Goal: Contribute content: Contribute content

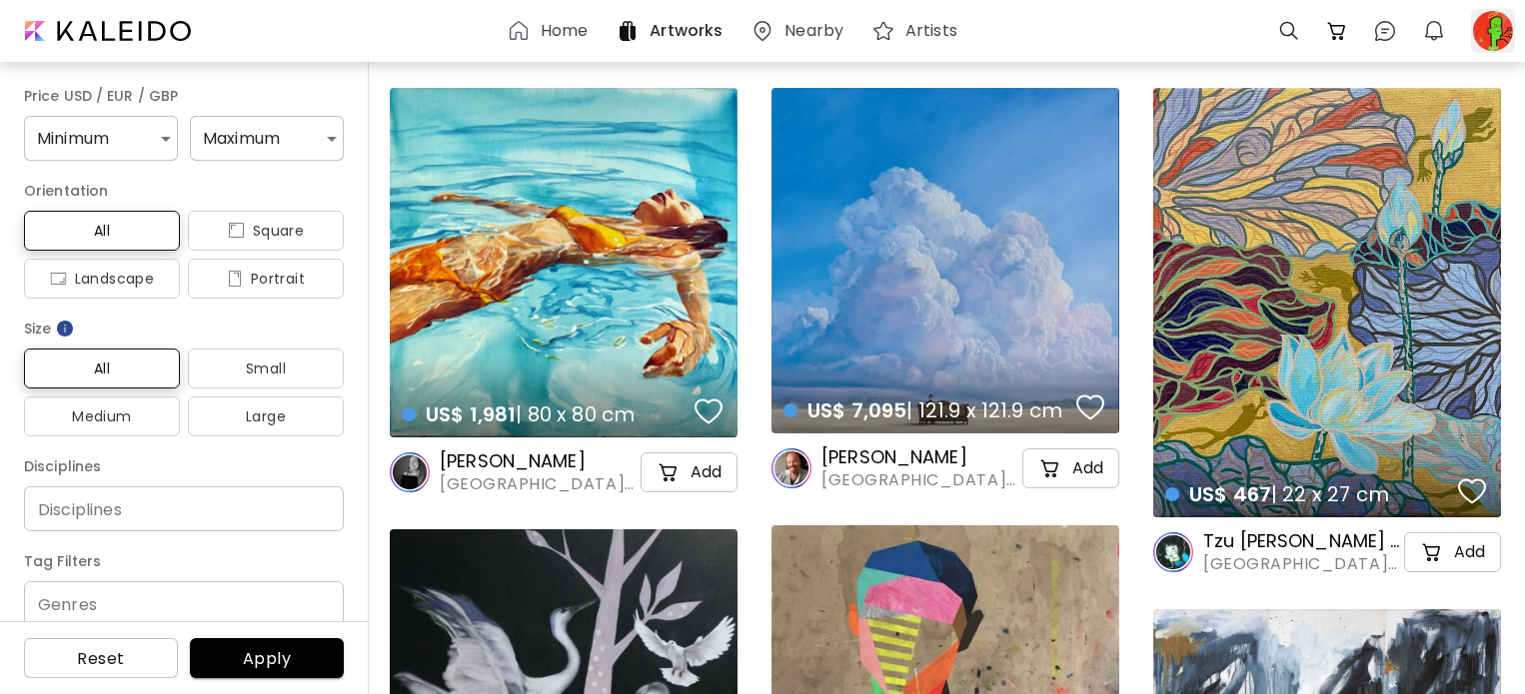
click at [1501, 43] on div at bounding box center [1493, 31] width 44 height 44
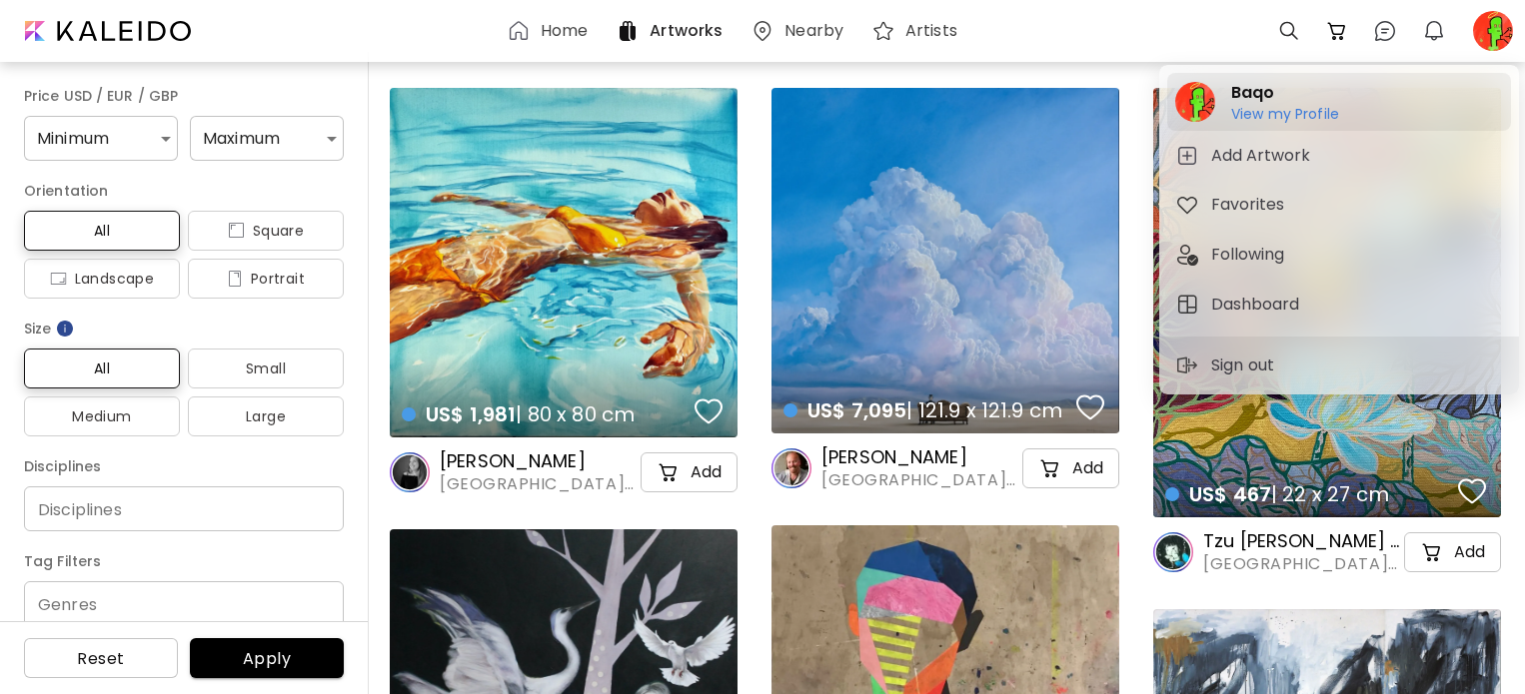
click at [1271, 103] on h2 "Baqo" at bounding box center [1285, 93] width 108 height 24
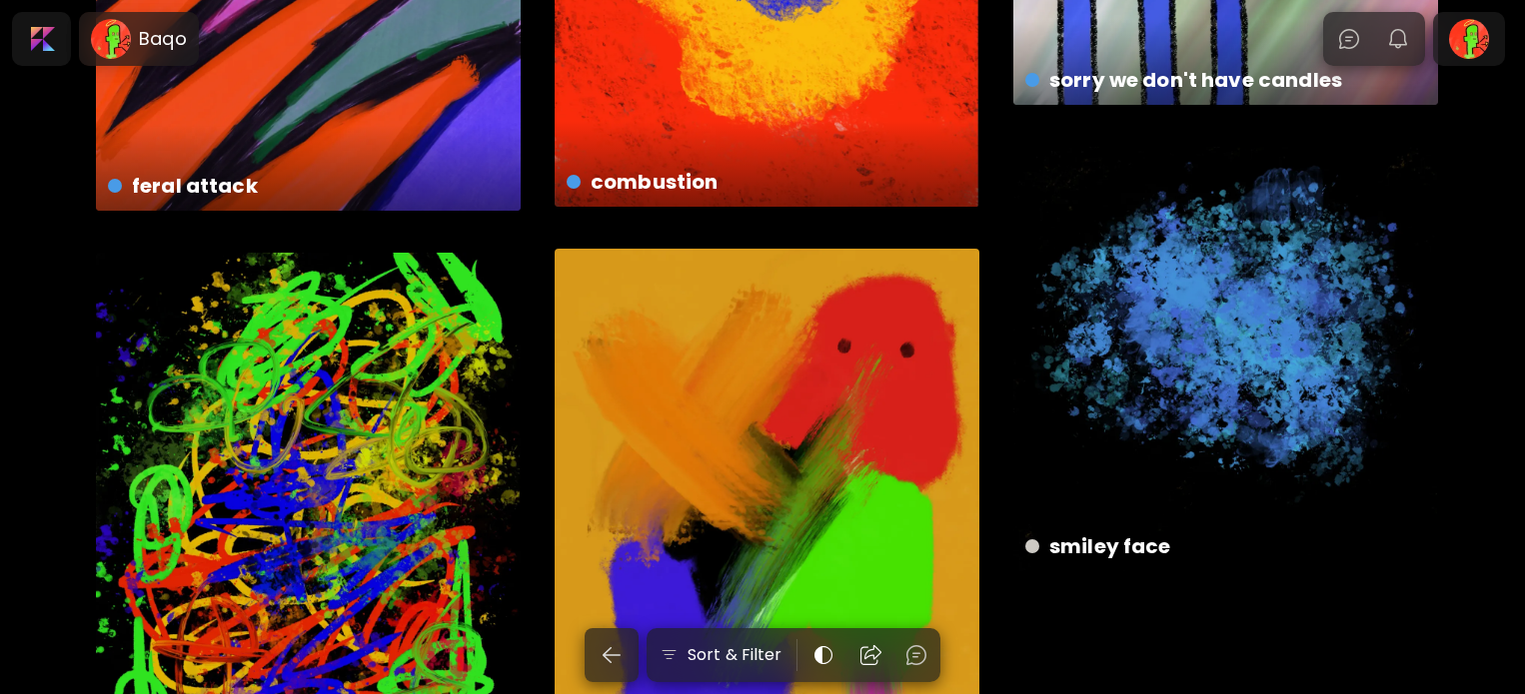
scroll to position [1101, 0]
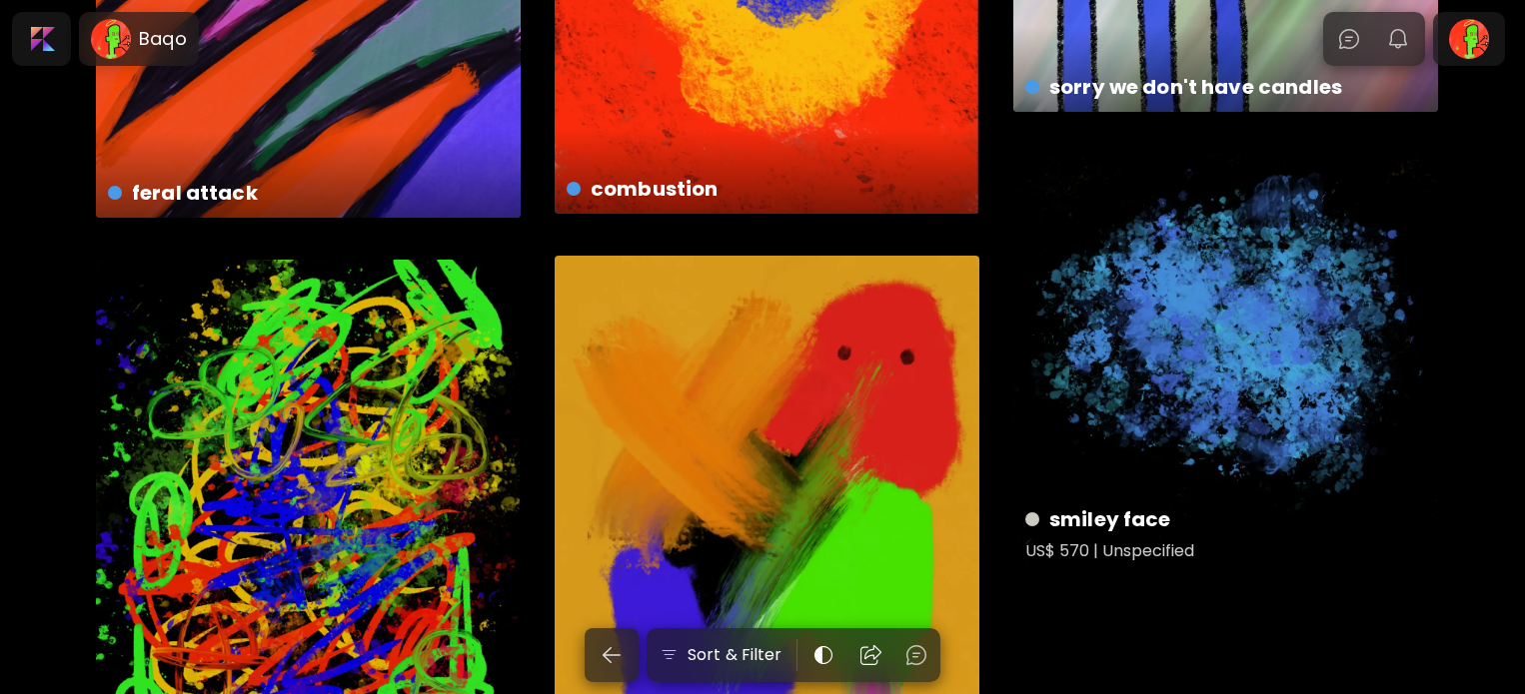
click at [1317, 471] on div "smiley face US$ 570 | Unspecified" at bounding box center [1225, 366] width 425 height 425
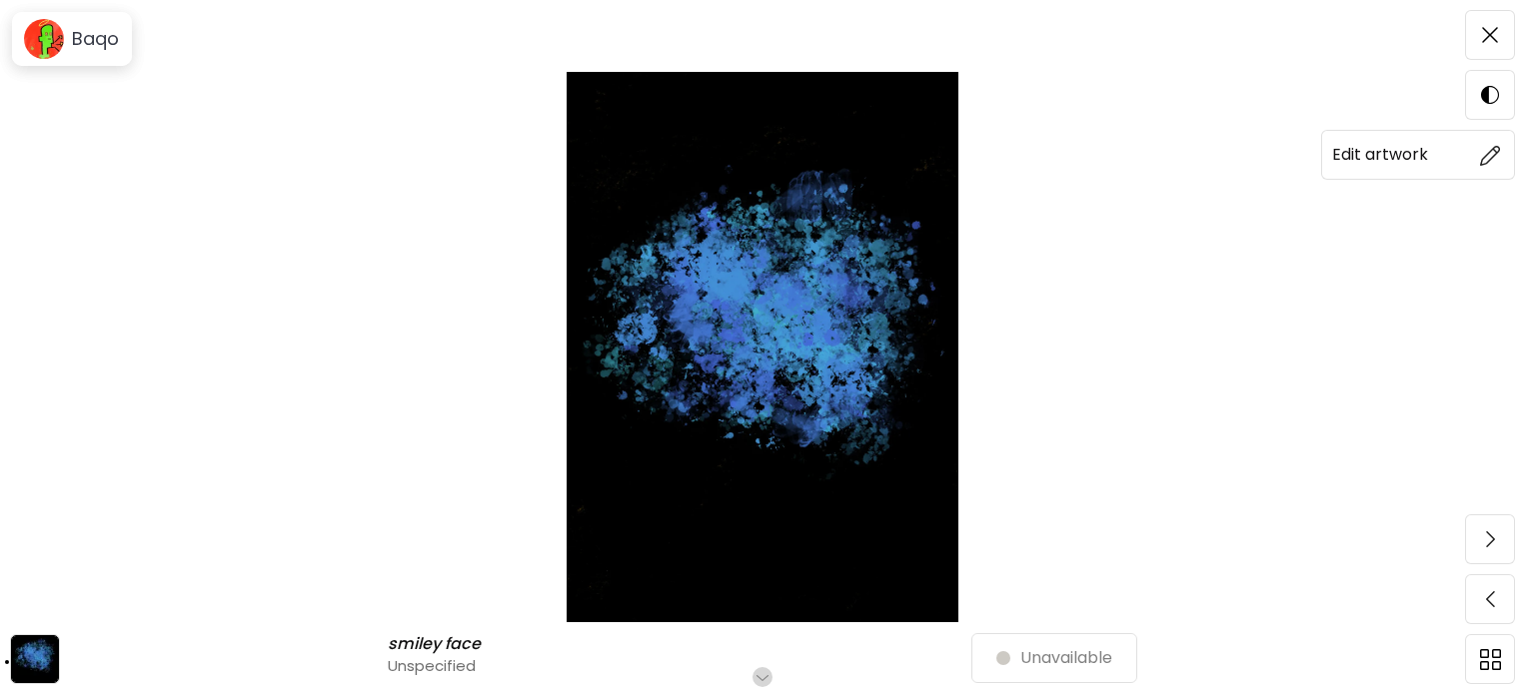
click at [1487, 153] on img at bounding box center [1490, 155] width 21 height 21
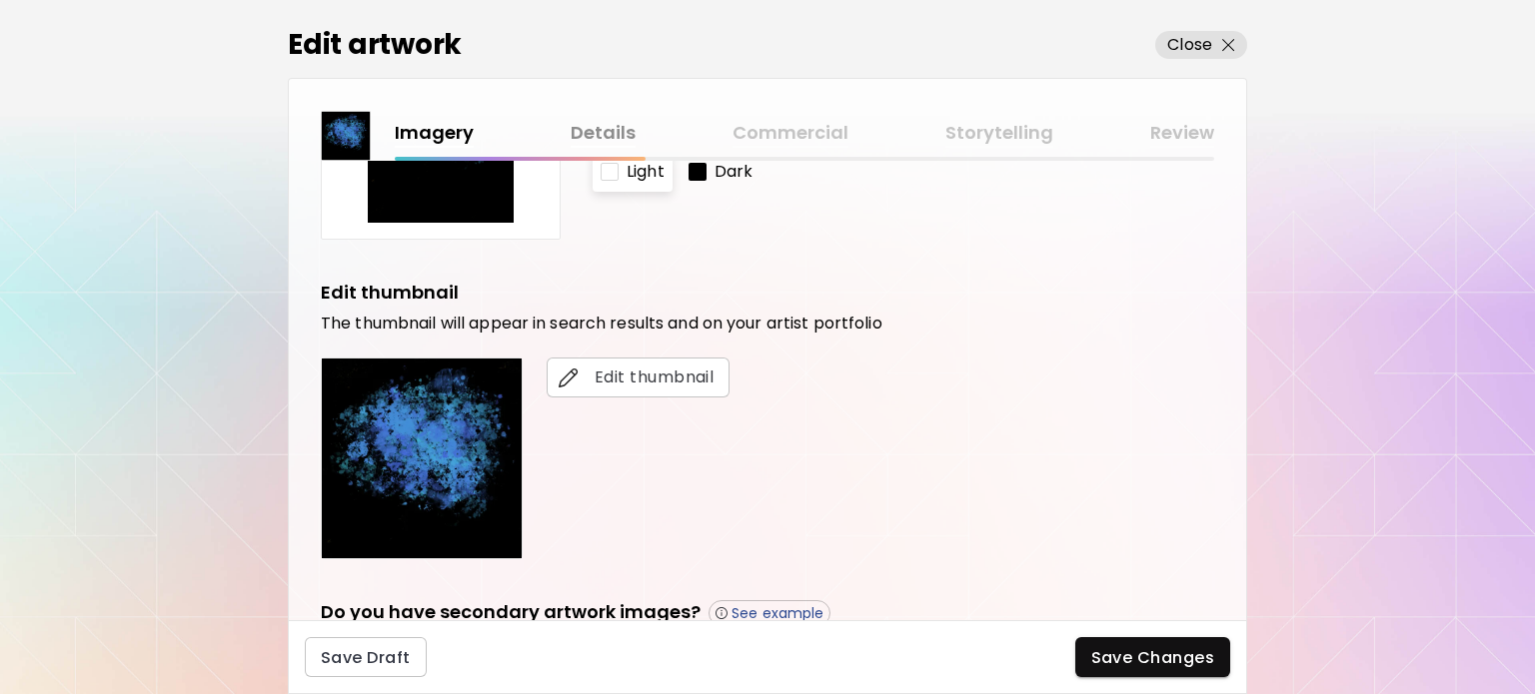
scroll to position [269, 0]
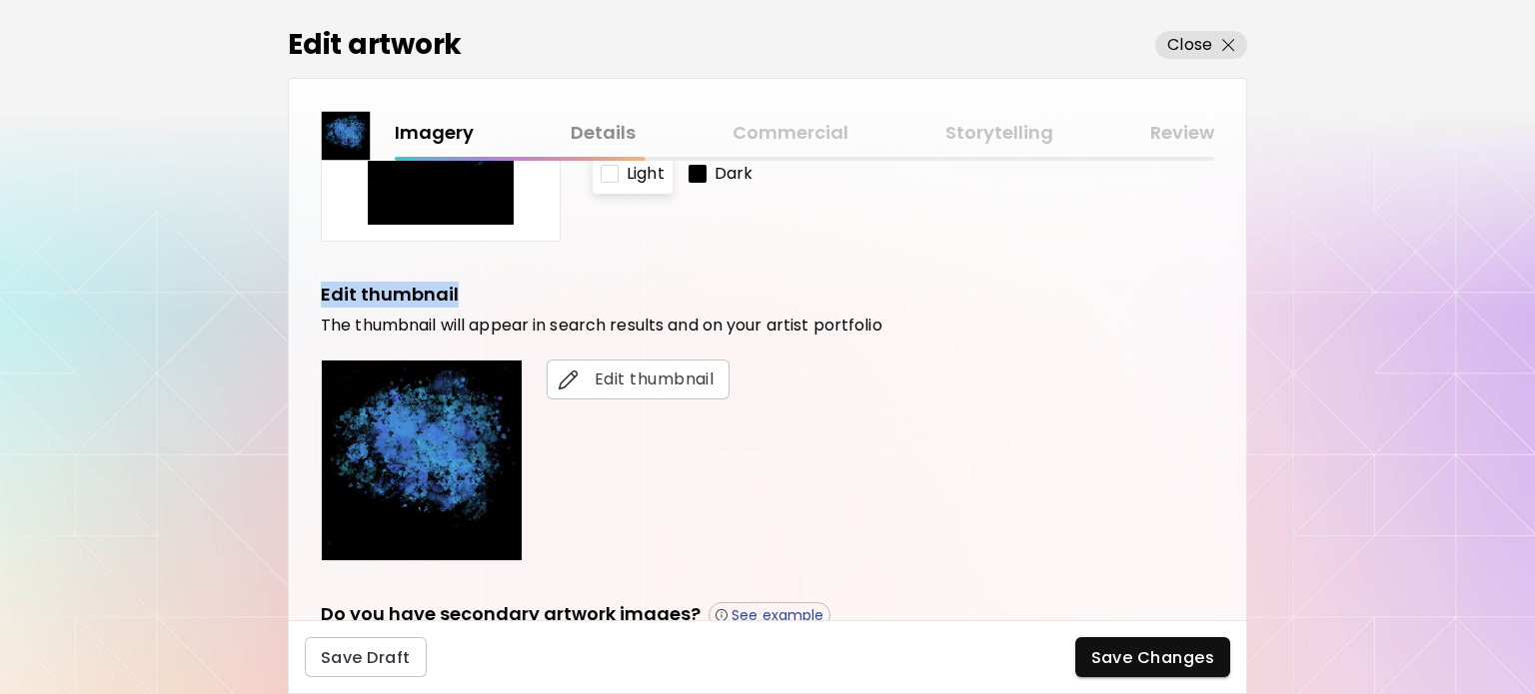
drag, startPoint x: 1295, startPoint y: 303, endPoint x: 1343, endPoint y: 216, distance: 99.3
click at [1343, 216] on div "Edit artwork Close Imagery Details Commercial Storytelling Review Upload primar…" at bounding box center [767, 347] width 1535 height 694
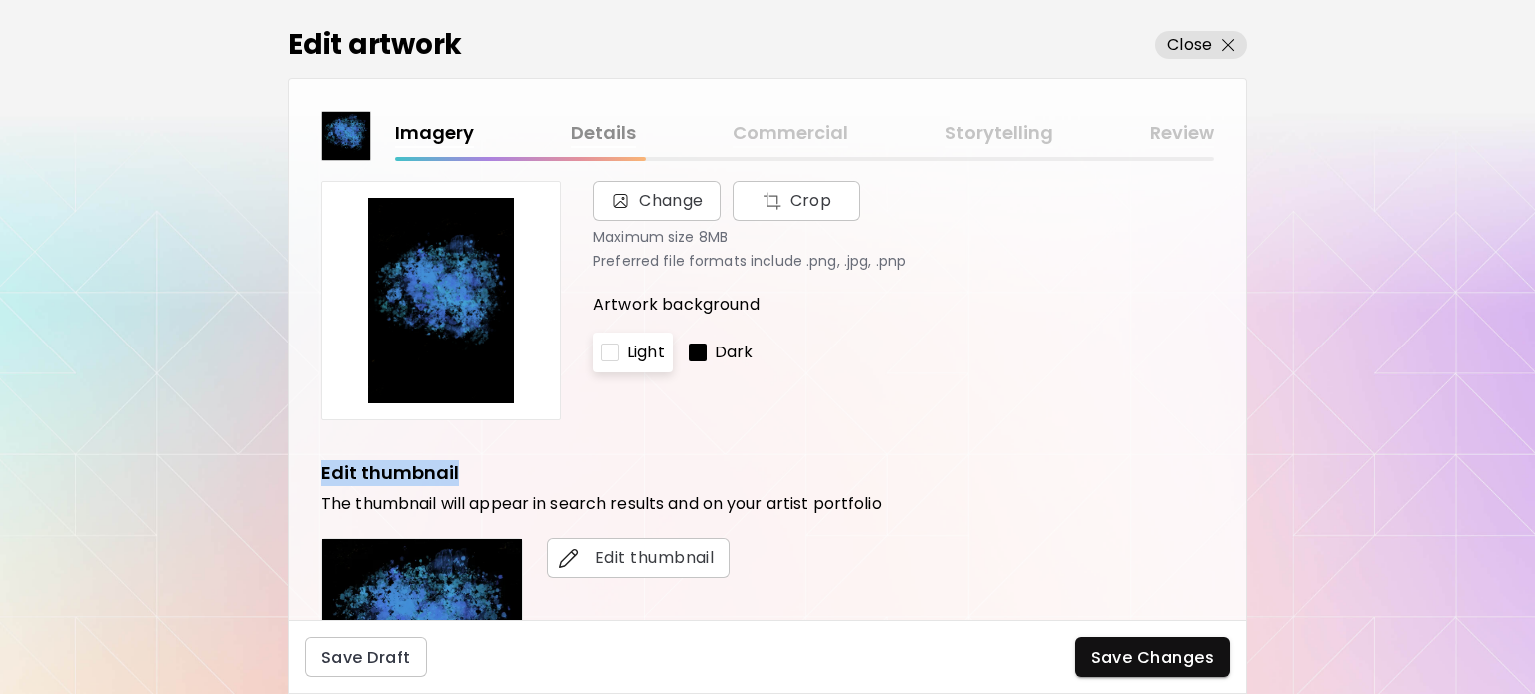
scroll to position [88, 0]
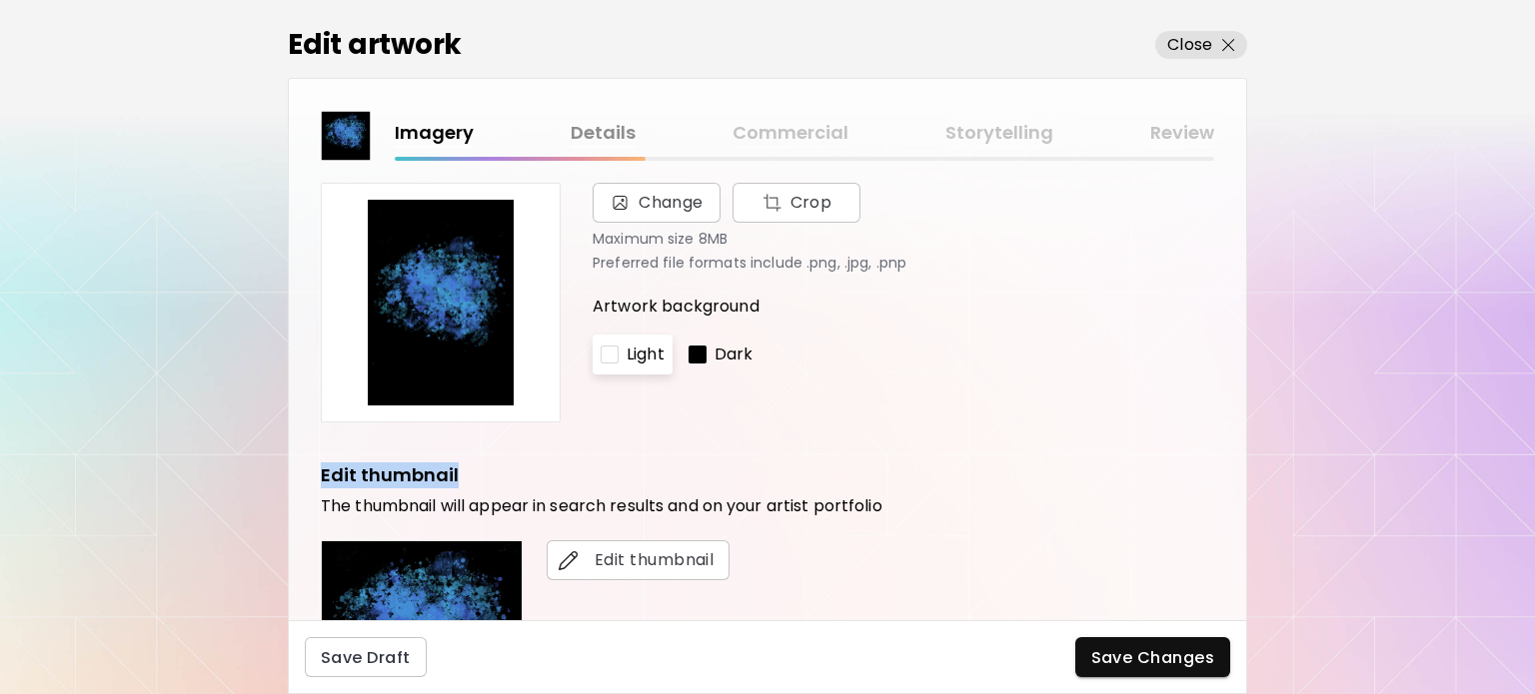
click at [420, 280] on img at bounding box center [441, 303] width 206 height 206
click at [702, 195] on span "Change" at bounding box center [670, 203] width 65 height 24
click at [0, 0] on input "Change Crop" at bounding box center [0, 0] width 0 height 0
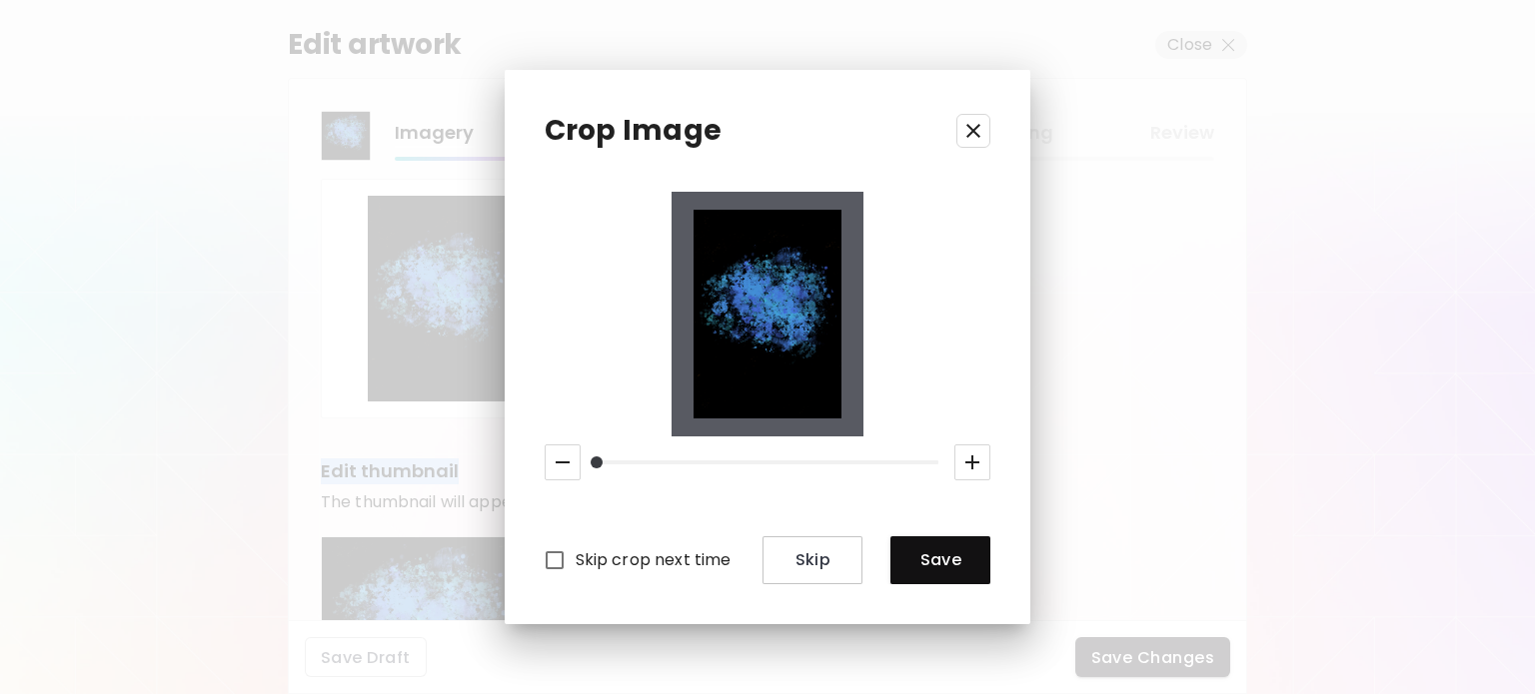
scroll to position [48, 0]
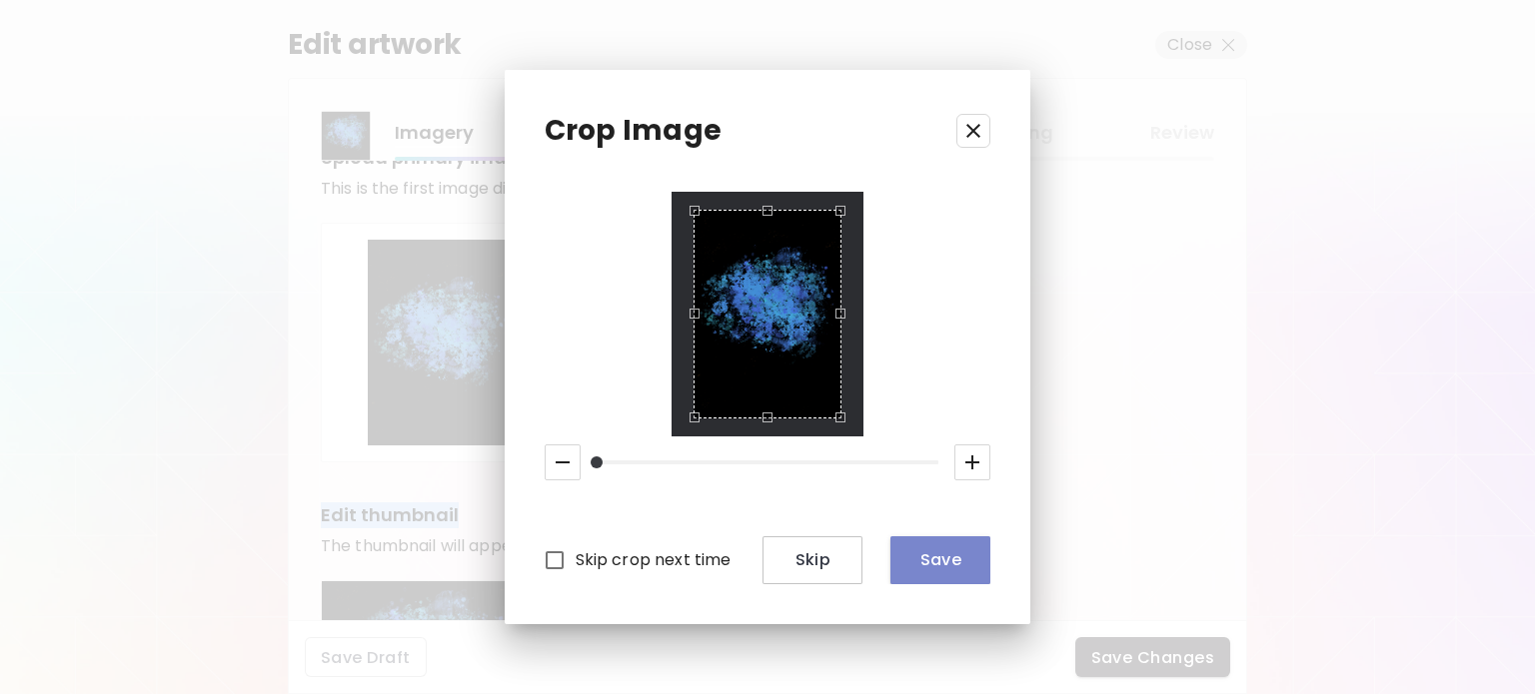
click at [930, 556] on span "Save" at bounding box center [940, 560] width 68 height 21
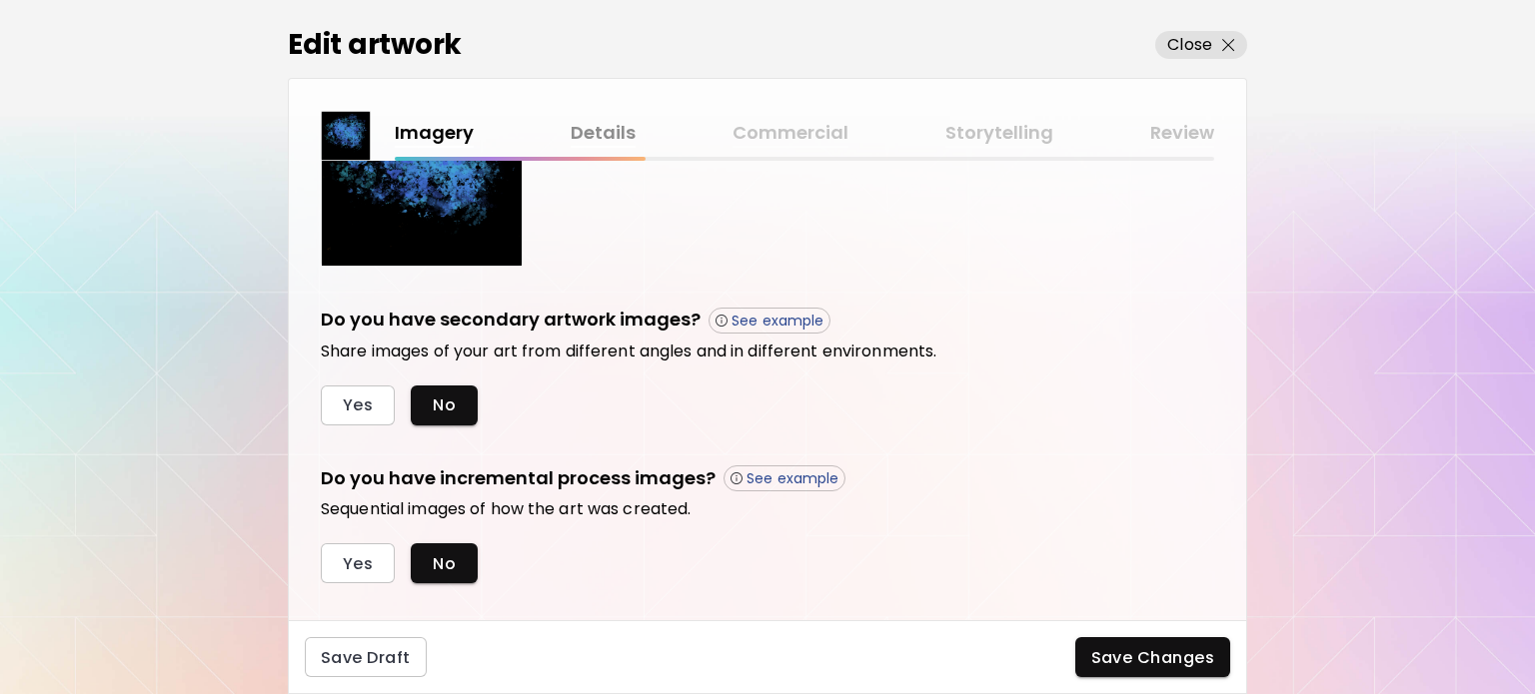
scroll to position [595, 0]
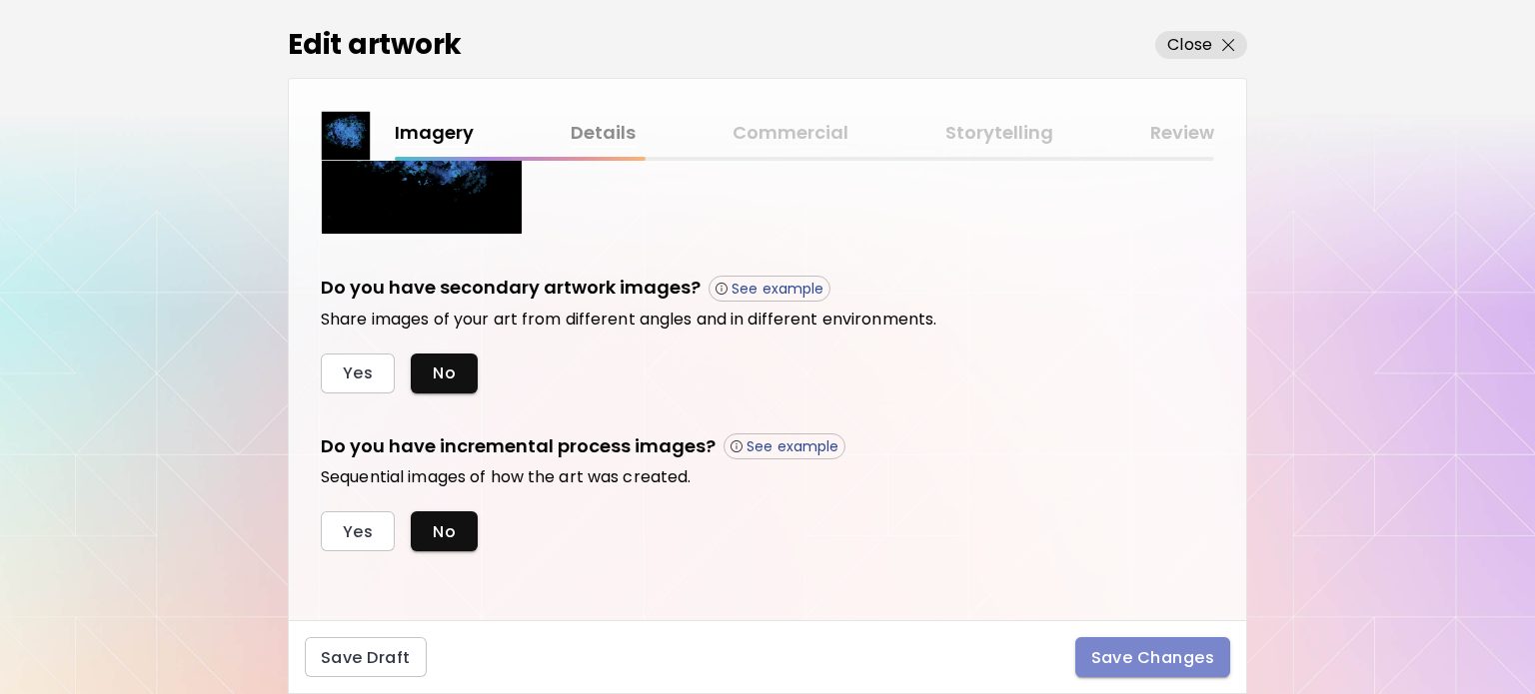
click at [1158, 656] on span "Save Changes" at bounding box center [1153, 657] width 124 height 21
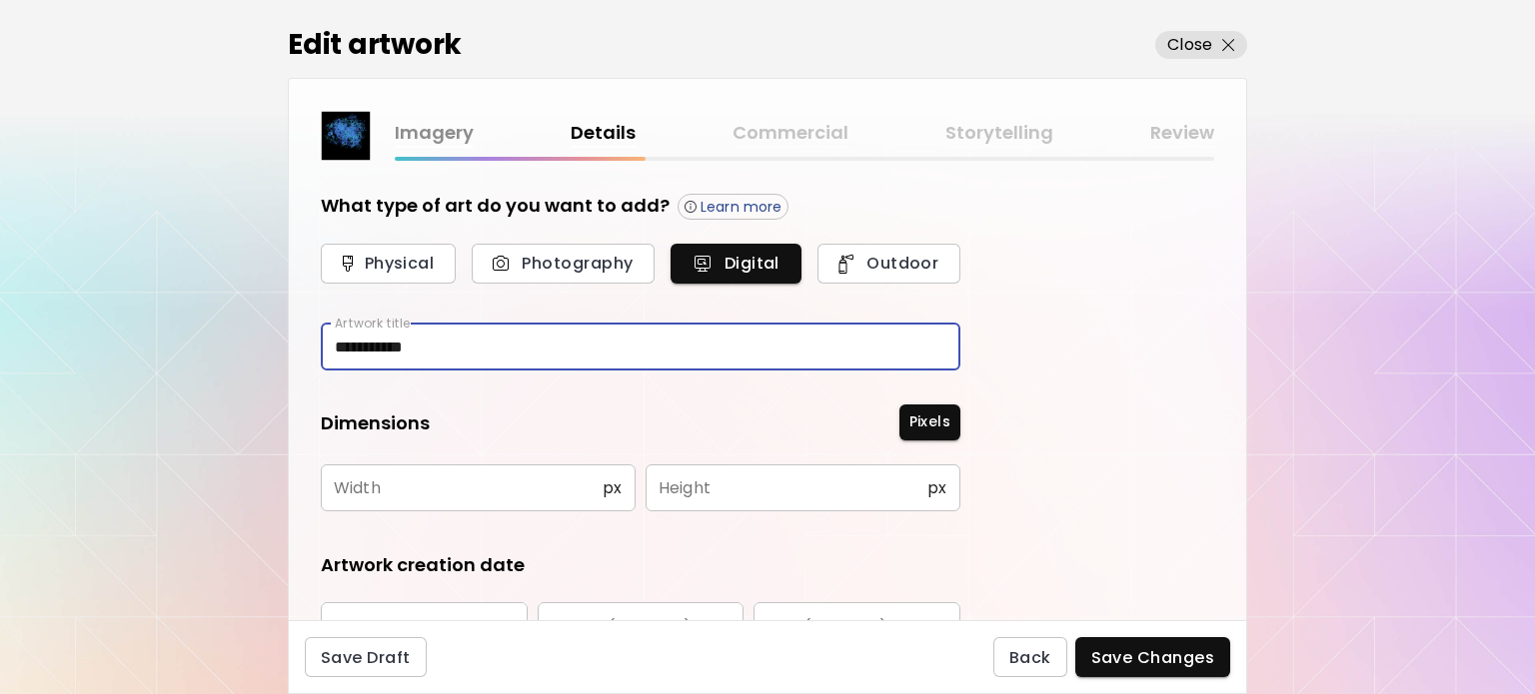
click at [492, 348] on input "**********" at bounding box center [640, 347] width 639 height 47
type input "*"
type input "**********"
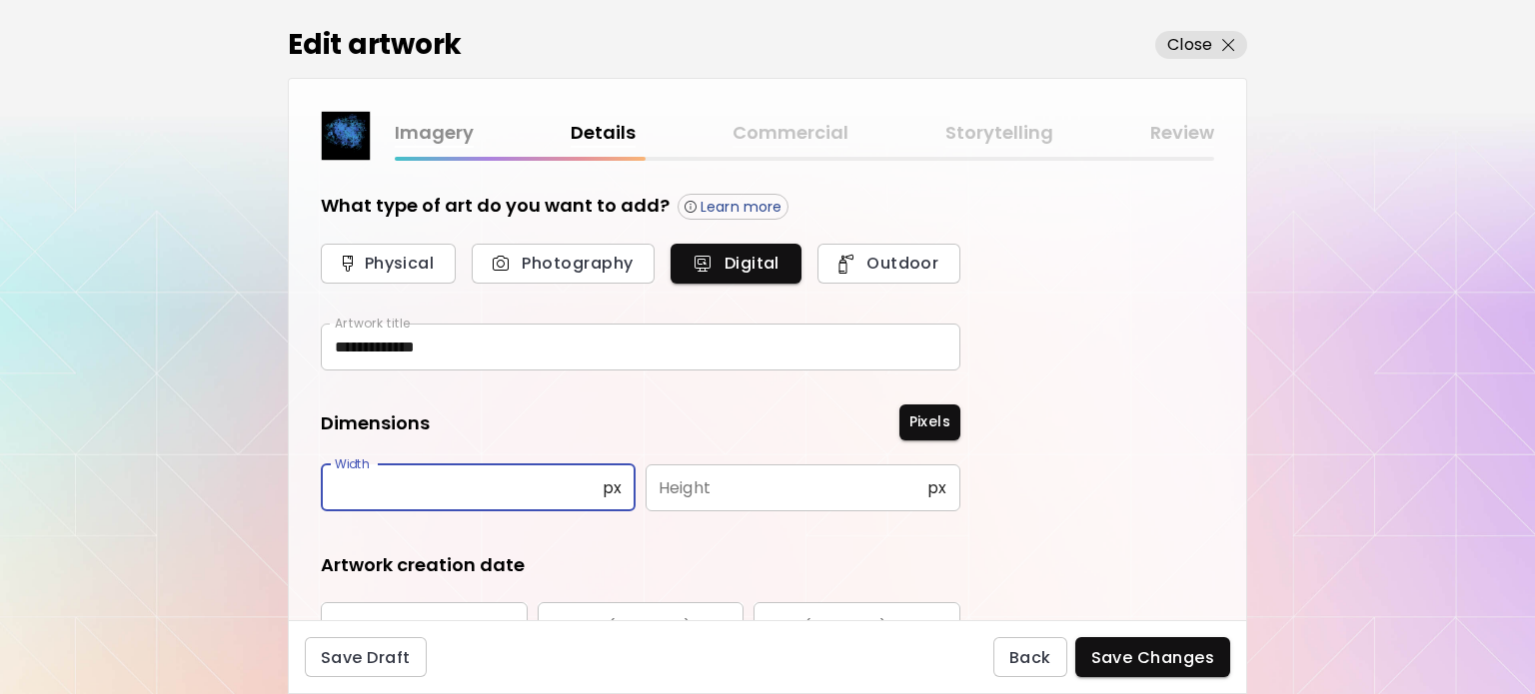
click at [405, 477] on input "text" at bounding box center [462, 488] width 282 height 47
type input "*****"
click at [667, 483] on input "text" at bounding box center [786, 488] width 282 height 47
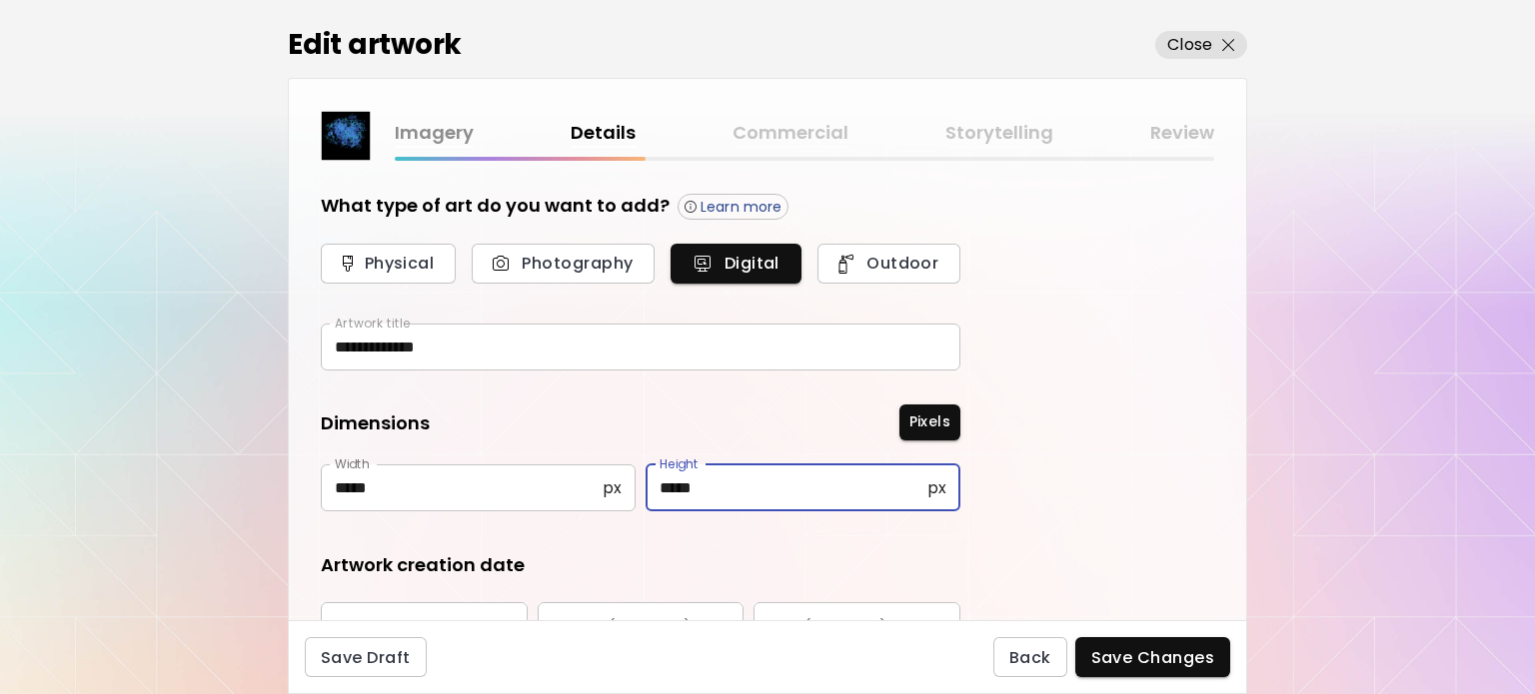
type input "*****"
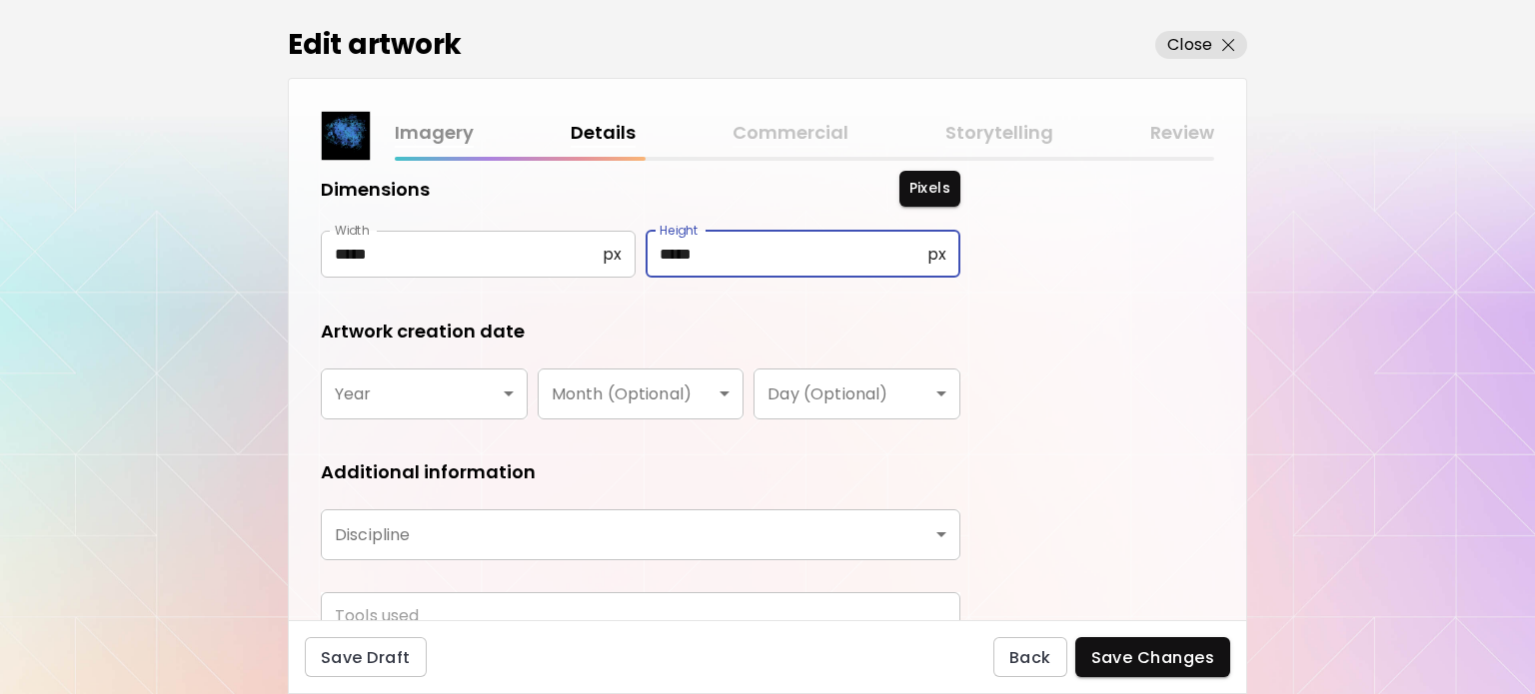
scroll to position [240, 0]
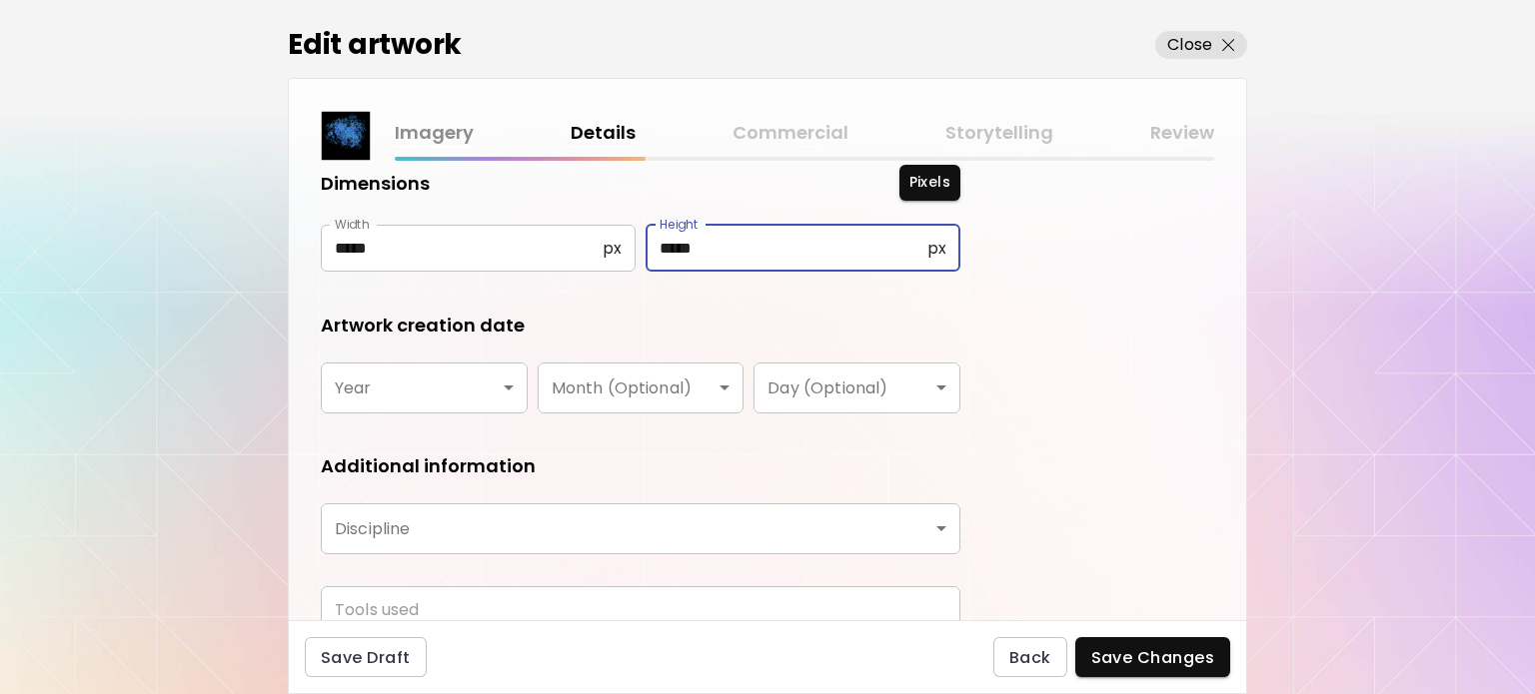
click at [410, 389] on body "**********" at bounding box center [767, 347] width 1535 height 694
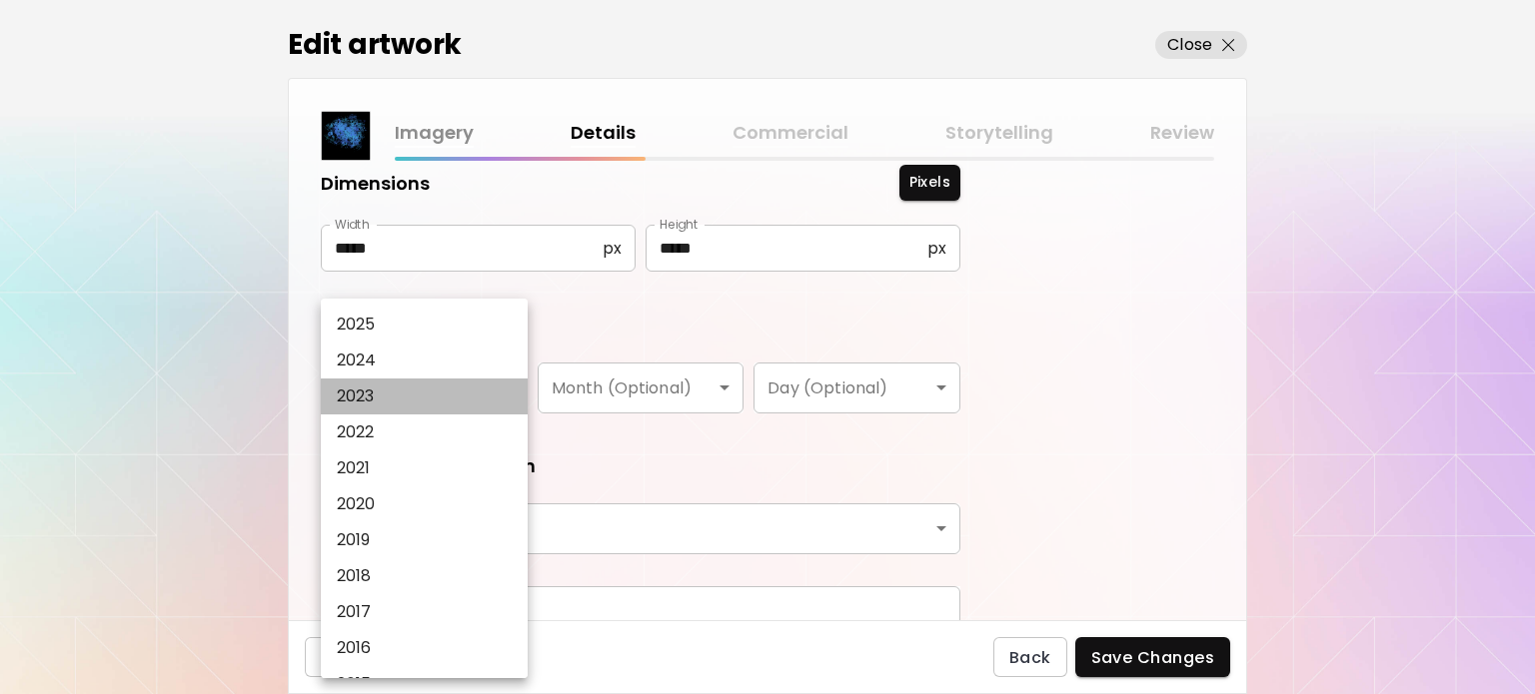
click at [422, 401] on li "2023" at bounding box center [429, 397] width 217 height 36
type input "****"
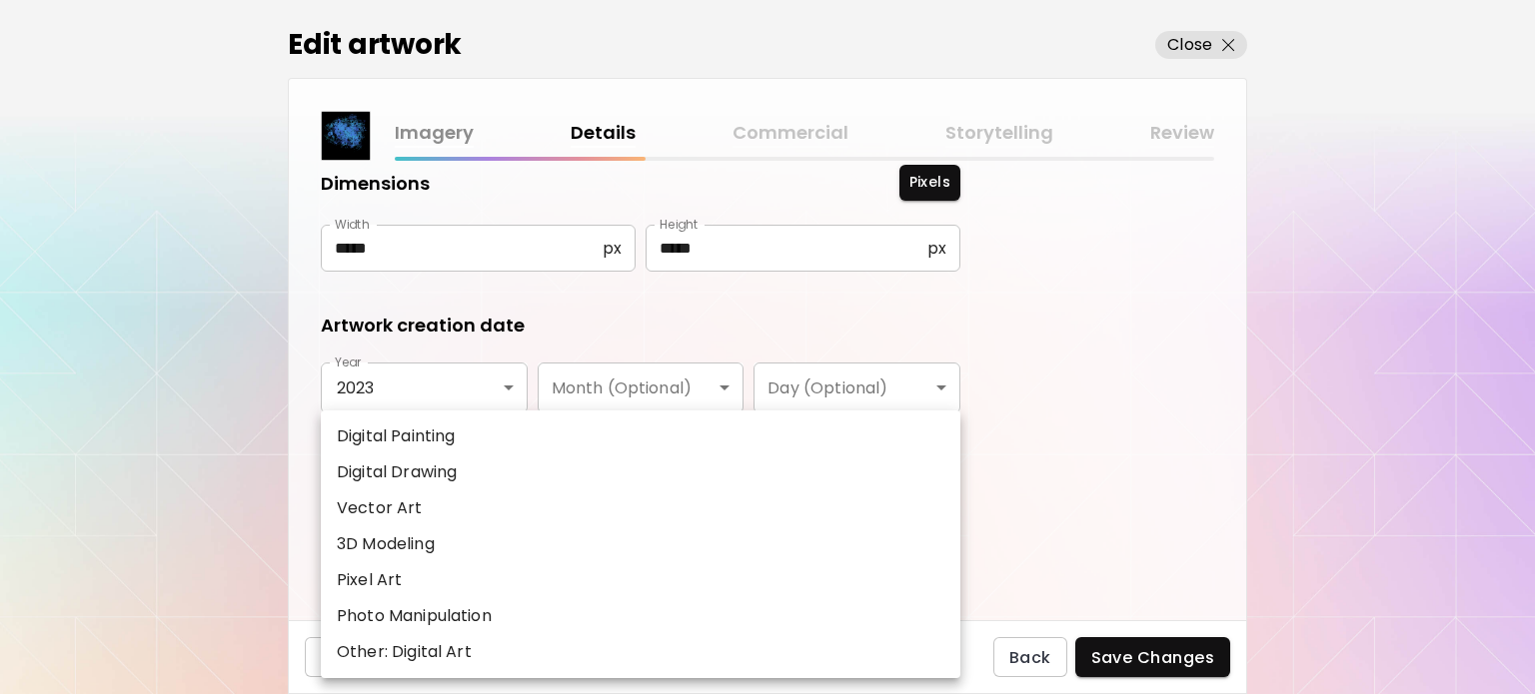
click at [593, 541] on body "**********" at bounding box center [767, 347] width 1535 height 694
click at [528, 466] on li "Digital Drawing" at bounding box center [640, 473] width 639 height 36
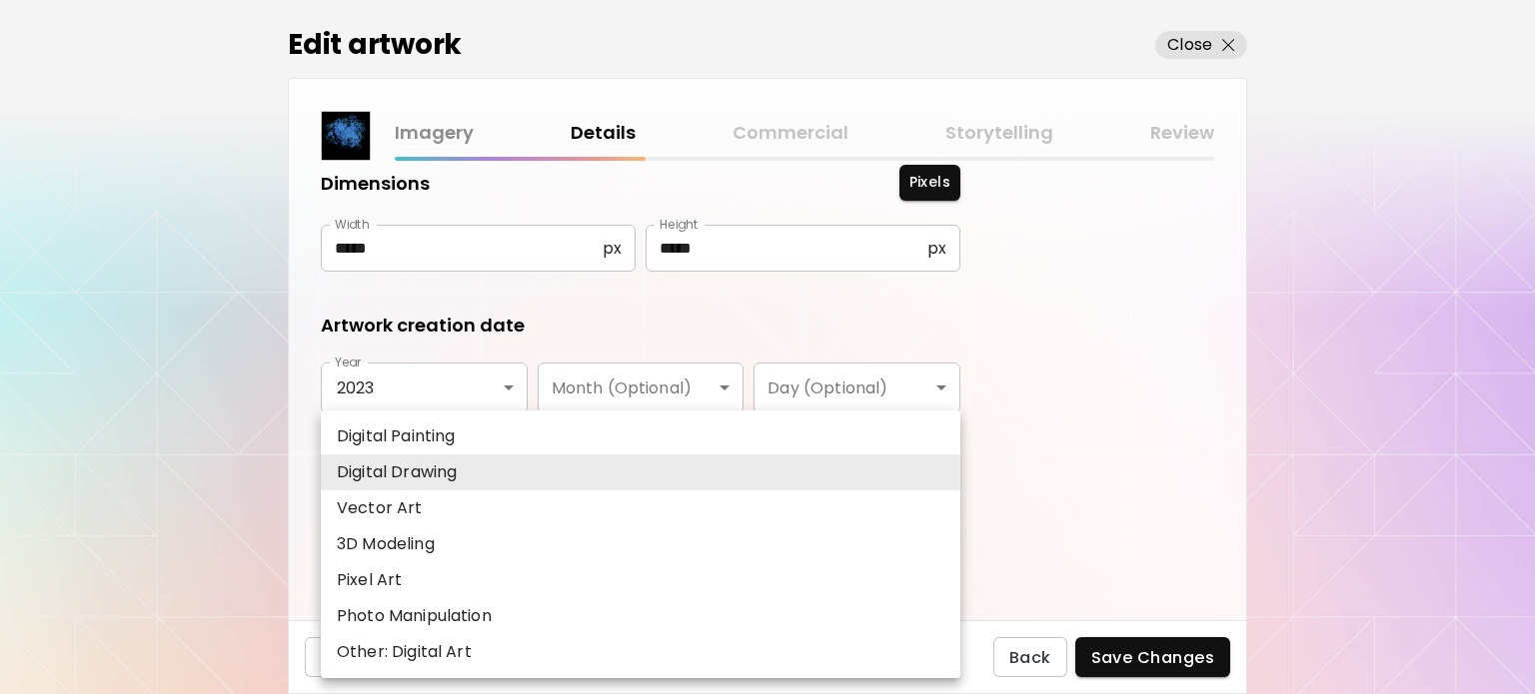
click at [578, 523] on body "**********" at bounding box center [767, 347] width 1535 height 694
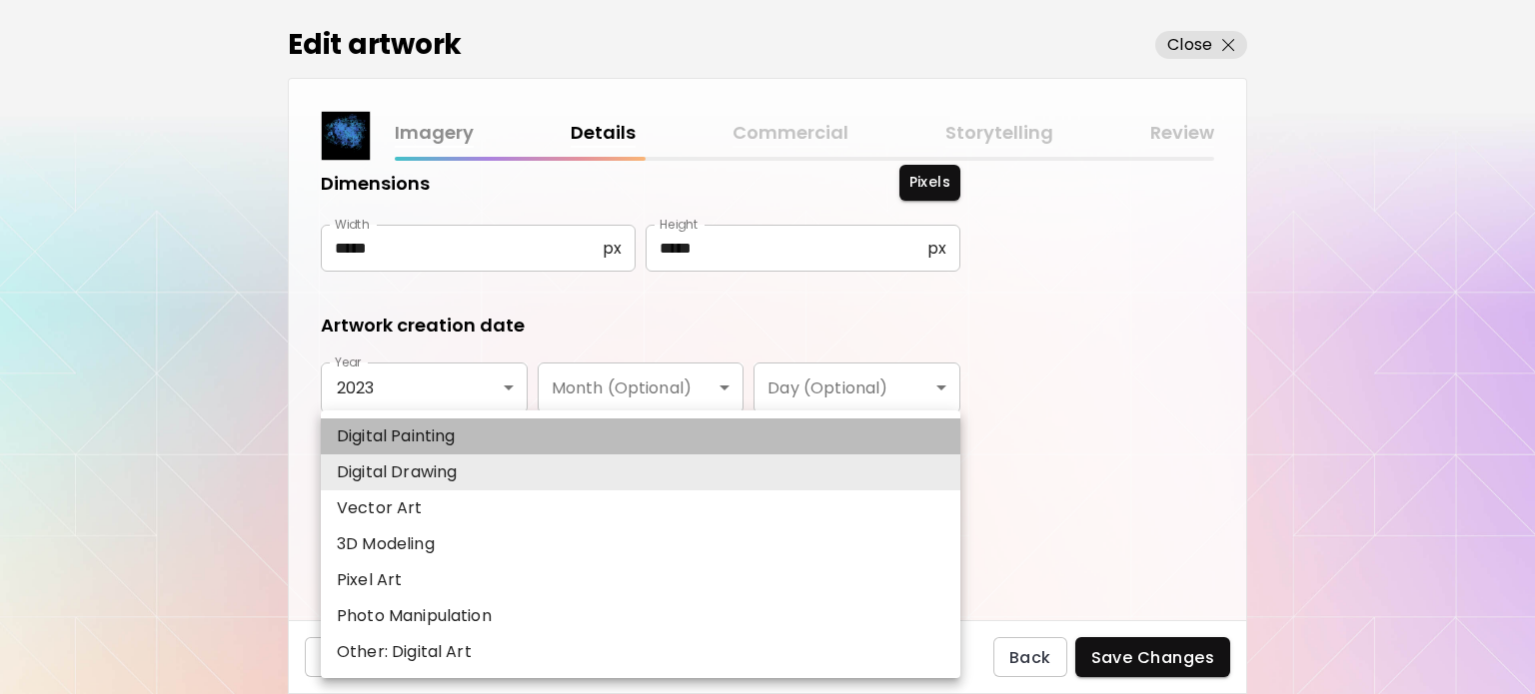
click at [486, 432] on li "Digital Painting" at bounding box center [640, 437] width 639 height 36
type input "**********"
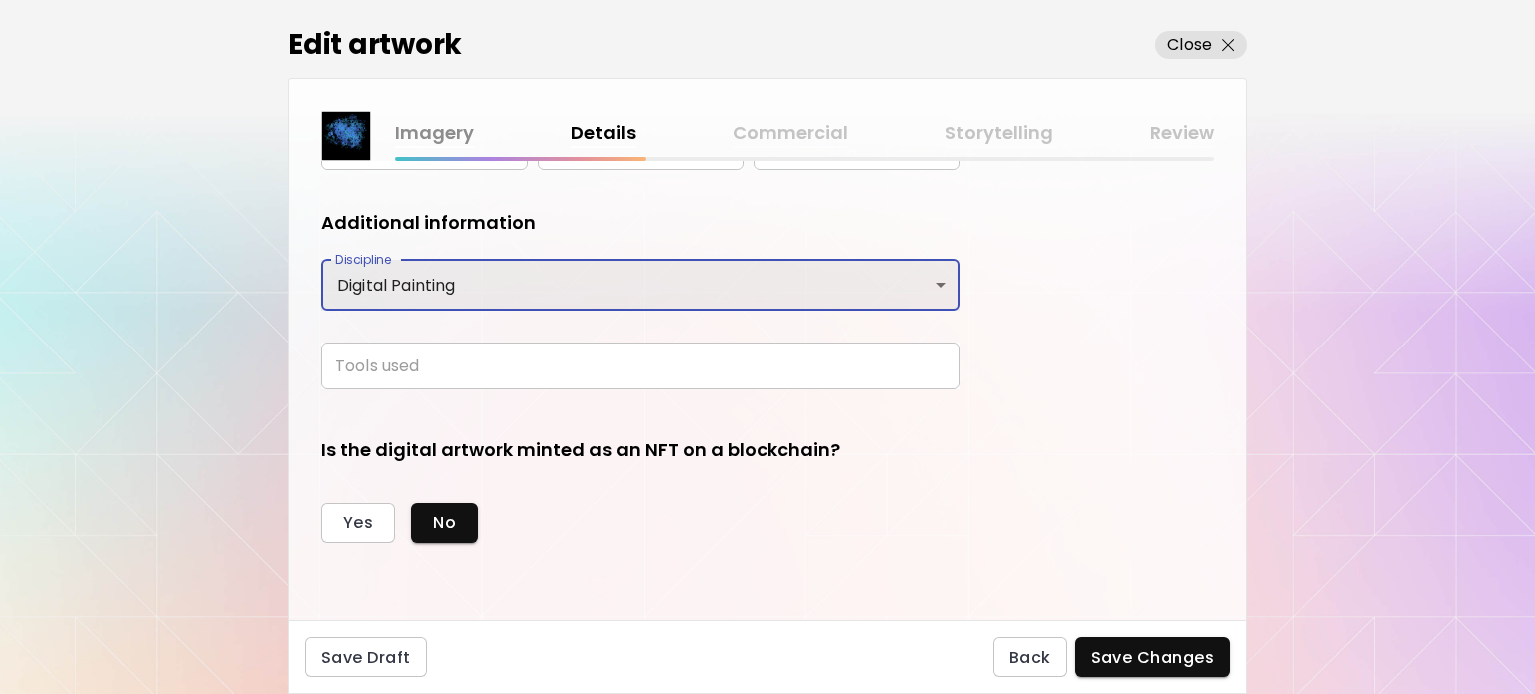
scroll to position [501, 0]
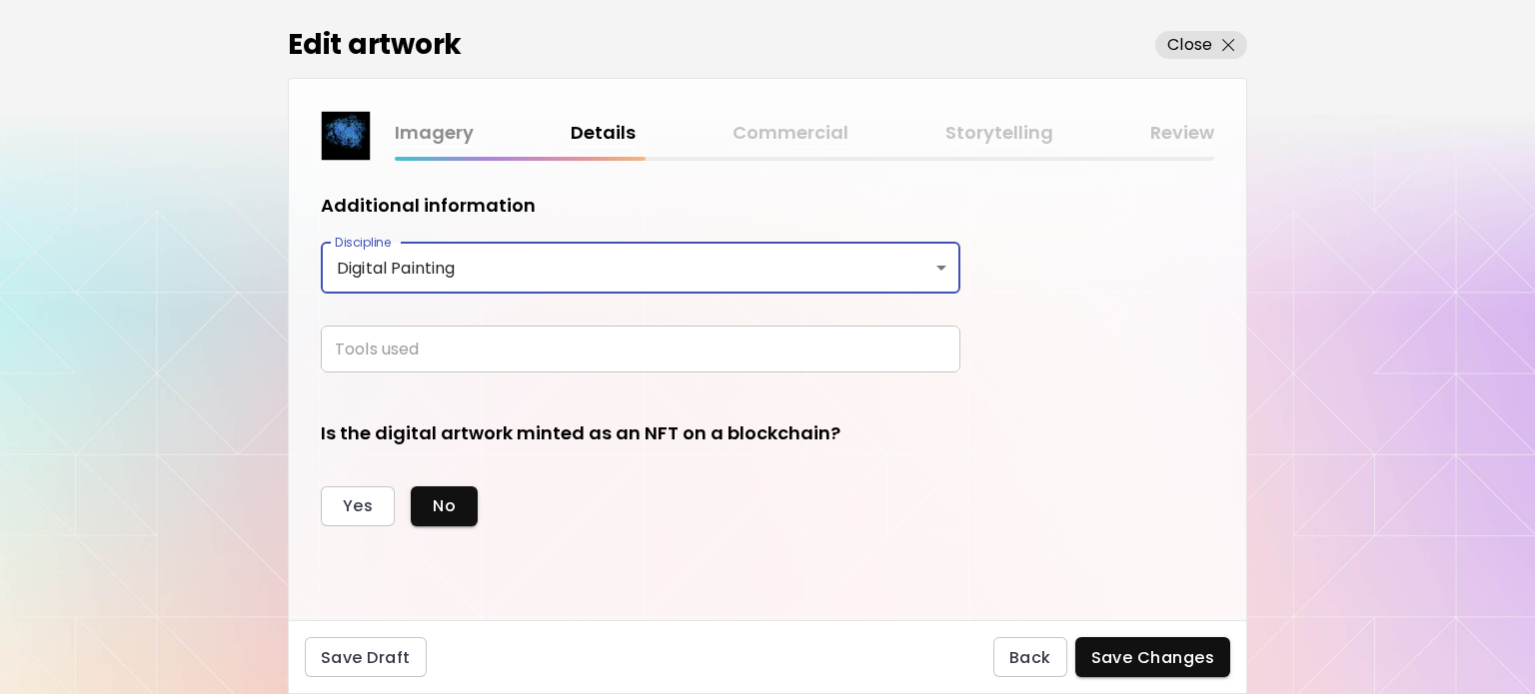
click at [813, 347] on input "text" at bounding box center [640, 349] width 639 height 47
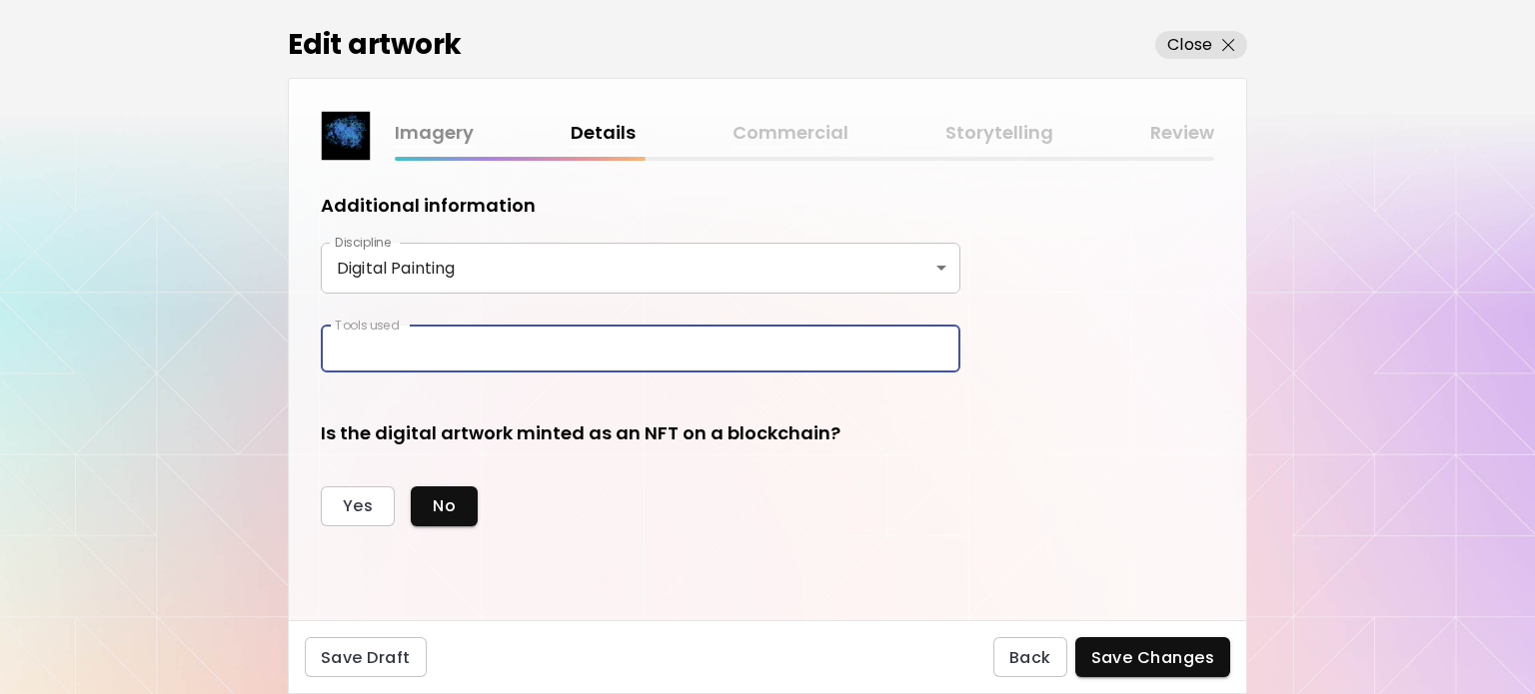
type input "**********"
click at [1146, 668] on button "Save Changes" at bounding box center [1153, 657] width 156 height 40
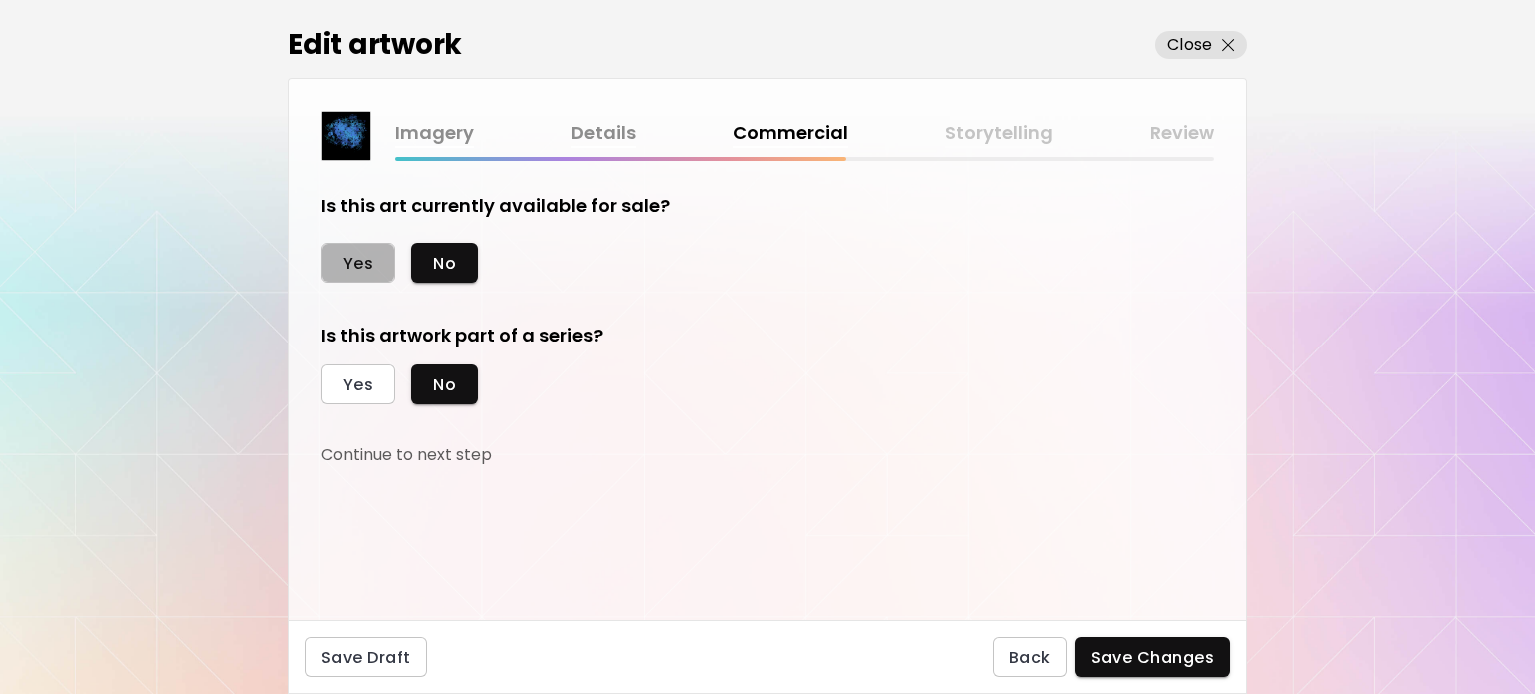
click at [362, 267] on span "Yes" at bounding box center [358, 263] width 30 height 21
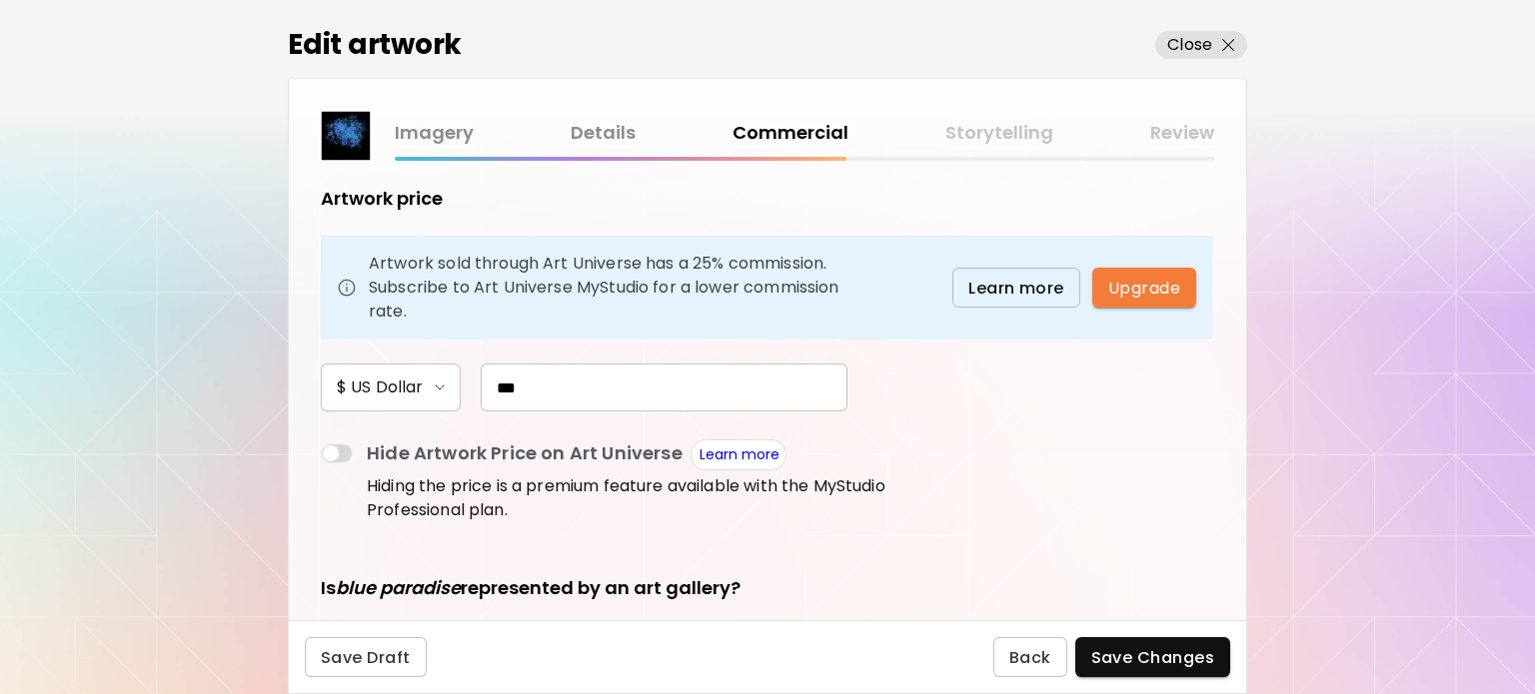
scroll to position [266, 0]
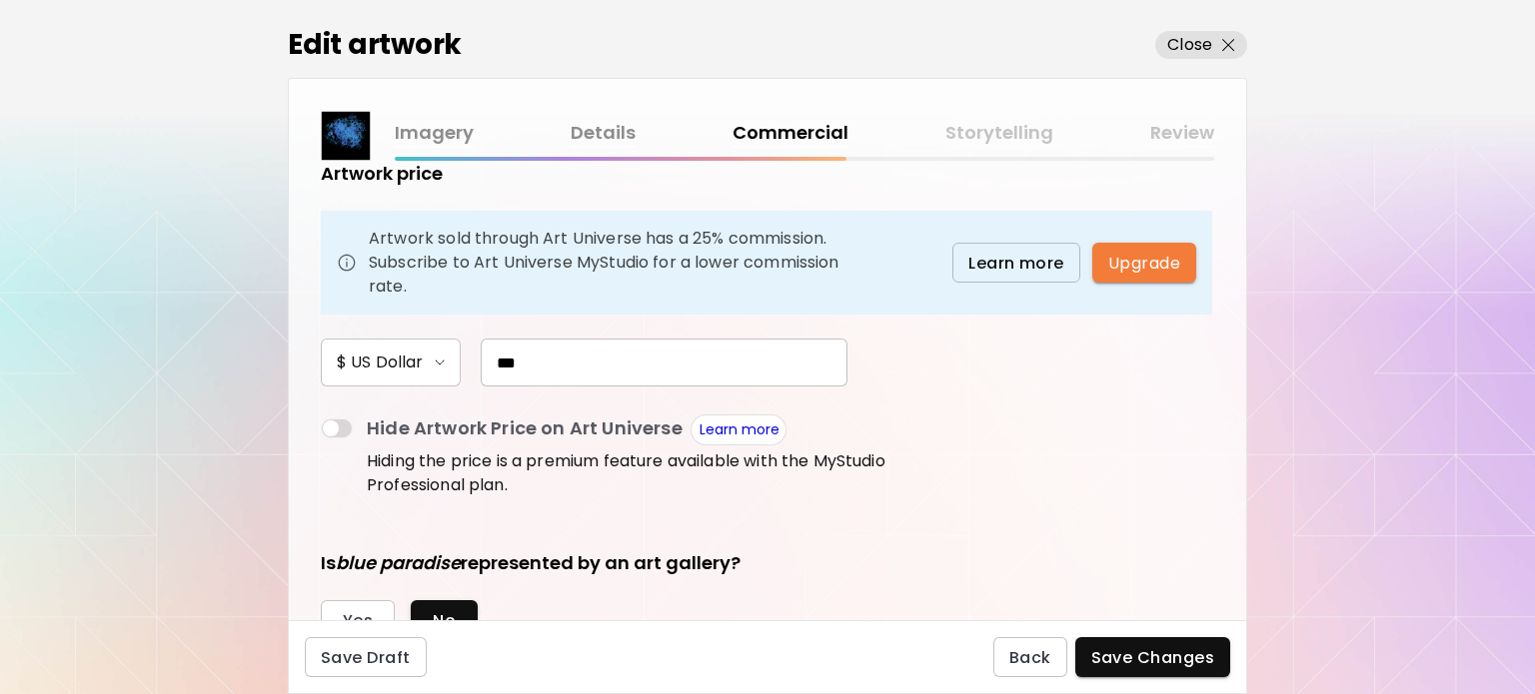
click at [501, 358] on input "***" at bounding box center [664, 363] width 367 height 48
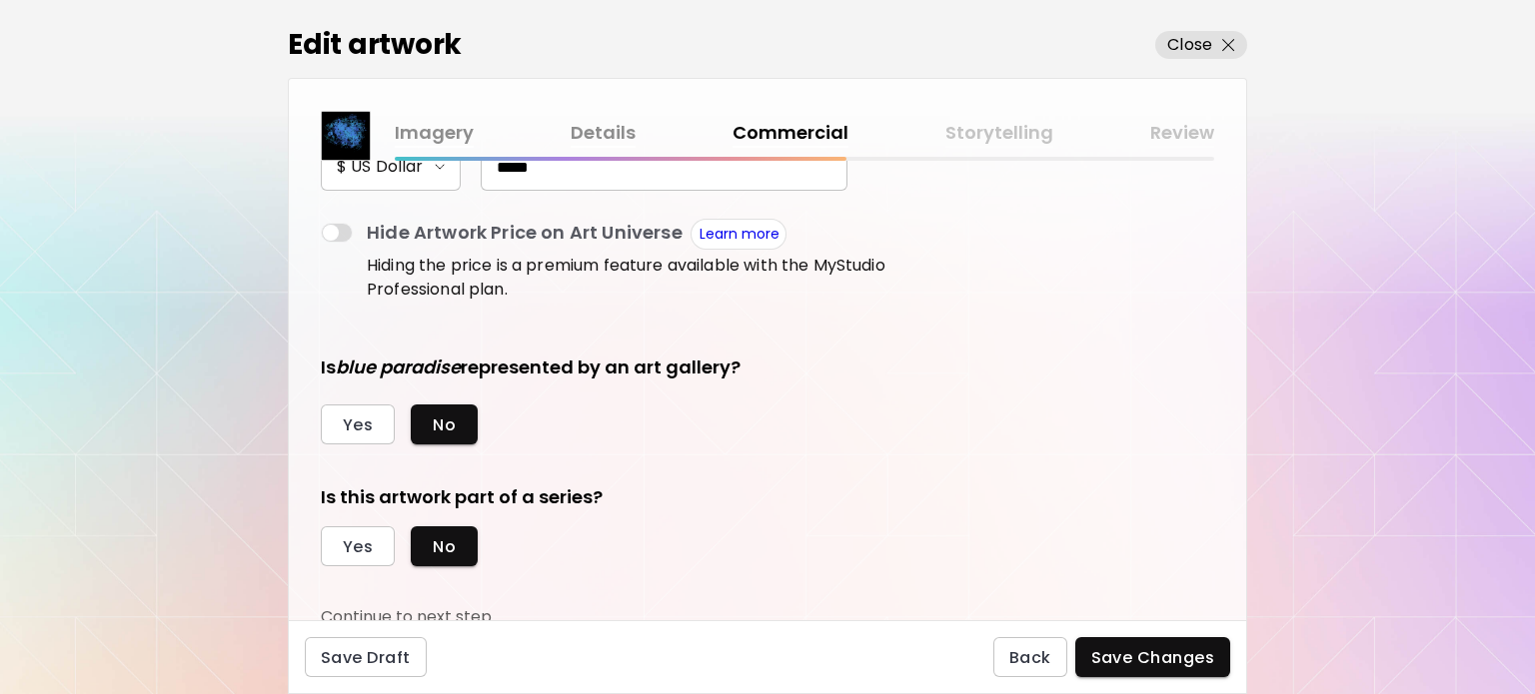
scroll to position [468, 0]
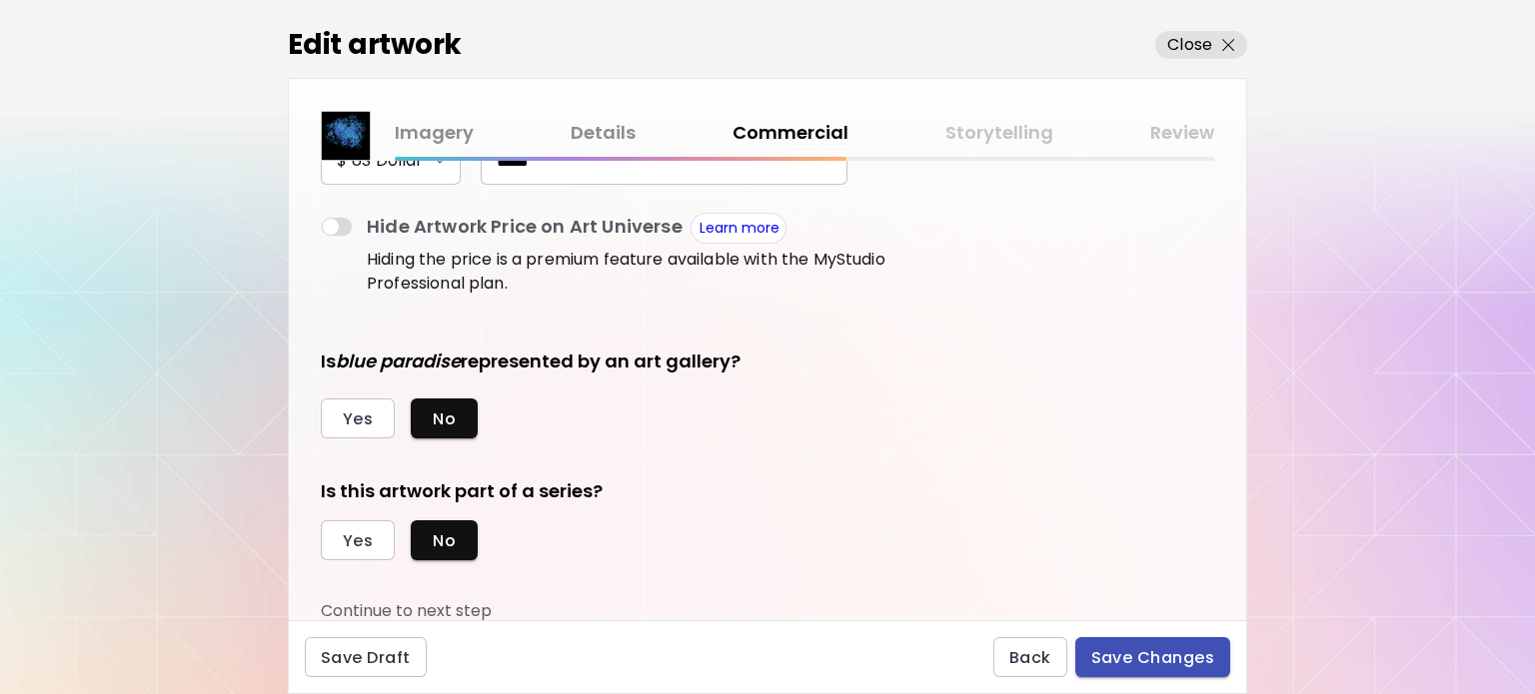
type input "*****"
click at [1161, 656] on span "Save Changes" at bounding box center [1153, 657] width 124 height 21
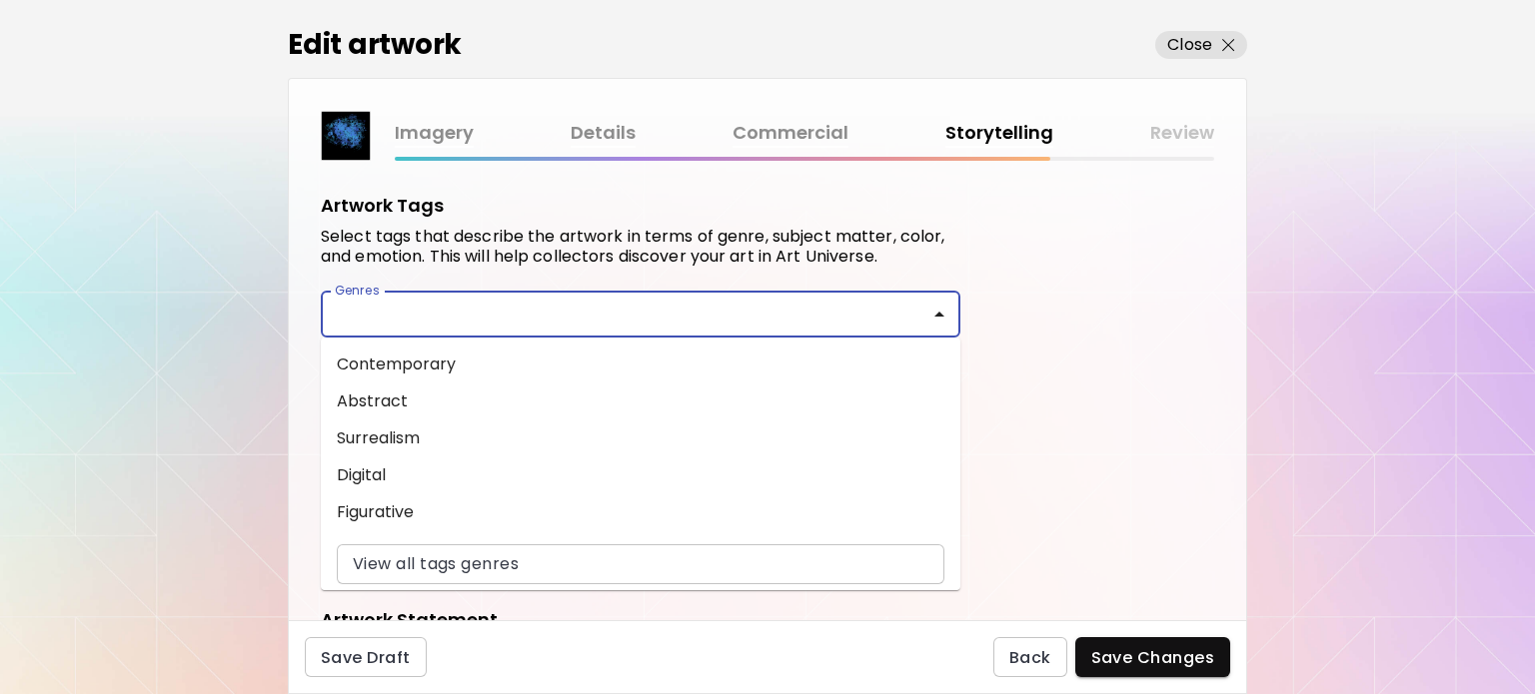
click at [903, 313] on input "Genres" at bounding box center [640, 314] width 607 height 23
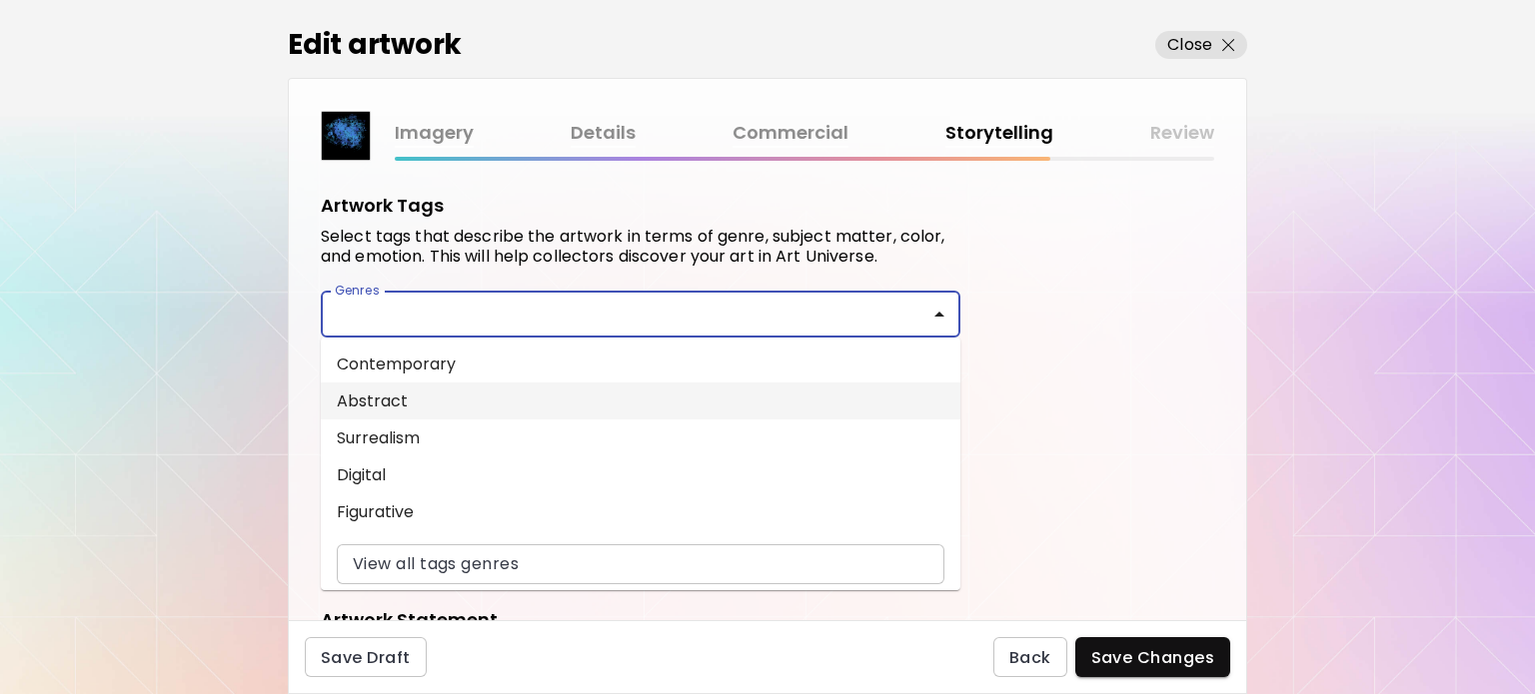
click at [678, 401] on li "Abstract" at bounding box center [640, 401] width 639 height 37
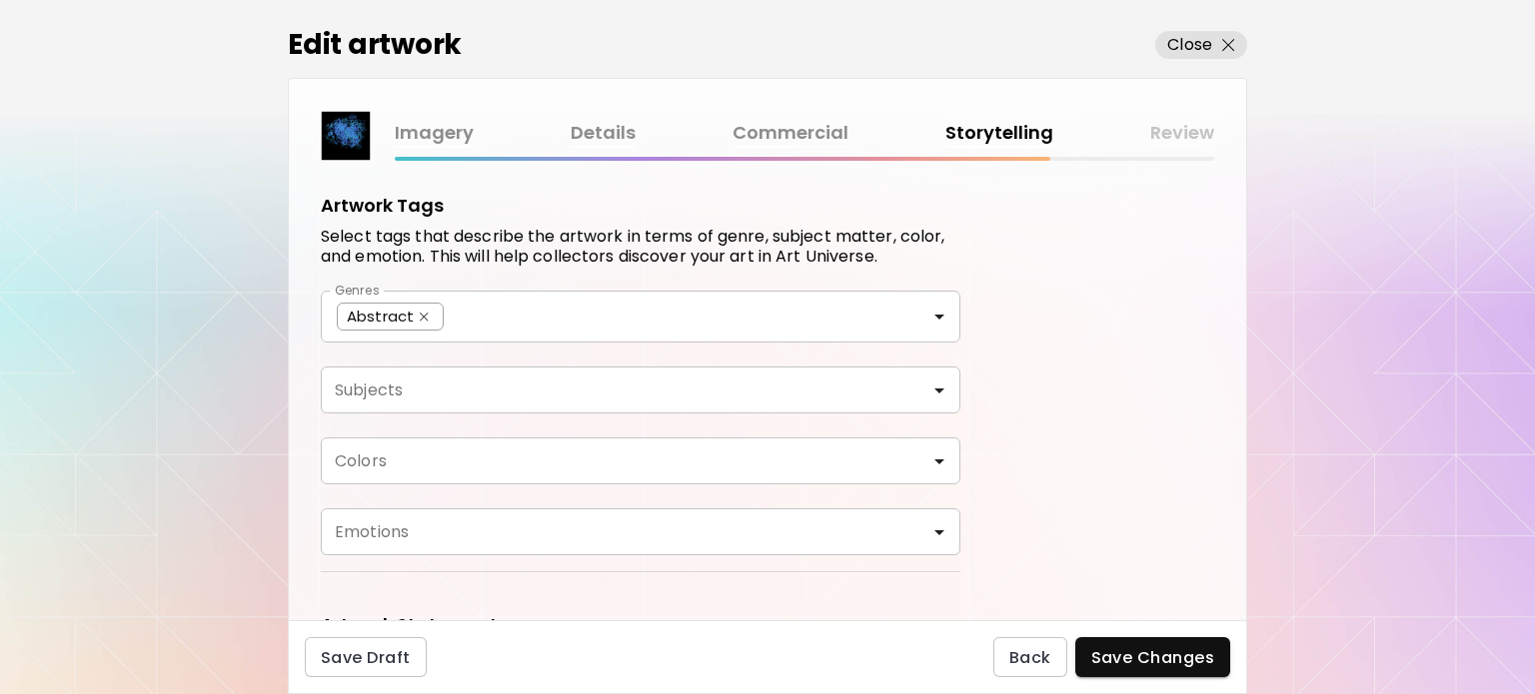
click at [639, 423] on div "Genres Abstract Genres Subjects Subjects Colors Colors Emotions Emotions" at bounding box center [640, 423] width 639 height 265
click at [619, 397] on input "Subjects" at bounding box center [640, 390] width 607 height 23
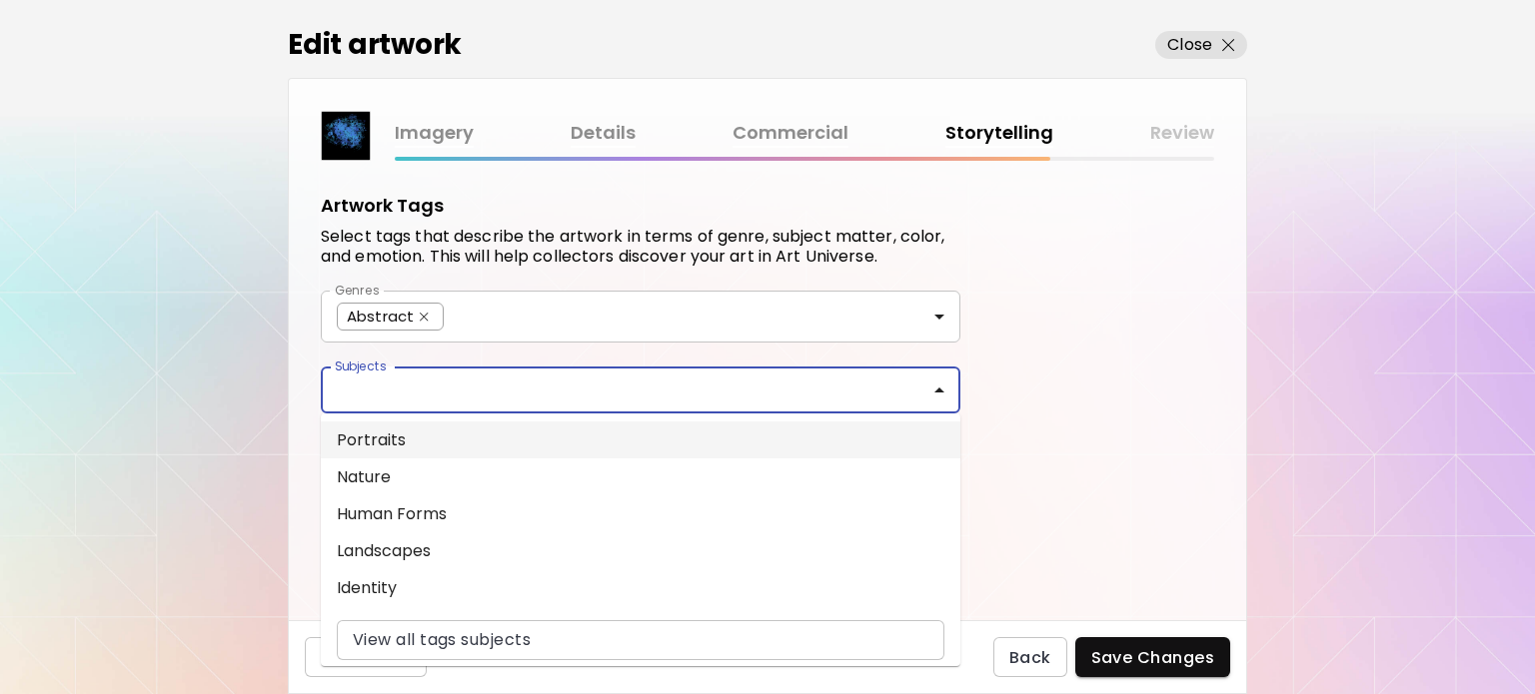
click at [1142, 423] on div "**********" at bounding box center [767, 391] width 957 height 460
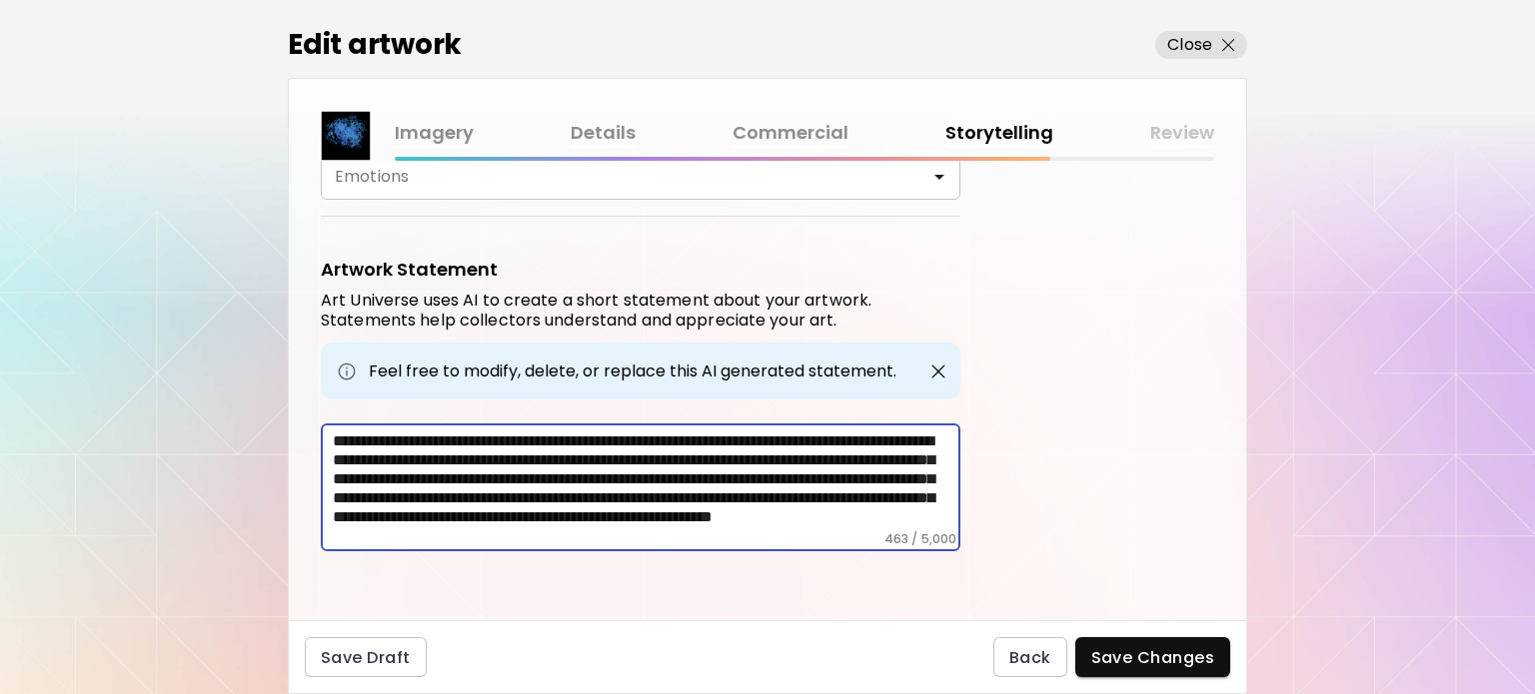
drag, startPoint x: 444, startPoint y: 498, endPoint x: 681, endPoint y: 435, distance: 246.0
click at [681, 435] on textarea "**********" at bounding box center [646, 482] width 627 height 100
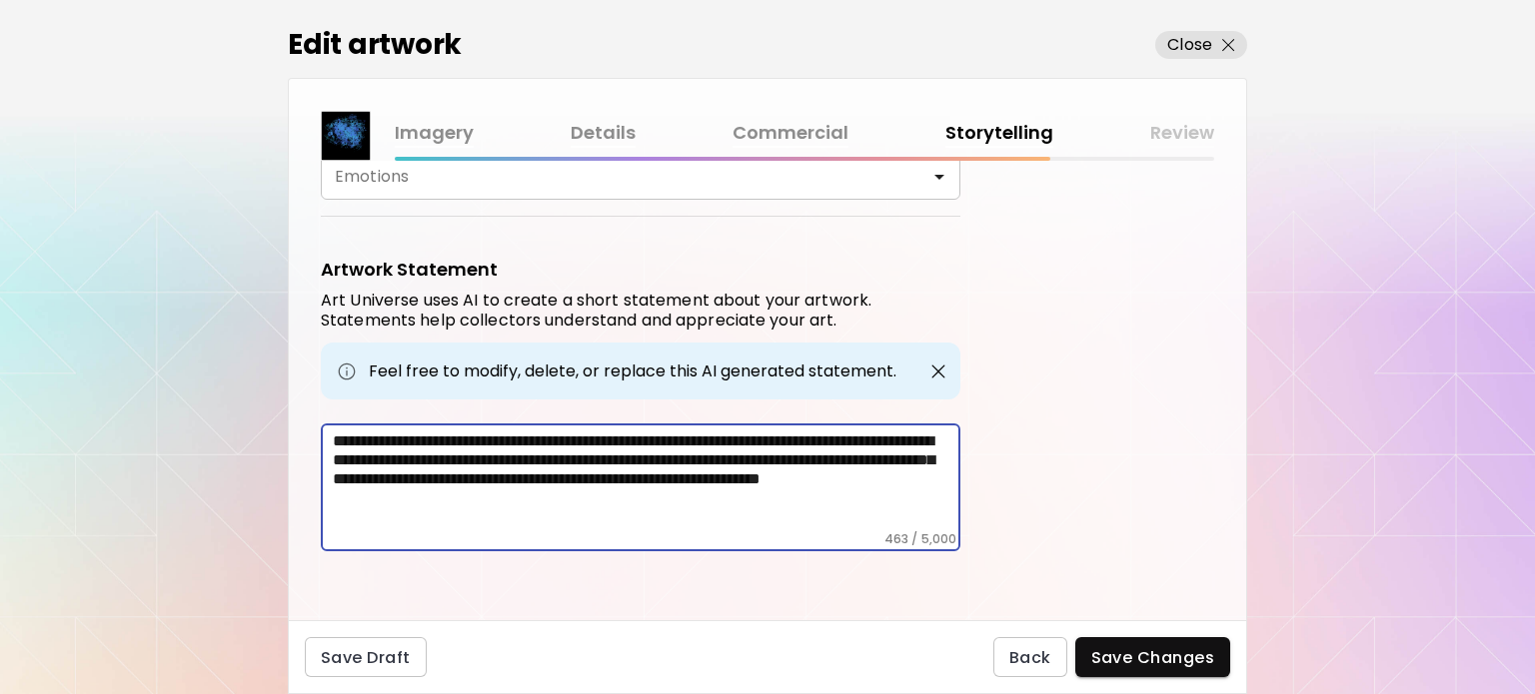
scroll to position [334, 0]
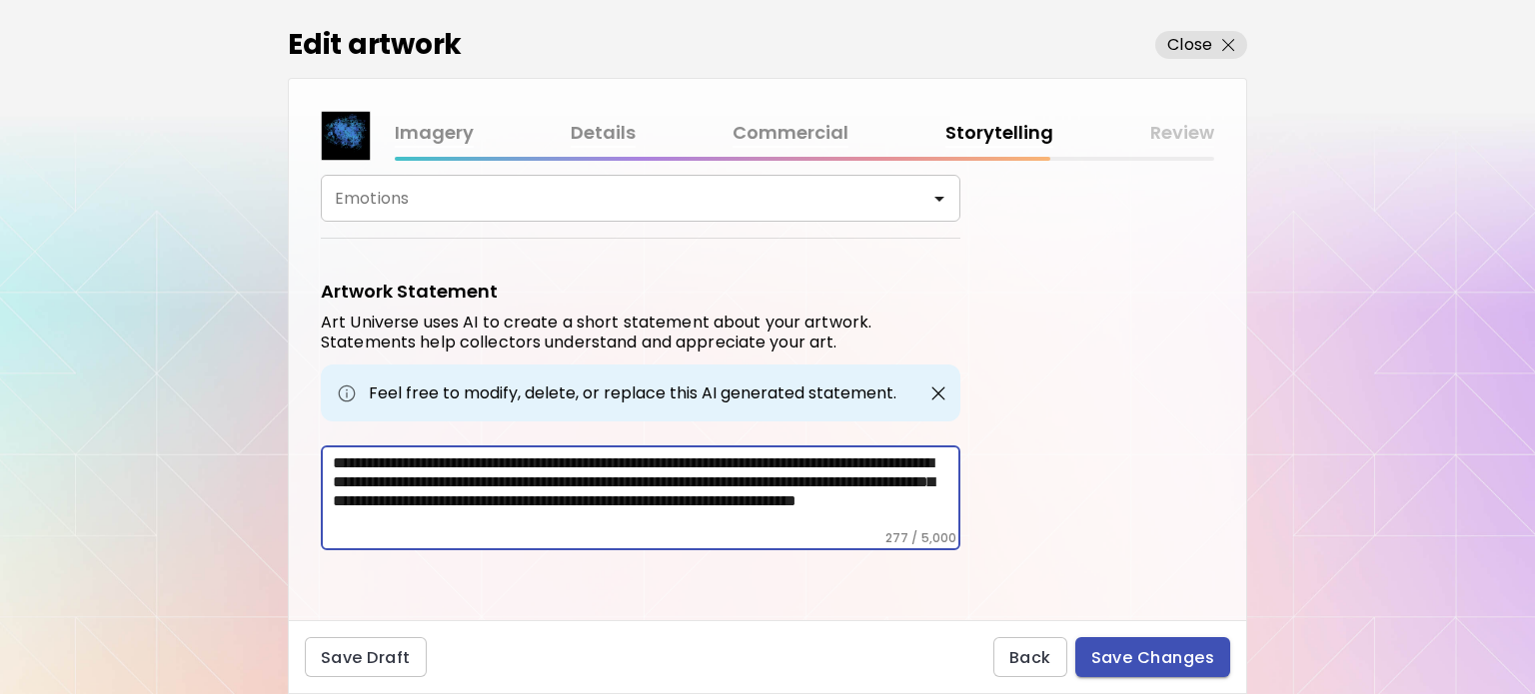
type textarea "**********"
click at [1158, 657] on span "Save Changes" at bounding box center [1153, 657] width 124 height 21
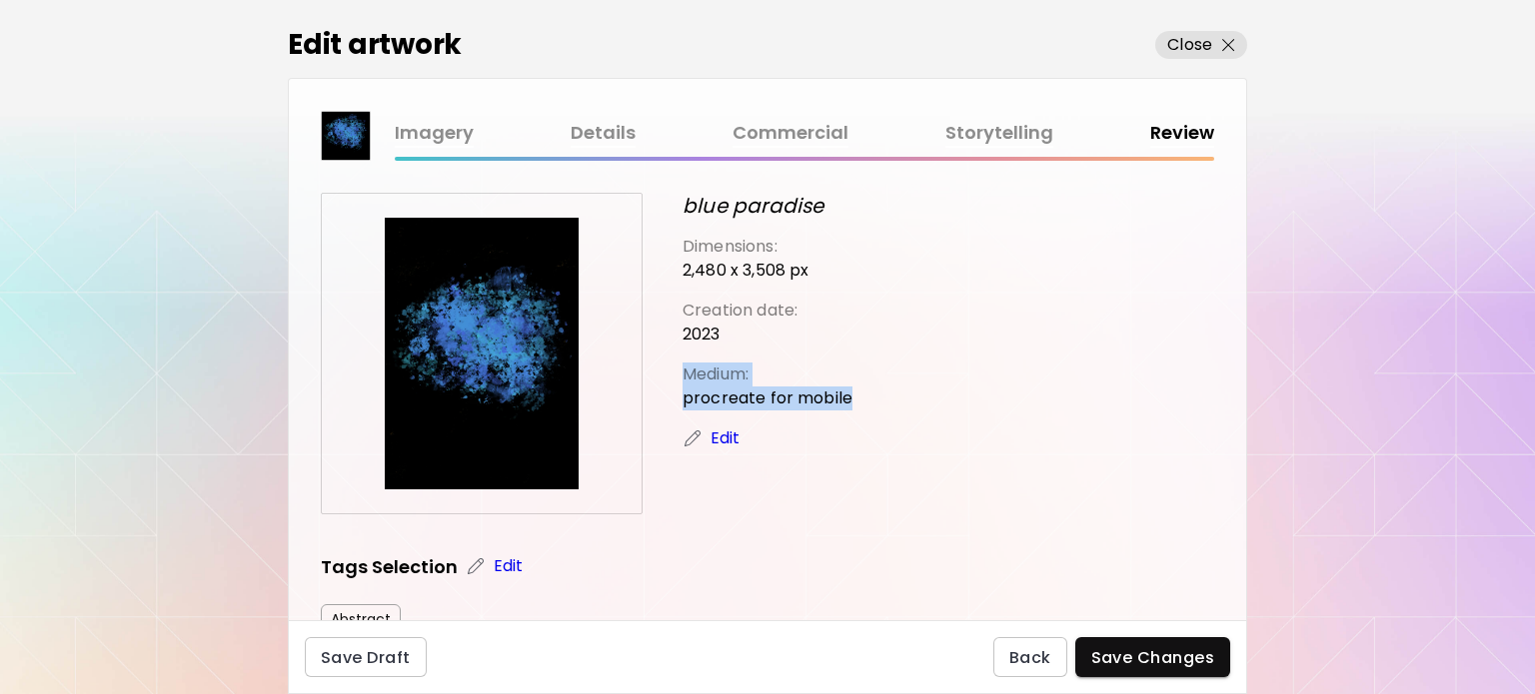
drag, startPoint x: 1246, startPoint y: 325, endPoint x: 1246, endPoint y: 399, distance: 73.9
click at [1246, 399] on div "Imagery Details Commercial Storytelling Review blue paradise Dimensions: 2,480 …" at bounding box center [767, 349] width 959 height 543
click at [1166, 415] on div "blue paradise Dimensions: 2,480 x 3,508 px Creation date: 2023 Medium: procreat…" at bounding box center [948, 354] width 532 height 322
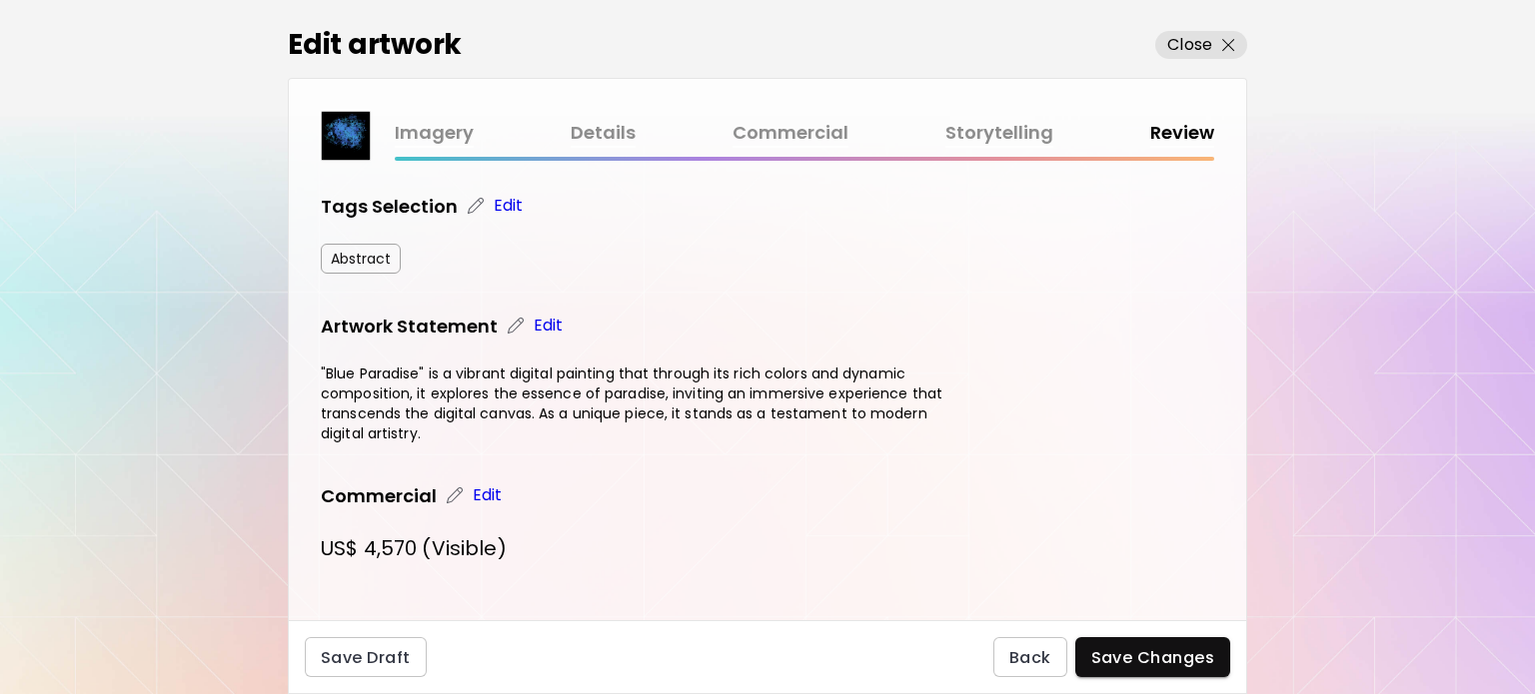
scroll to position [374, 0]
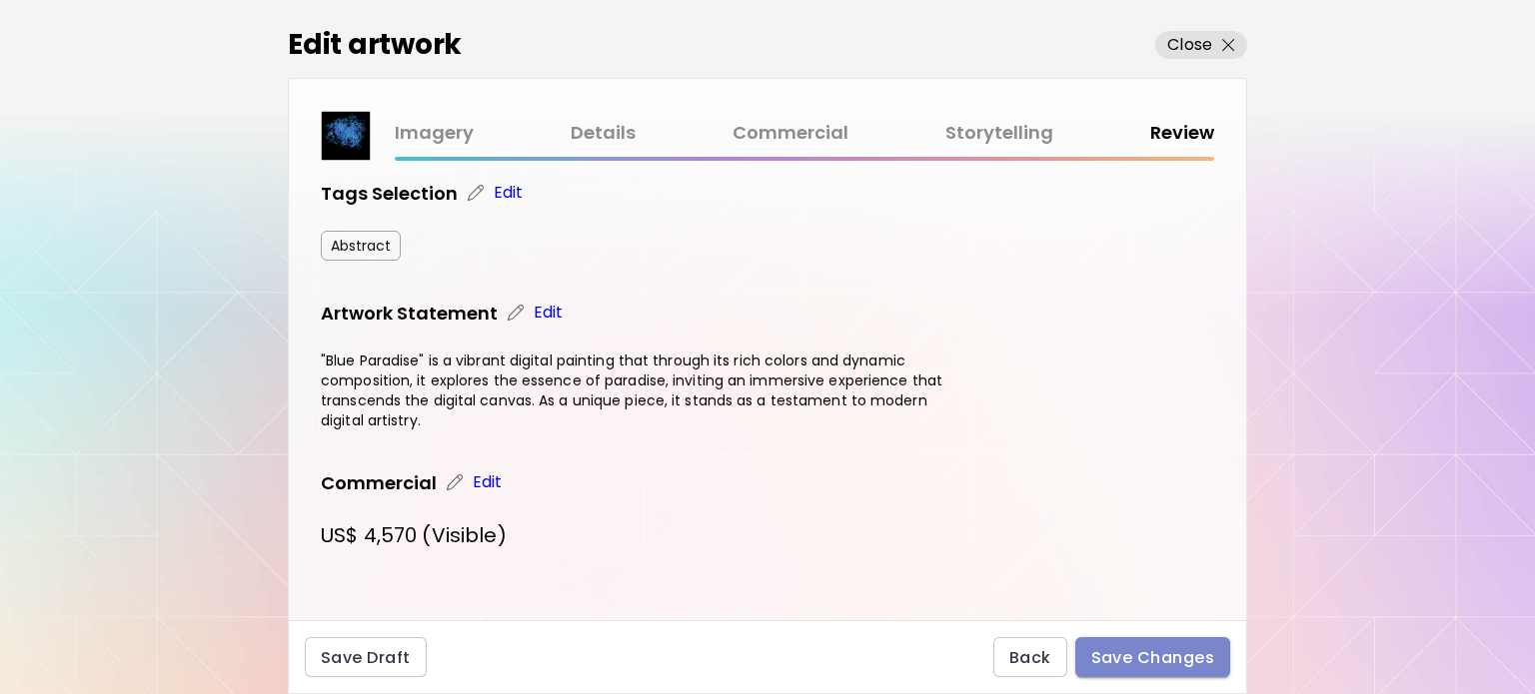
click at [1149, 657] on span "Save Changes" at bounding box center [1153, 657] width 124 height 21
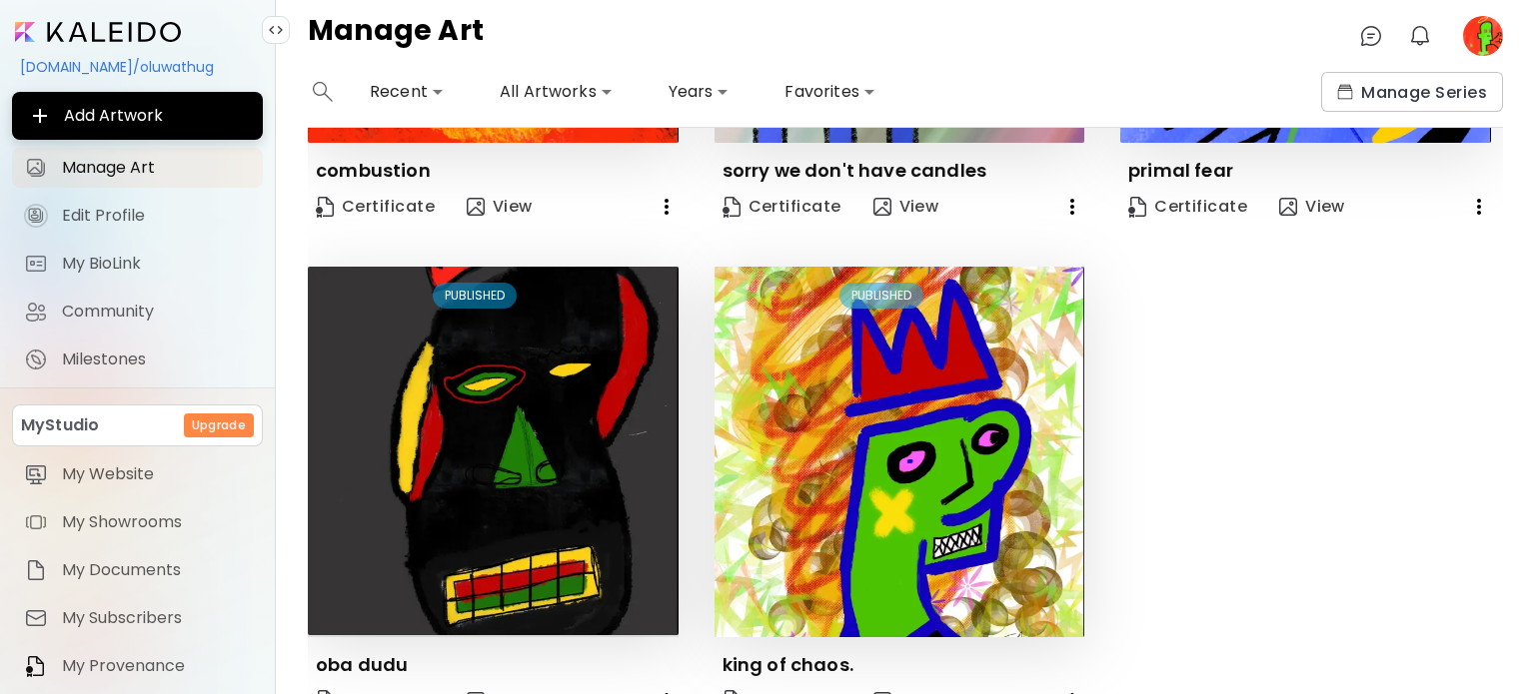
scroll to position [905, 0]
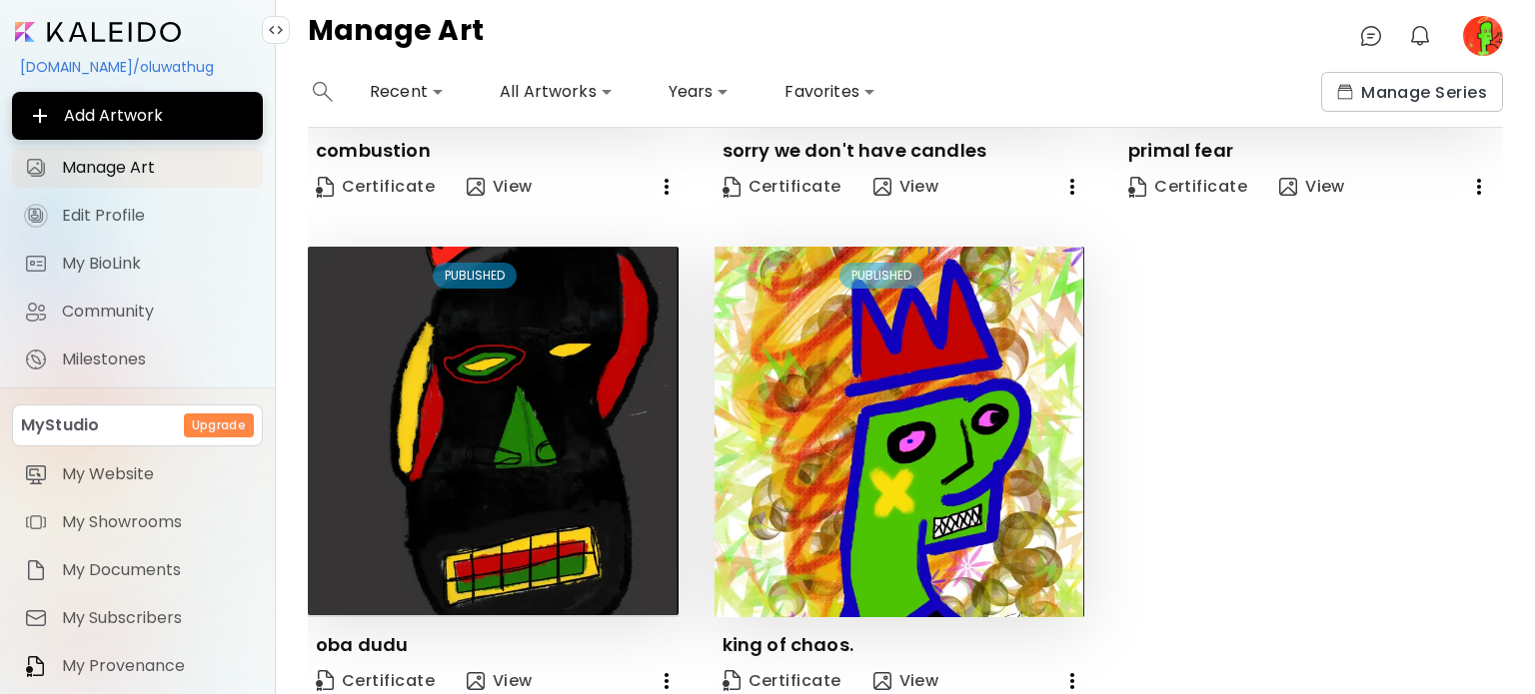
click at [1477, 40] on image at bounding box center [1483, 36] width 40 height 40
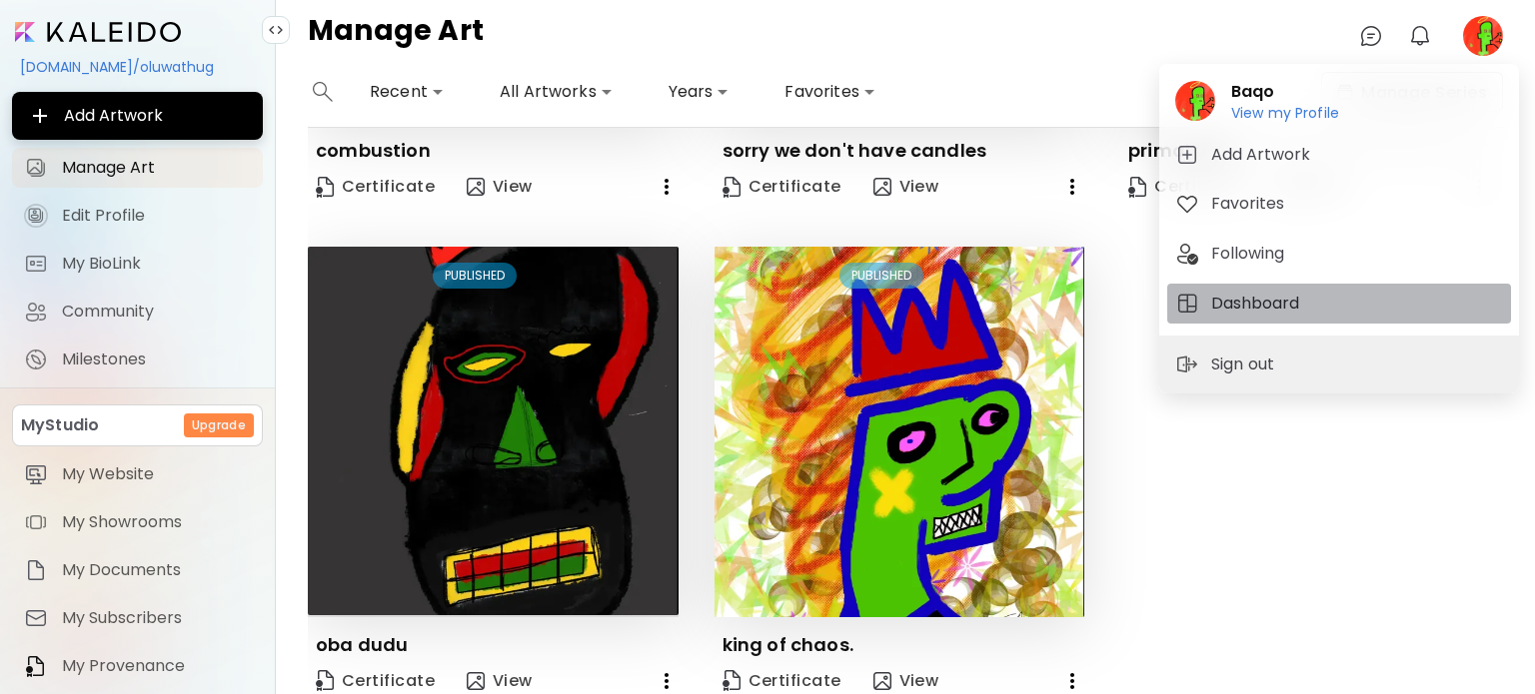
click at [1232, 306] on h5 "Dashboard" at bounding box center [1258, 304] width 94 height 24
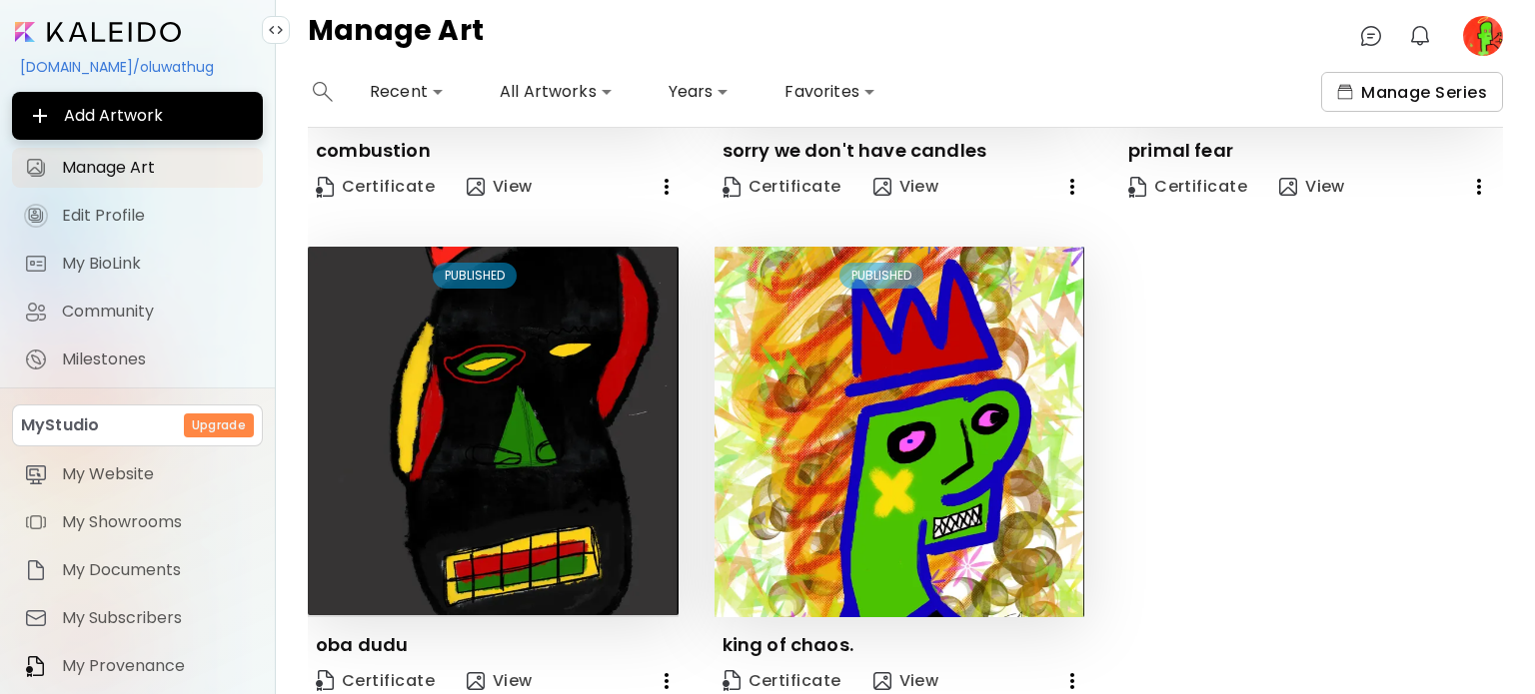
click at [1431, 95] on span "Manage Series" at bounding box center [1412, 92] width 150 height 21
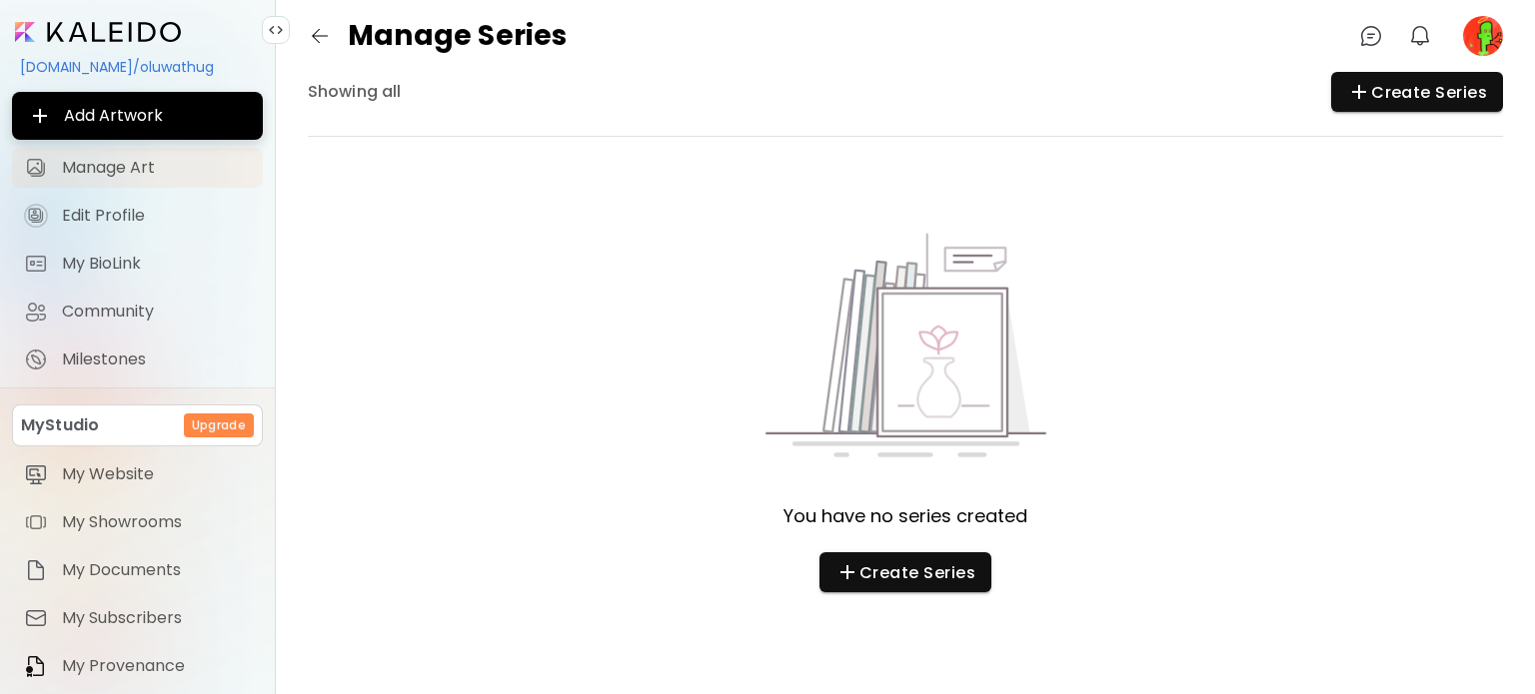
click at [153, 167] on span "Manage Art" at bounding box center [156, 168] width 189 height 20
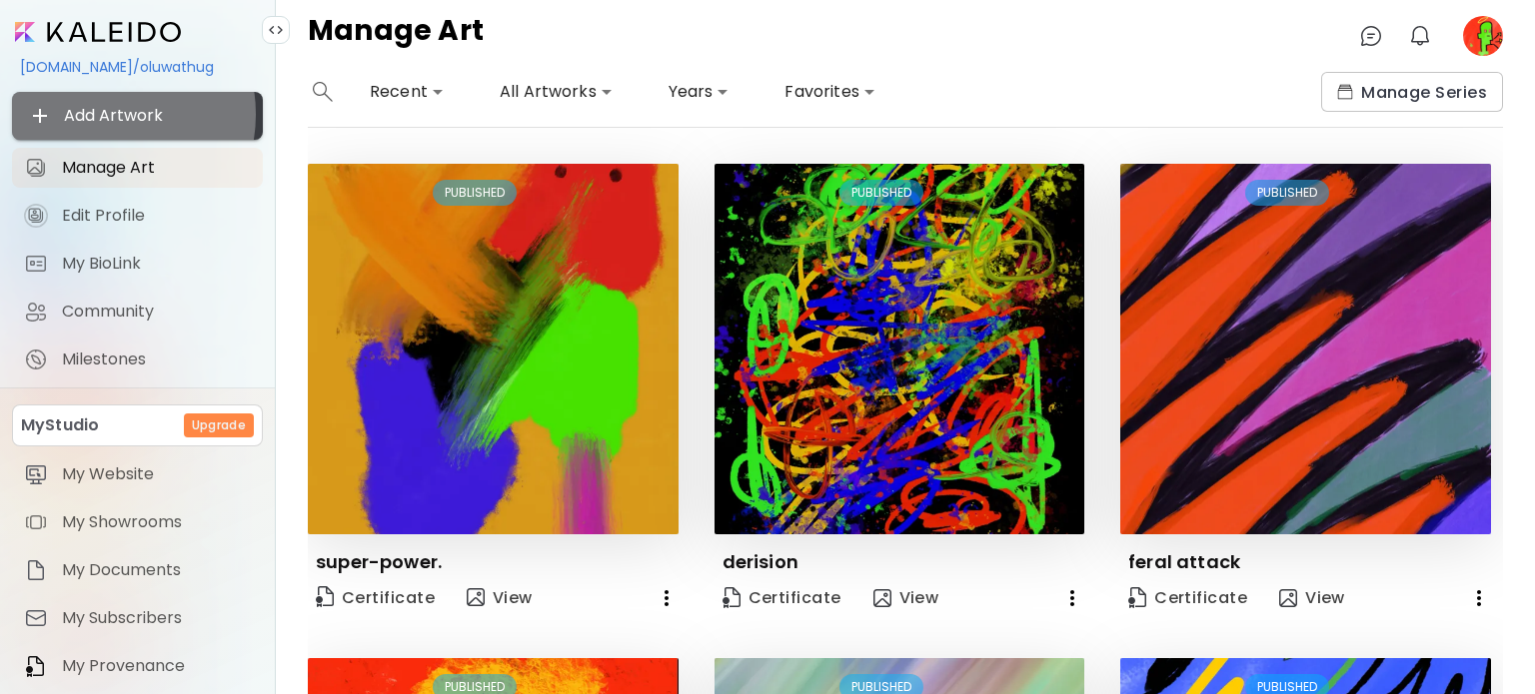
click at [103, 114] on span "Add Artwork" at bounding box center [137, 116] width 219 height 24
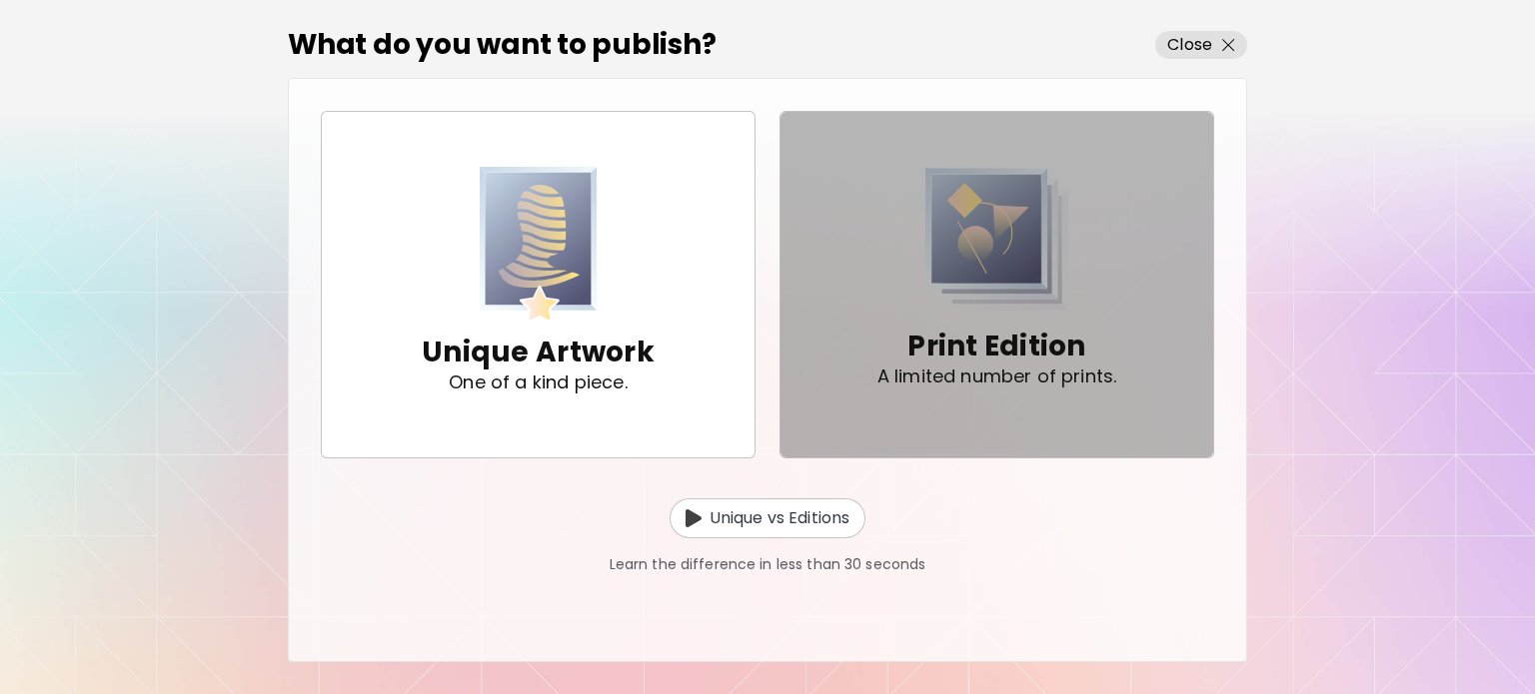
click at [956, 305] on img "button" at bounding box center [997, 239] width 144 height 145
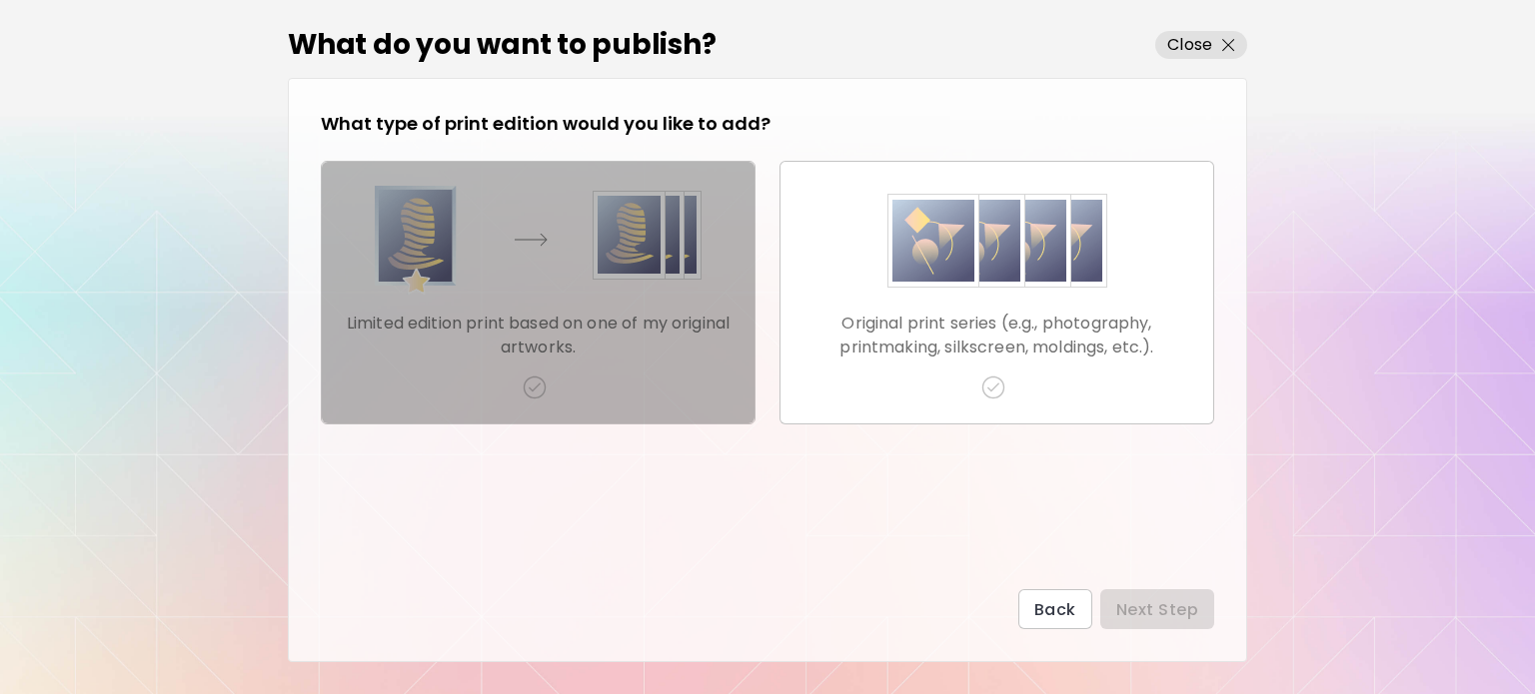
click at [639, 284] on img "button" at bounding box center [538, 241] width 327 height 110
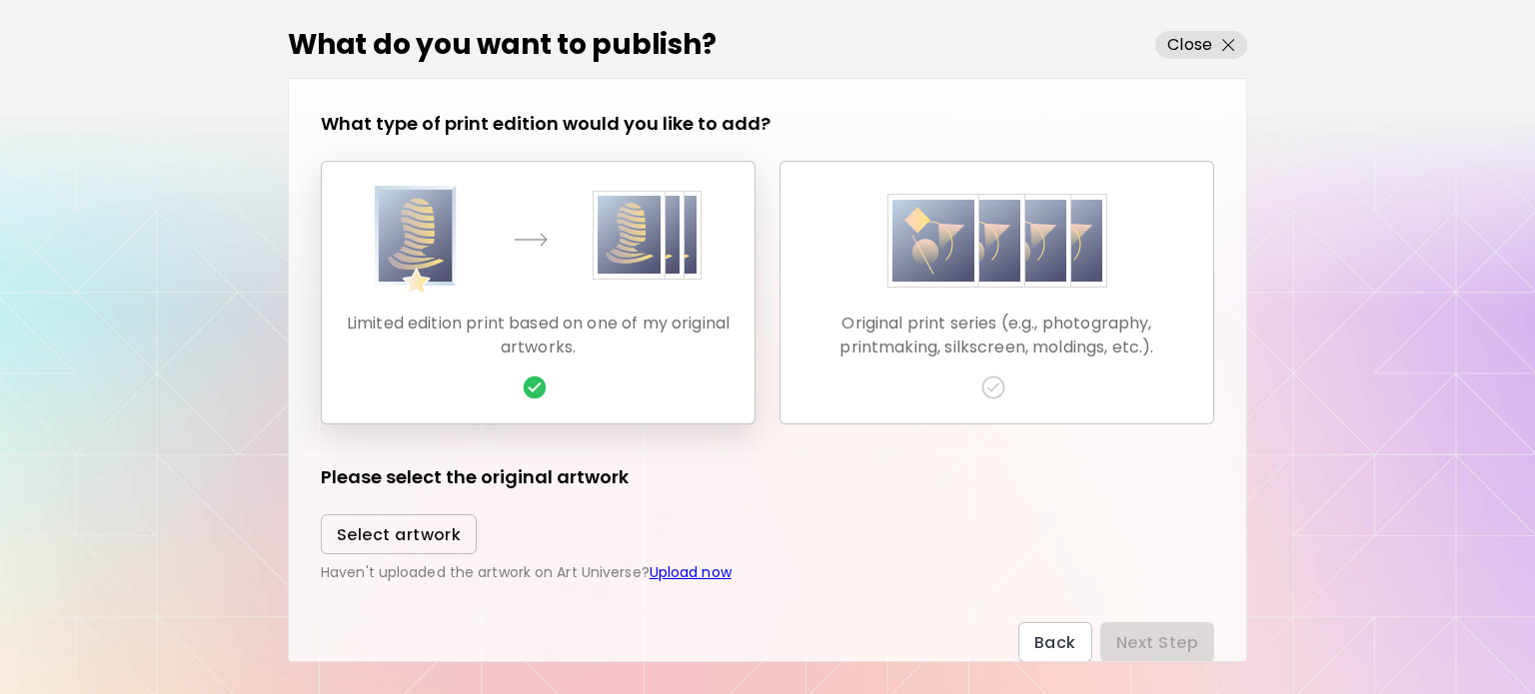
click at [394, 538] on span "Select artwork" at bounding box center [399, 535] width 124 height 21
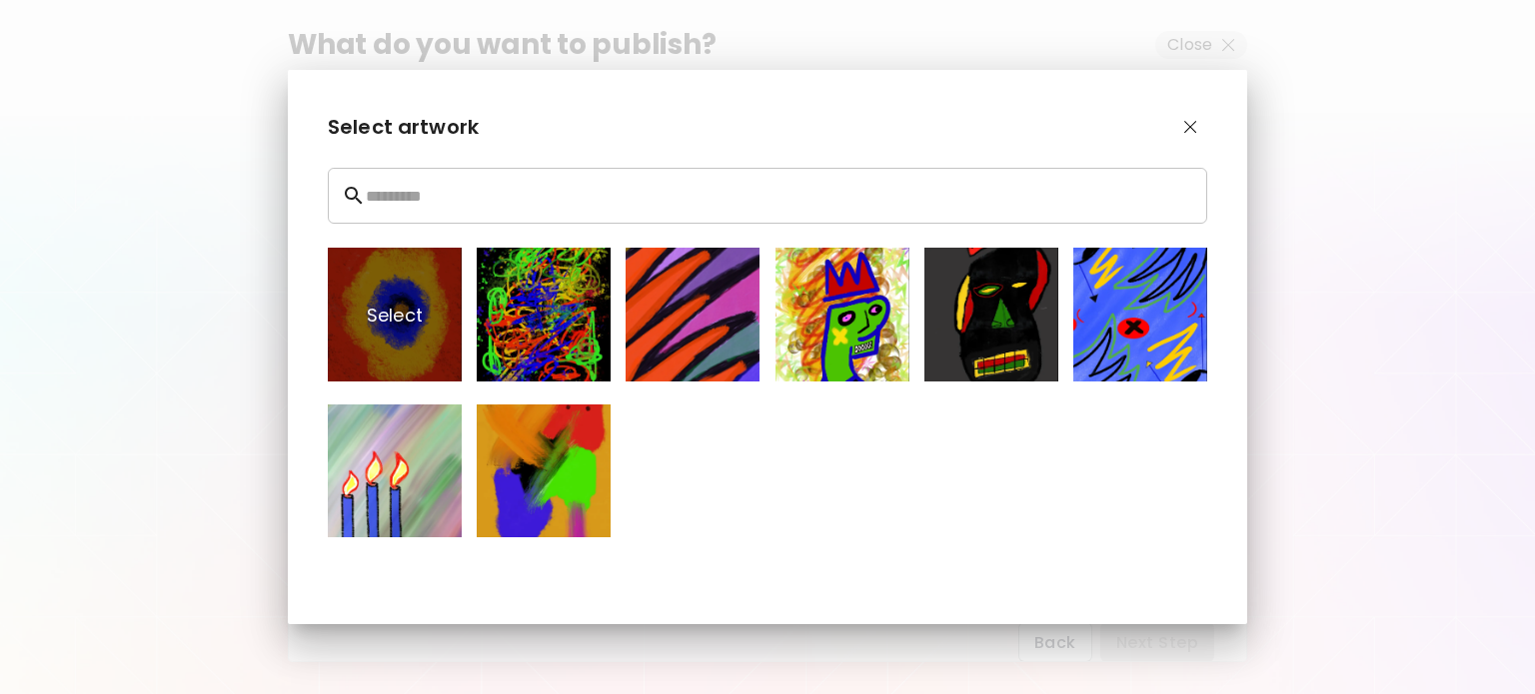
click at [416, 342] on p "Select" at bounding box center [395, 315] width 134 height 134
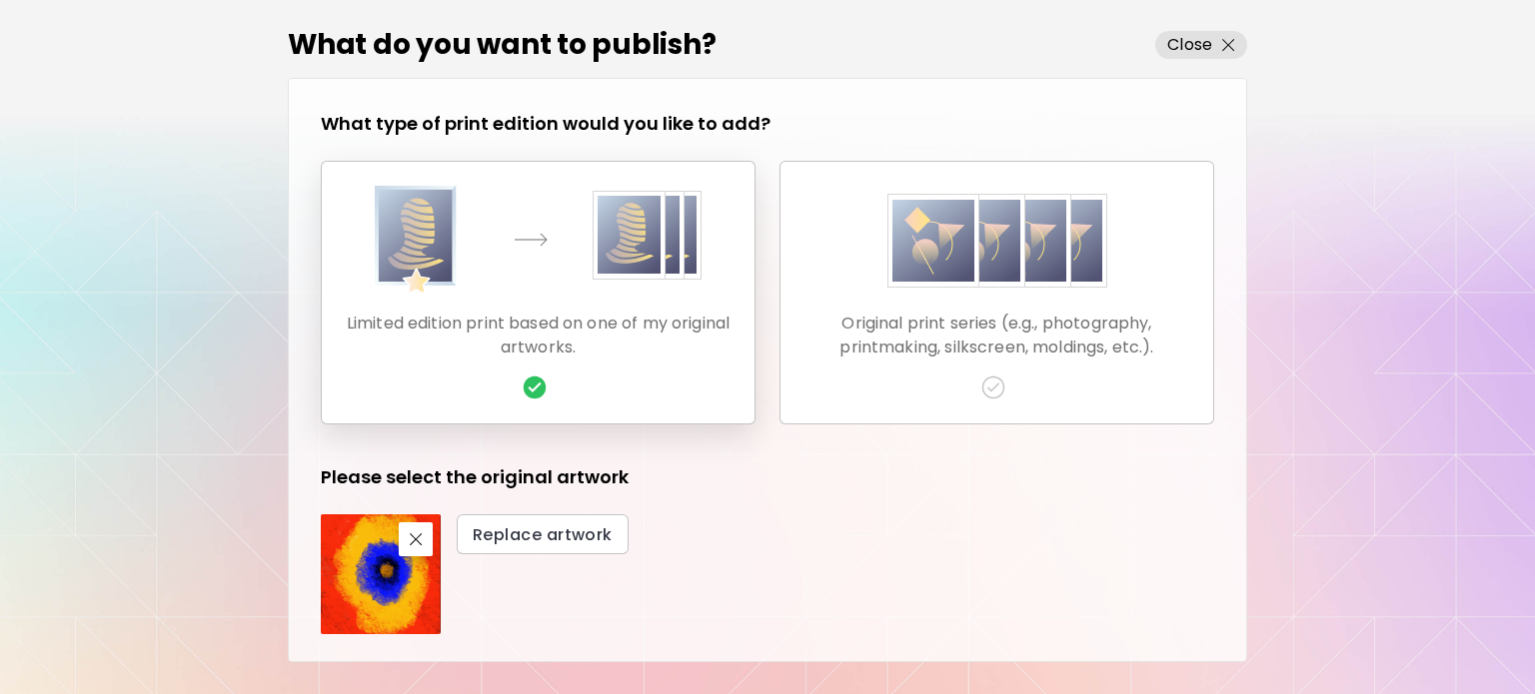
drag, startPoint x: 1246, startPoint y: 409, endPoint x: 1243, endPoint y: 517, distance: 107.9
click at [1243, 517] on div "What type of print edition would you like to add? Limited edition print based o…" at bounding box center [767, 370] width 959 height 584
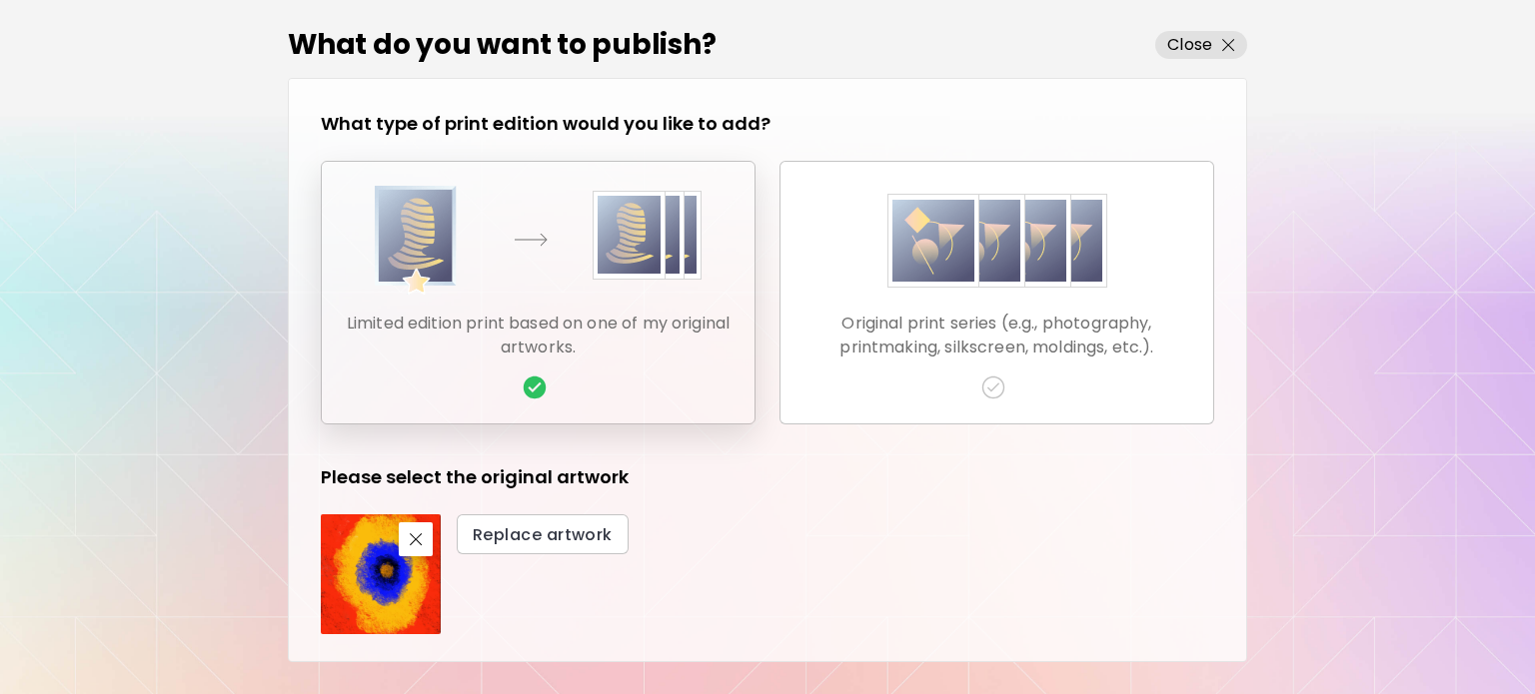
click at [644, 352] on p "Limited edition print based on one of my original artworks." at bounding box center [538, 336] width 401 height 48
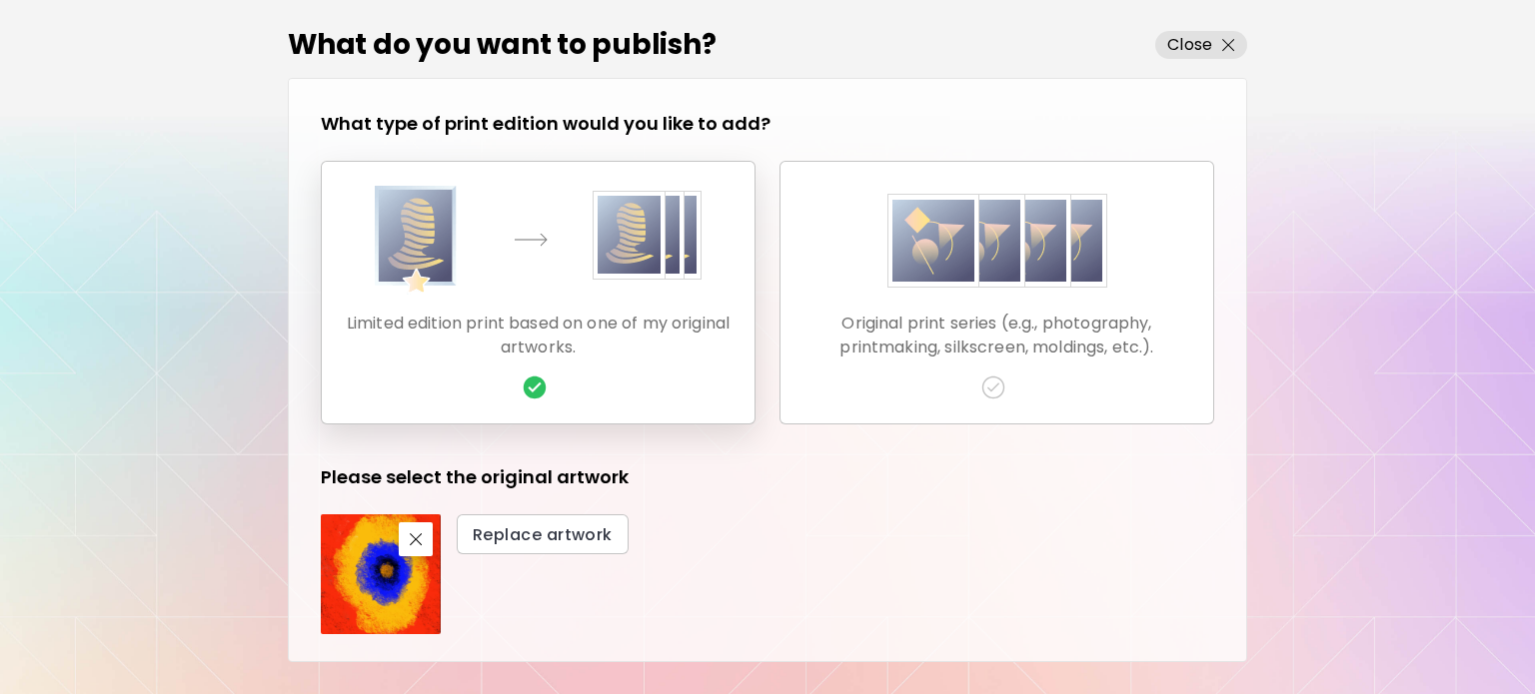
click at [408, 597] on img at bounding box center [381, 575] width 120 height 120
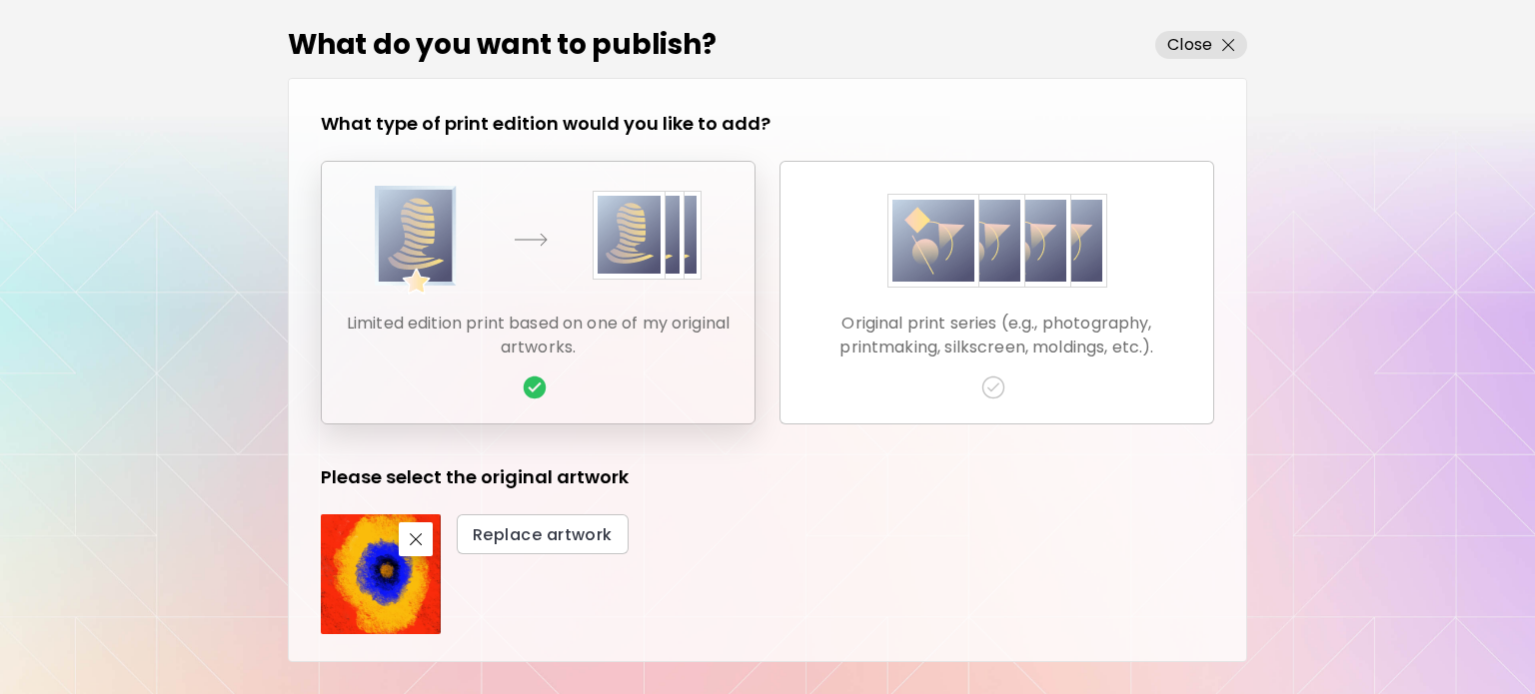
click at [610, 382] on div "Limited edition print based on one of my original artworks." at bounding box center [538, 293] width 401 height 214
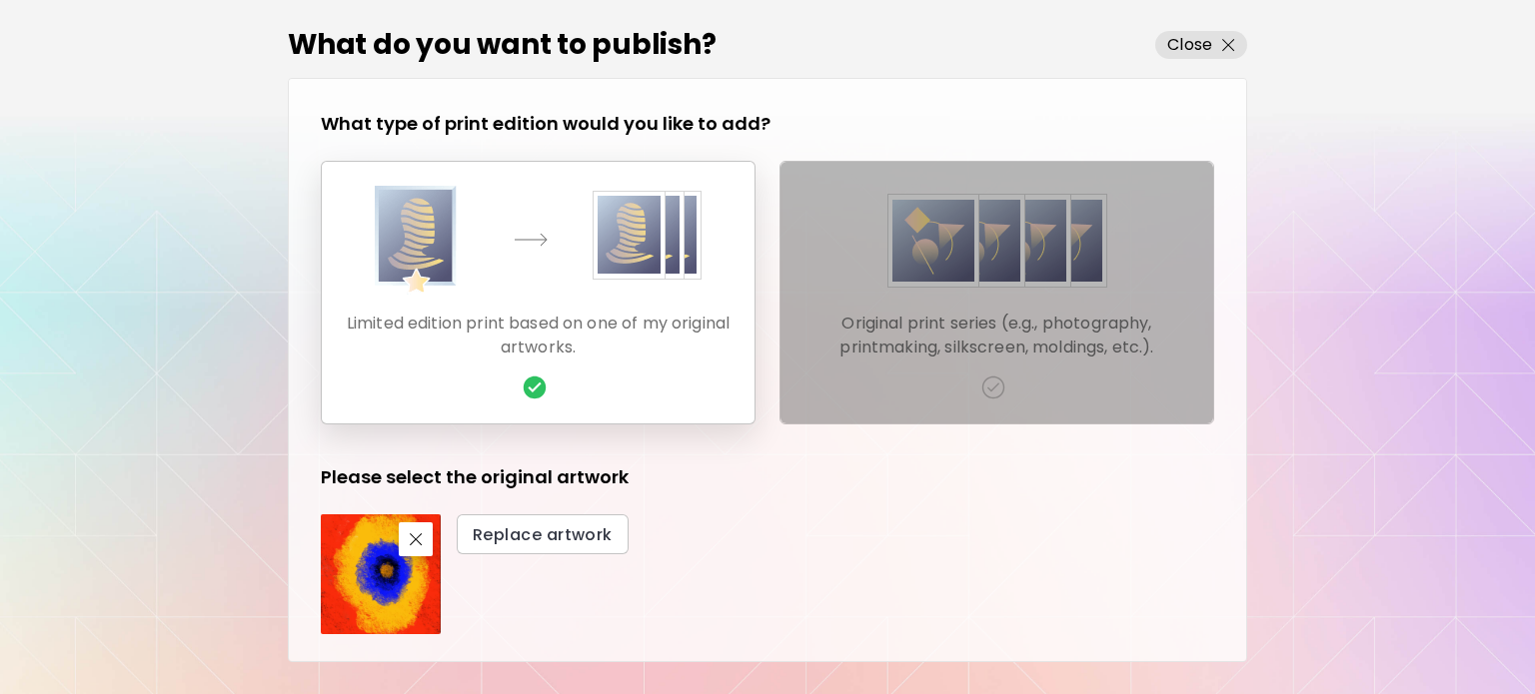
click at [858, 302] on div "Original print series (e.g., photography, printmaking, silkscreen, moldings, et…" at bounding box center [996, 293] width 401 height 214
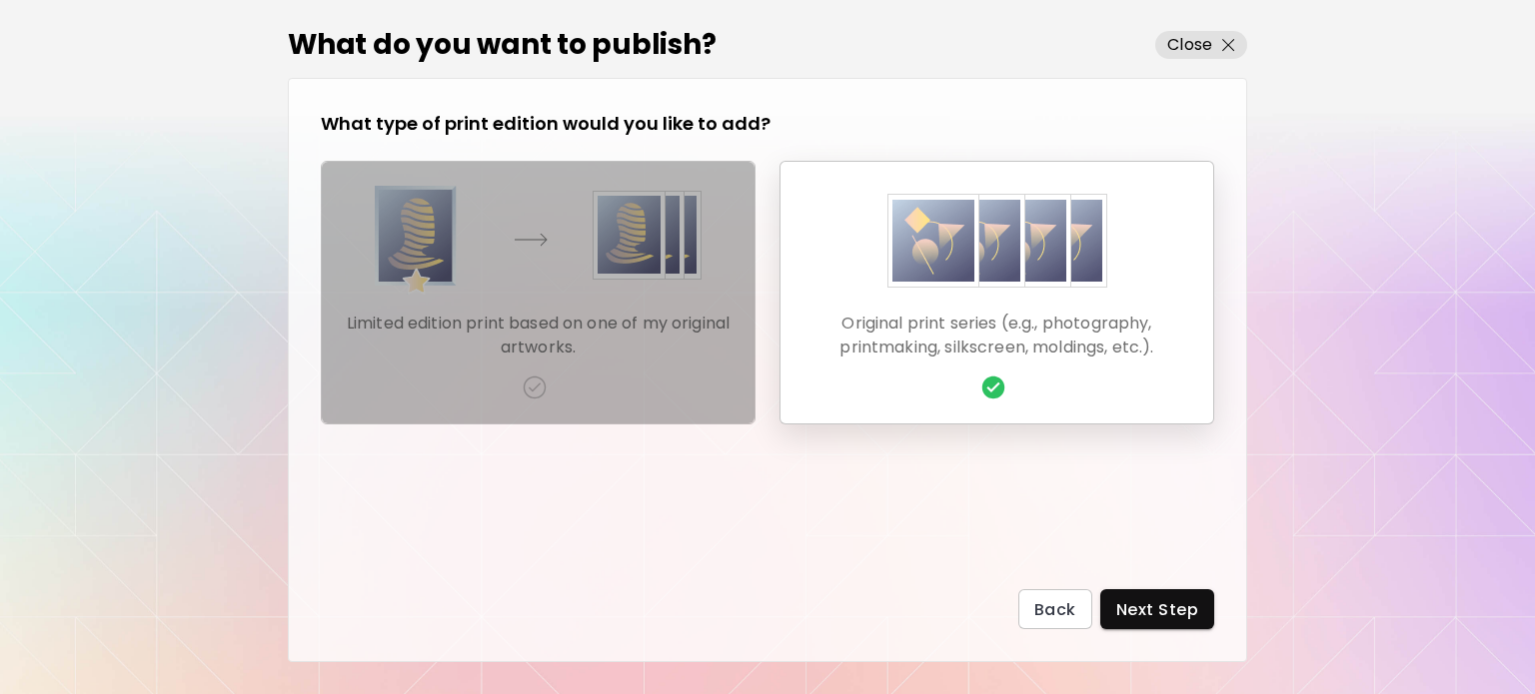
click at [546, 300] on div "Limited edition print based on one of my original artworks." at bounding box center [538, 293] width 401 height 214
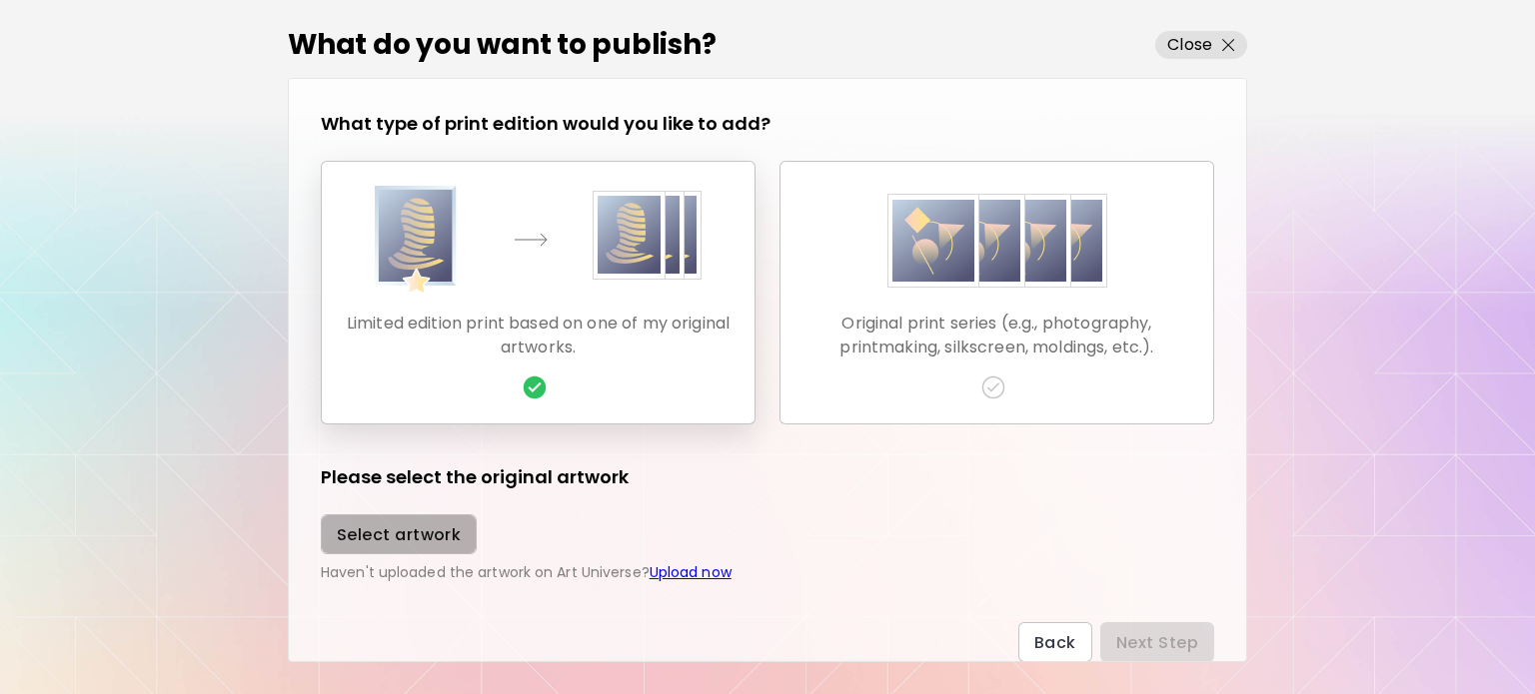
click at [418, 543] on span "Select artwork" at bounding box center [399, 535] width 124 height 21
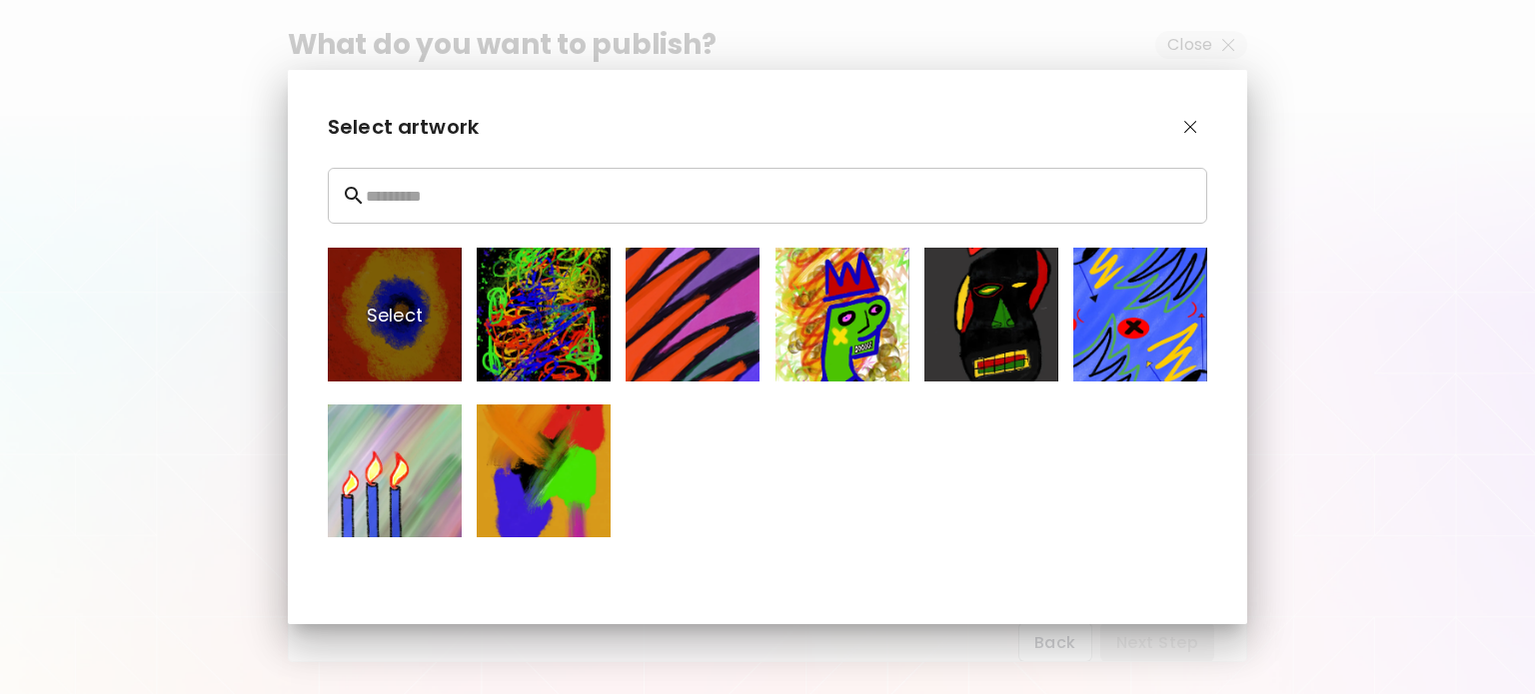
click at [430, 374] on p "Select" at bounding box center [395, 315] width 134 height 134
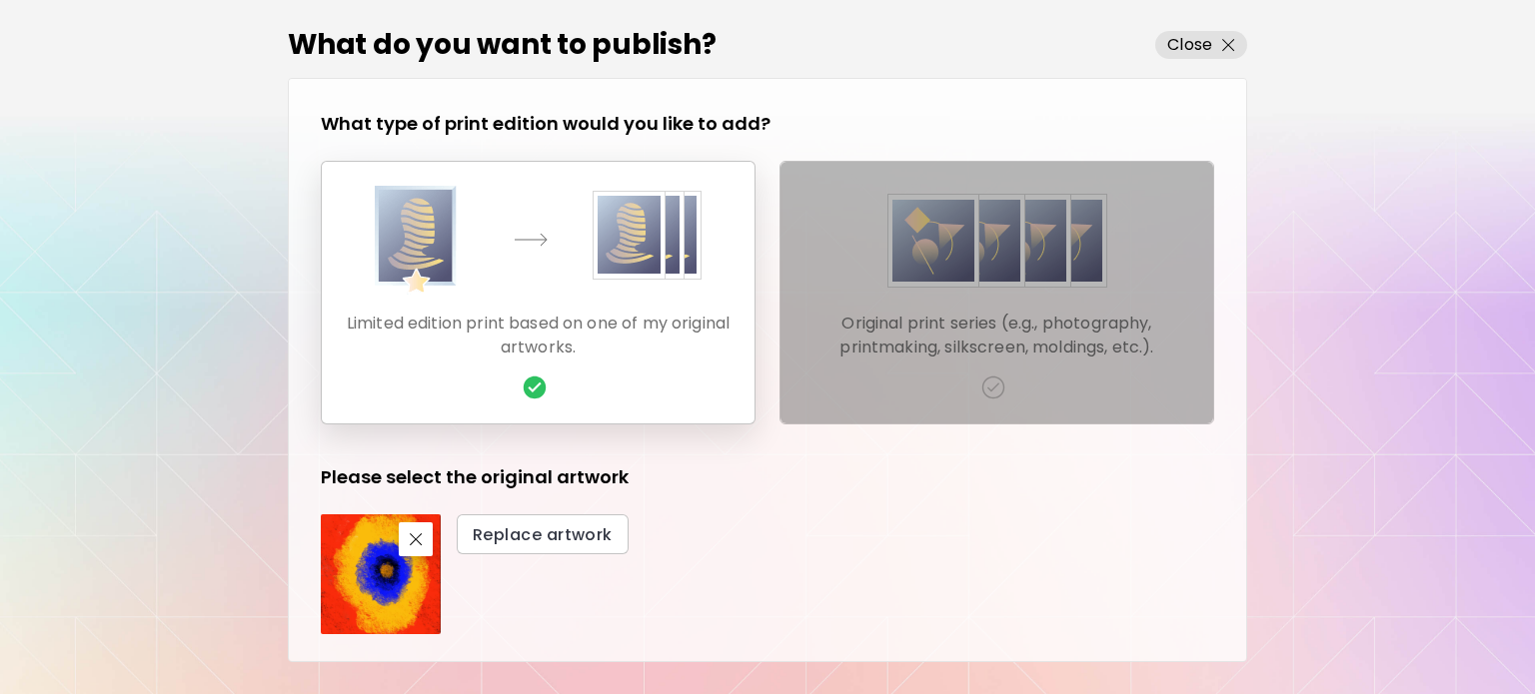
click at [1000, 369] on div "Original print series (e.g., photography, printmaking, silkscreen, moldings, et…" at bounding box center [996, 293] width 401 height 214
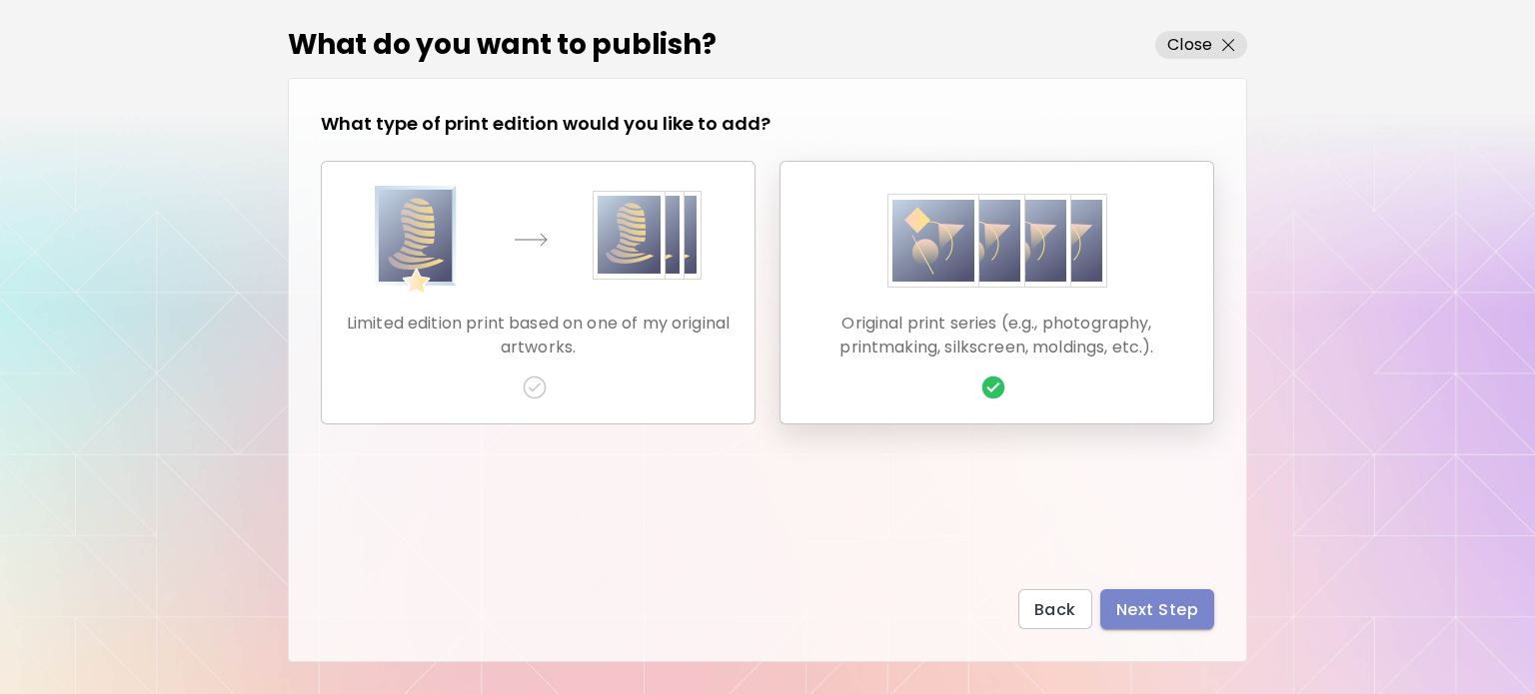
click at [1171, 619] on span "Next Step" at bounding box center [1157, 609] width 82 height 21
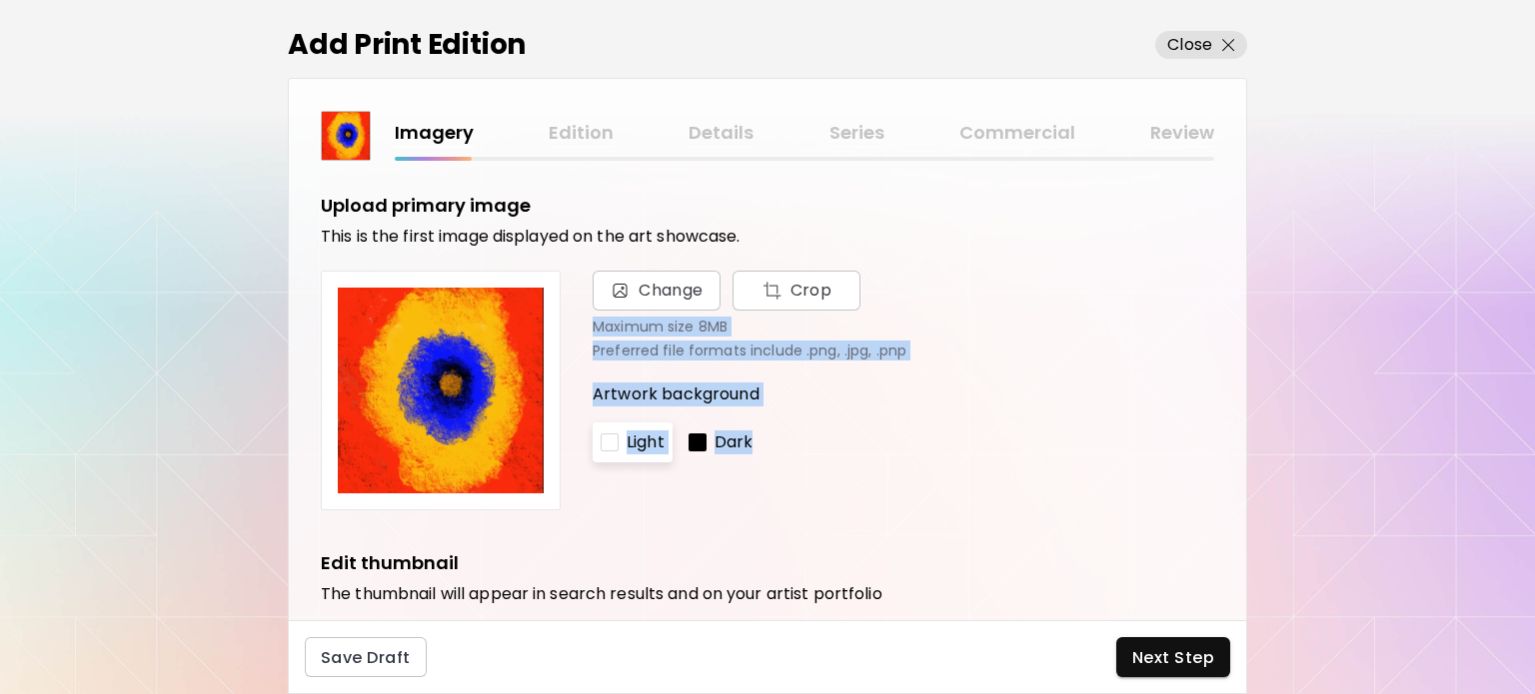
drag, startPoint x: 1246, startPoint y: 279, endPoint x: 1117, endPoint y: 419, distance: 190.2
click at [1117, 419] on div "Imagery Edition Details Series Commercial Review Upload primary image This is t…" at bounding box center [767, 349] width 959 height 543
click at [1117, 419] on div "Artwork background Light Dark" at bounding box center [902, 423] width 621 height 80
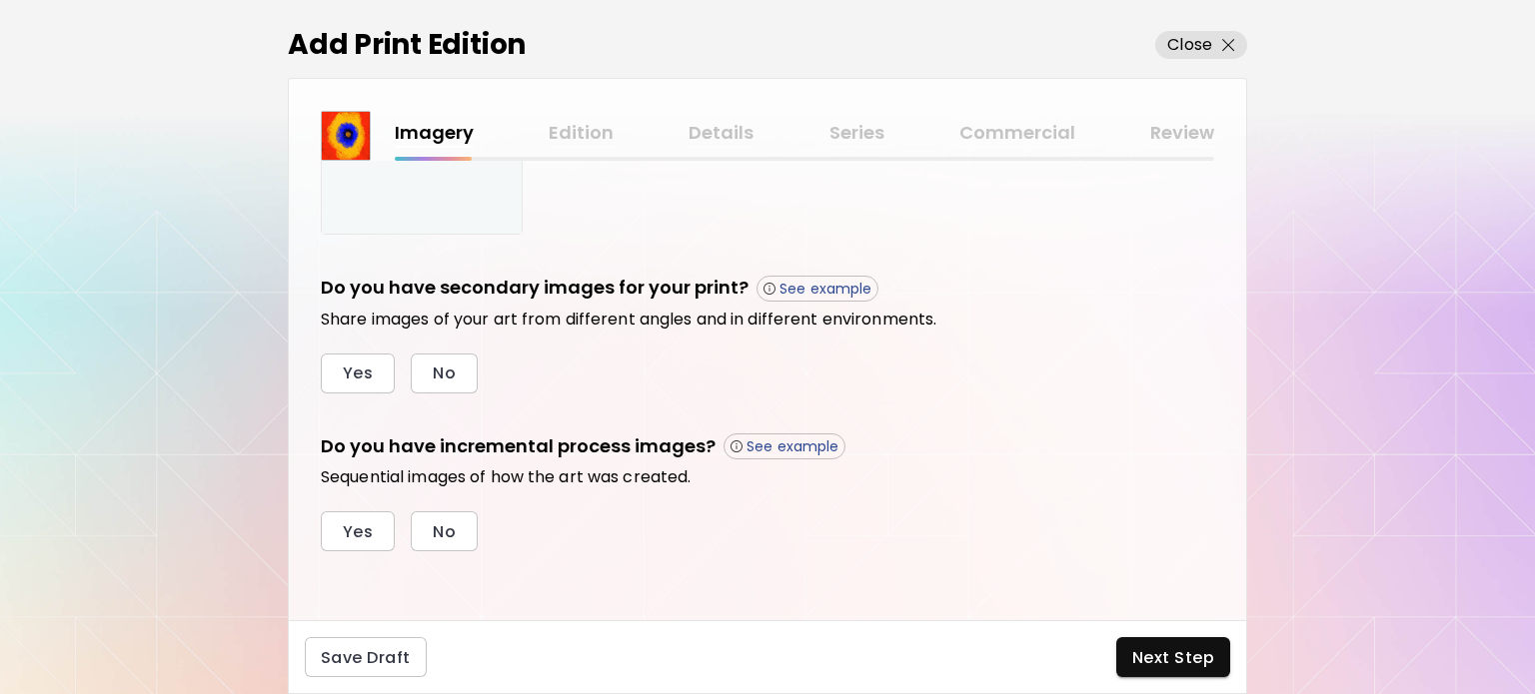
scroll to position [595, 0]
click at [437, 355] on button "No" at bounding box center [444, 374] width 67 height 40
click at [442, 522] on span "No" at bounding box center [444, 532] width 23 height 21
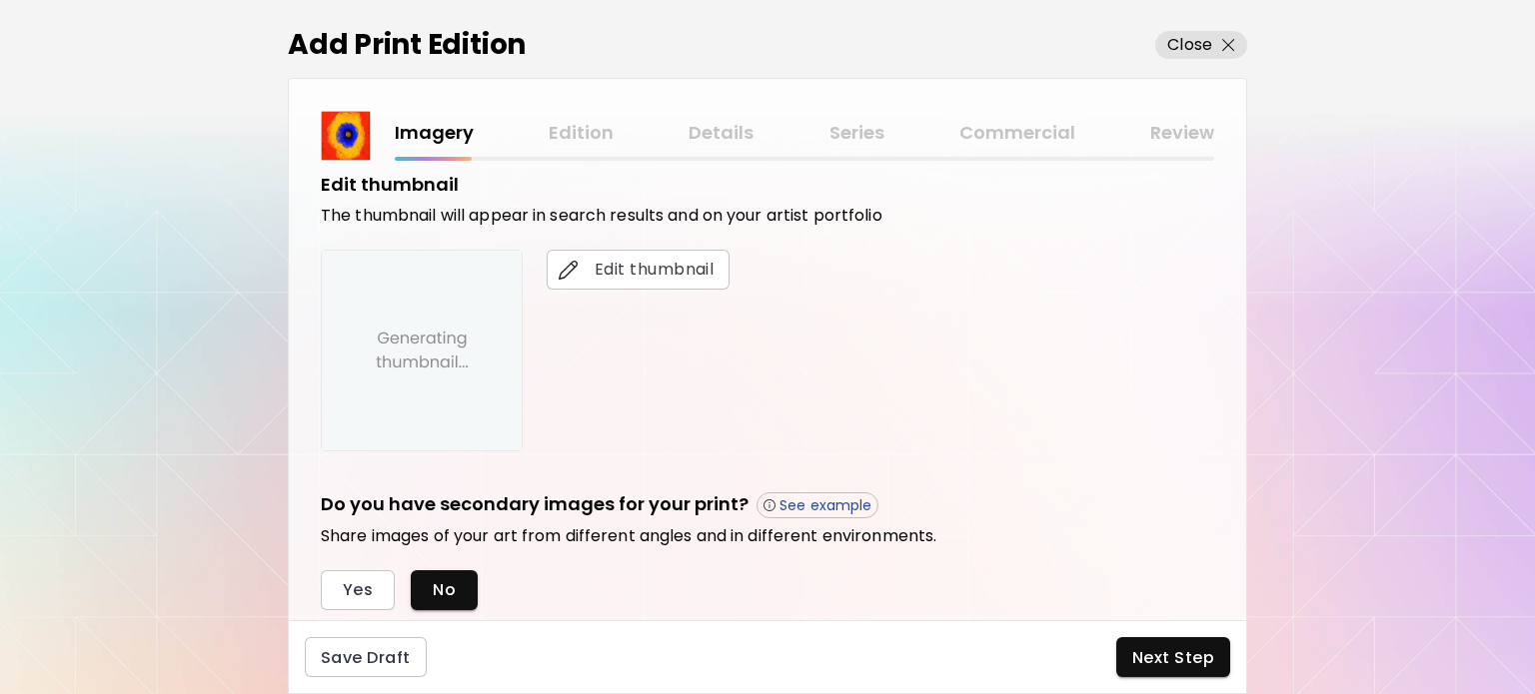
scroll to position [372, 0]
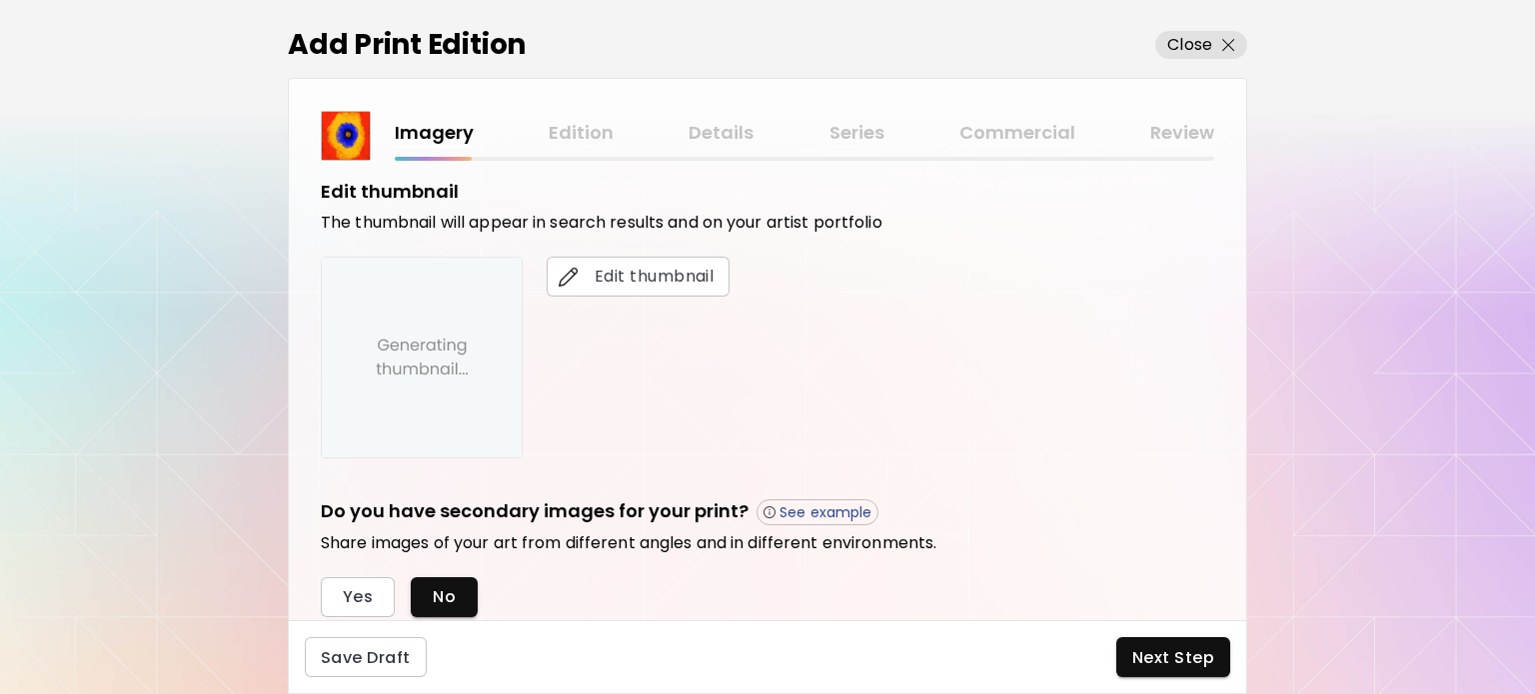
click at [428, 384] on img at bounding box center [422, 358] width 200 height 200
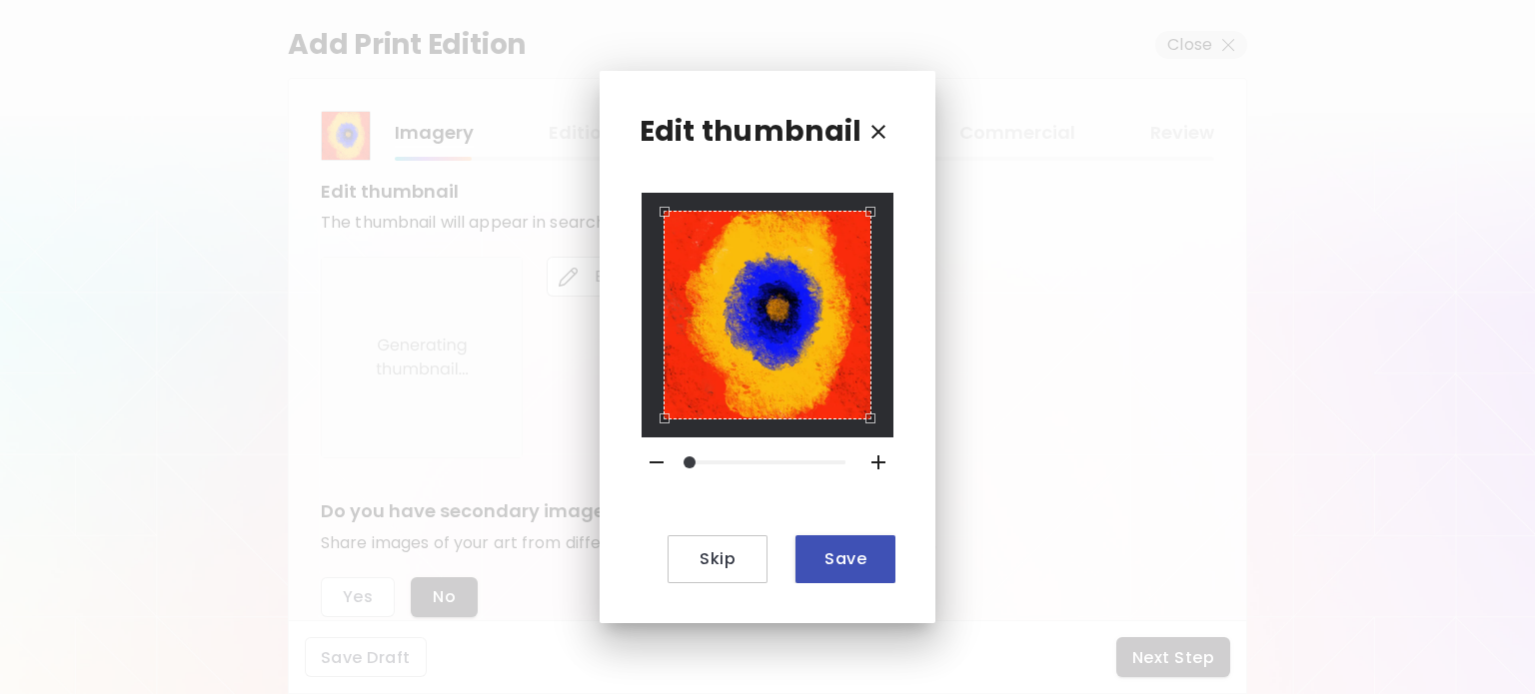
click at [839, 570] on button "Save" at bounding box center [845, 560] width 100 height 48
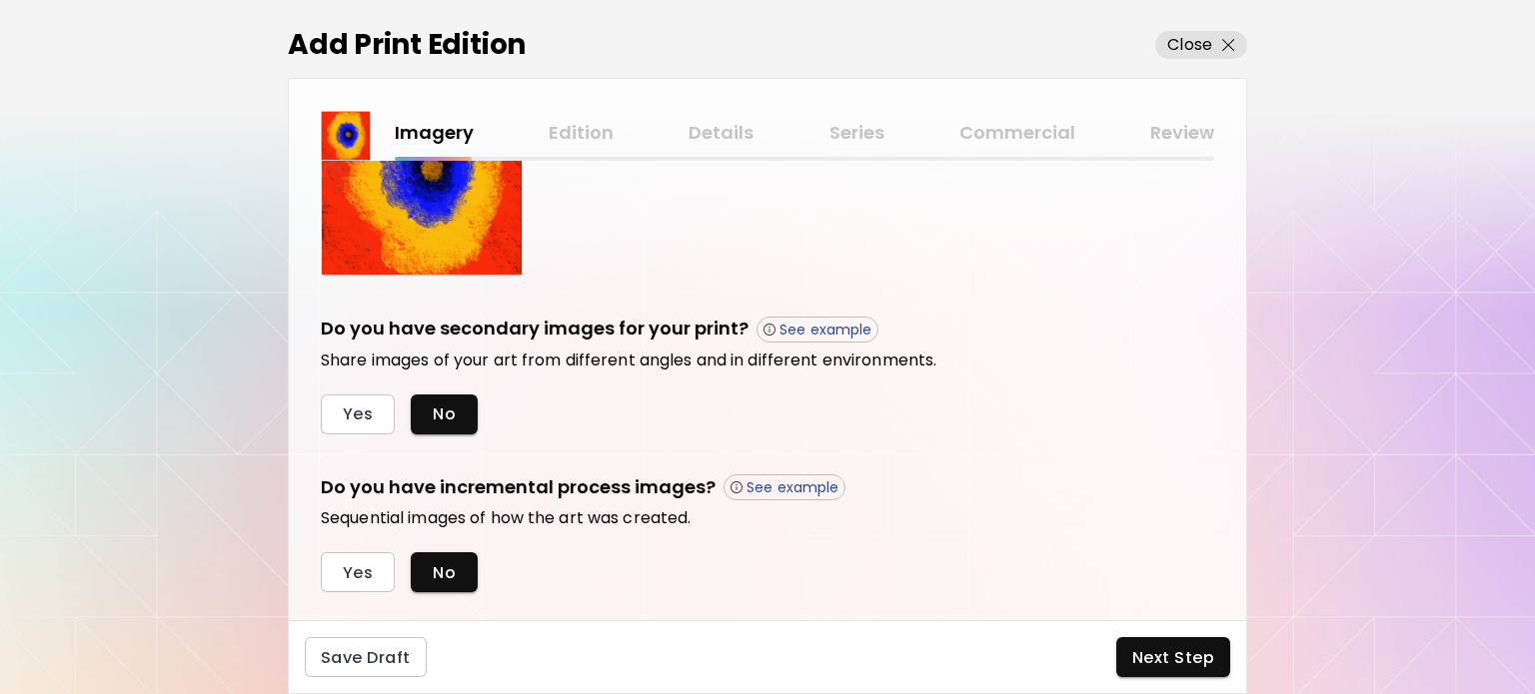
scroll to position [595, 0]
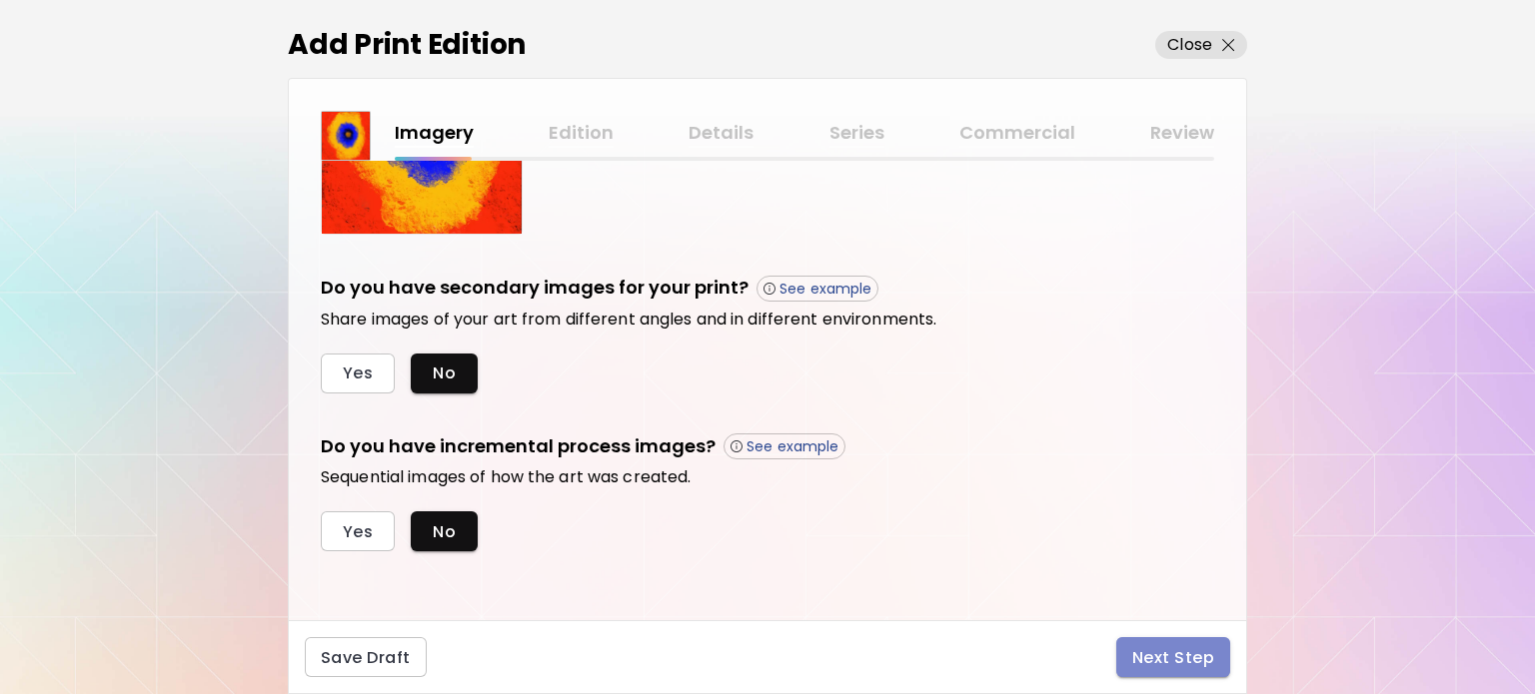
click at [1198, 658] on span "Next Step" at bounding box center [1173, 657] width 82 height 21
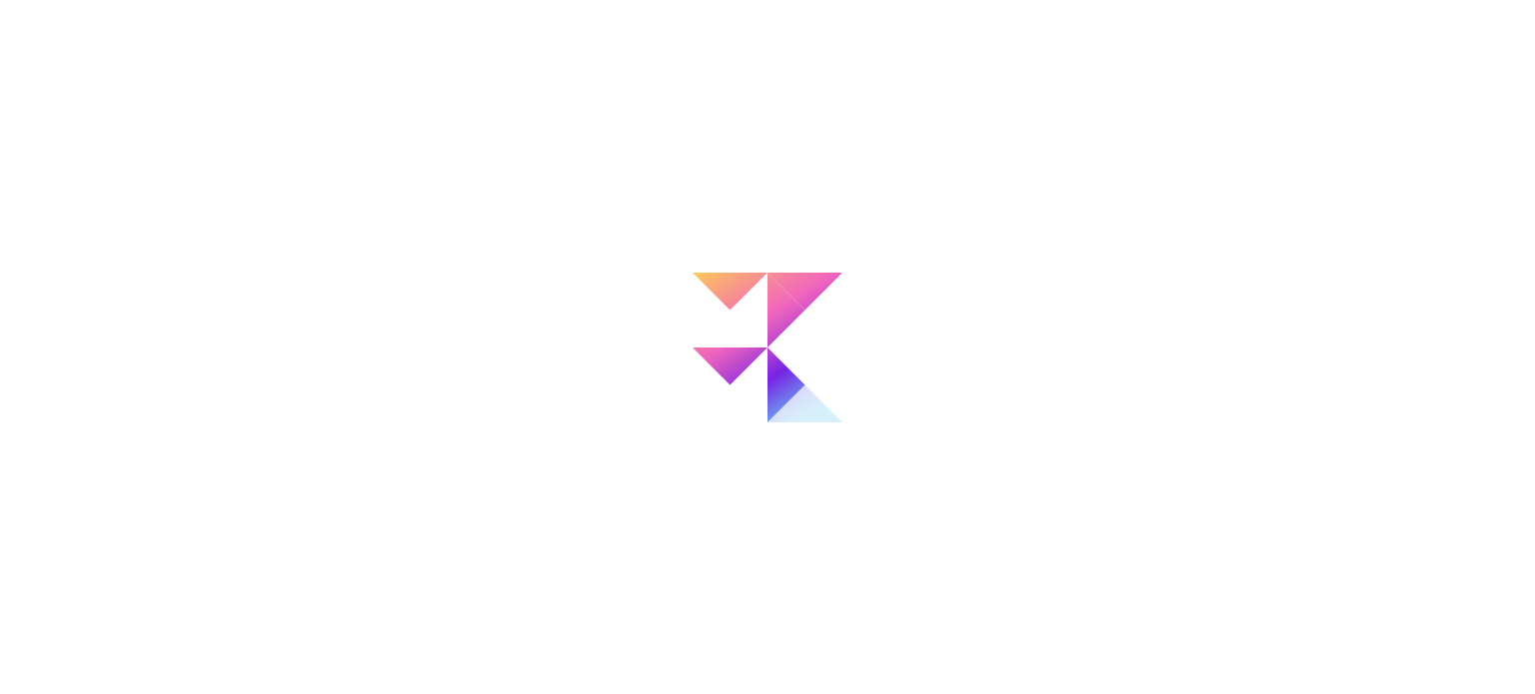
scroll to position [143, 0]
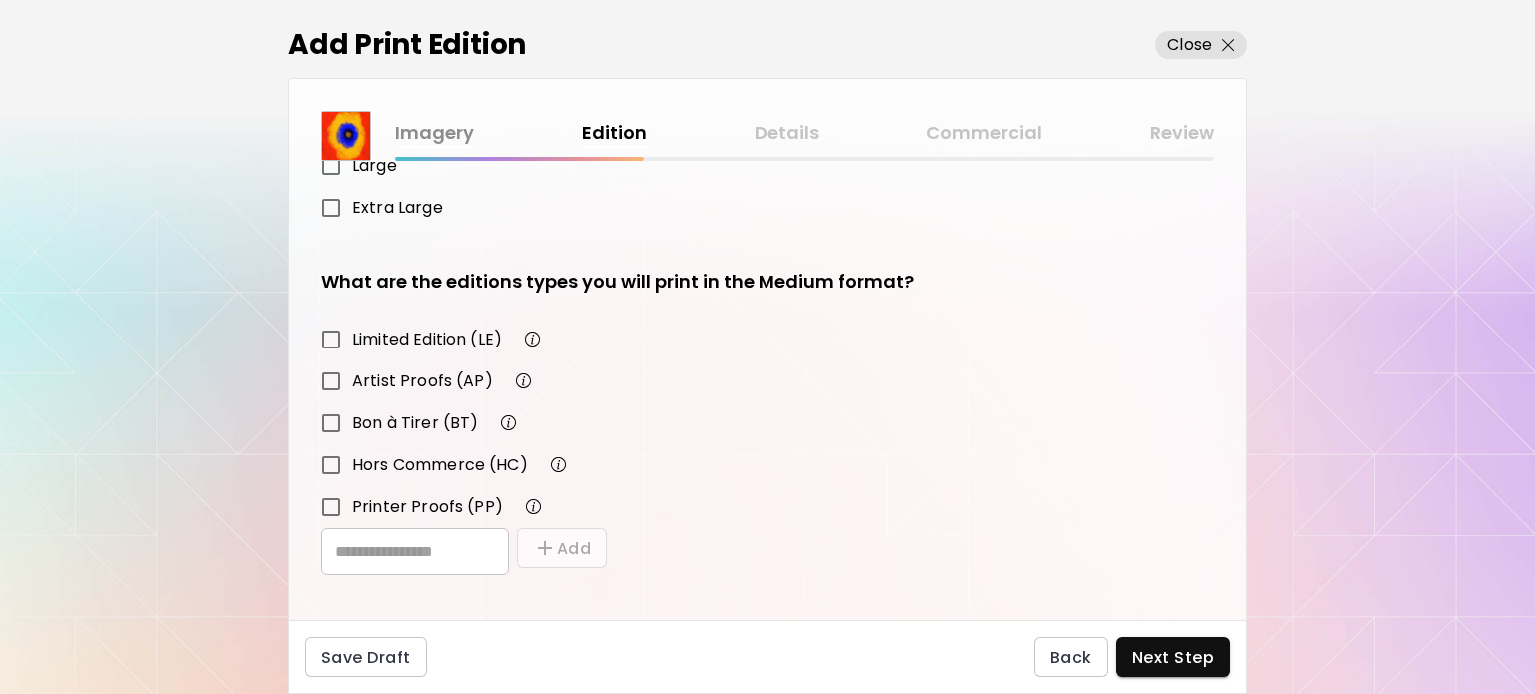
scroll to position [270, 0]
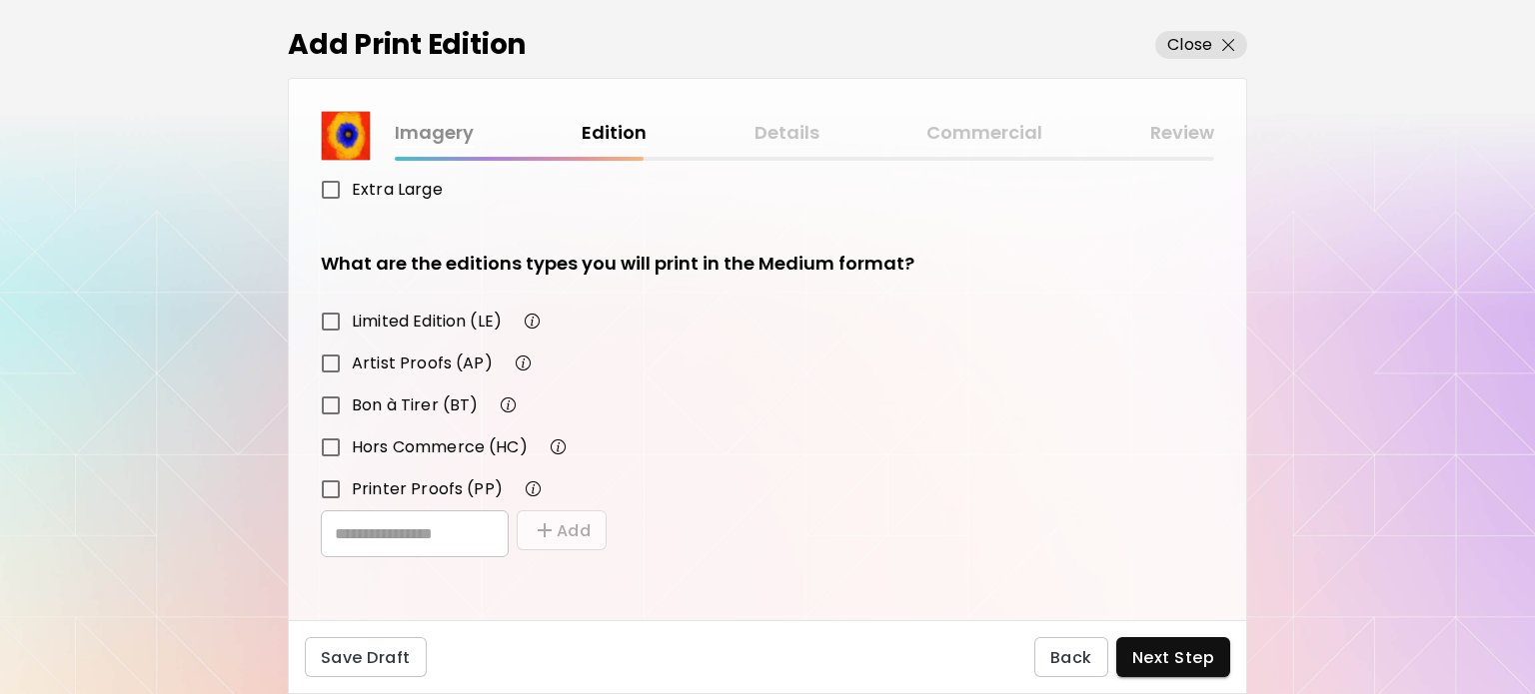
click at [485, 512] on input "text" at bounding box center [415, 534] width 188 height 47
type input "******"
click at [561, 524] on button "Add" at bounding box center [562, 531] width 90 height 40
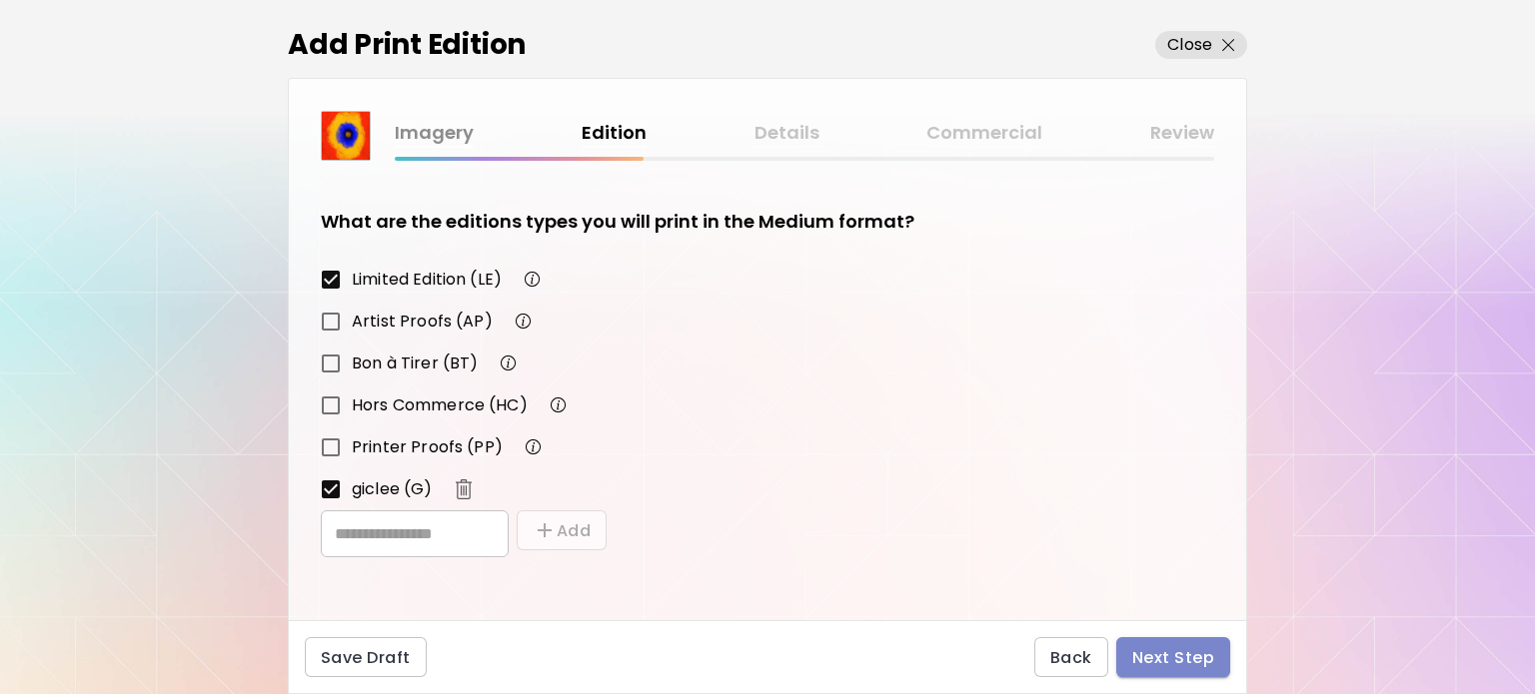
click at [1174, 668] on button "Next Step" at bounding box center [1173, 657] width 114 height 40
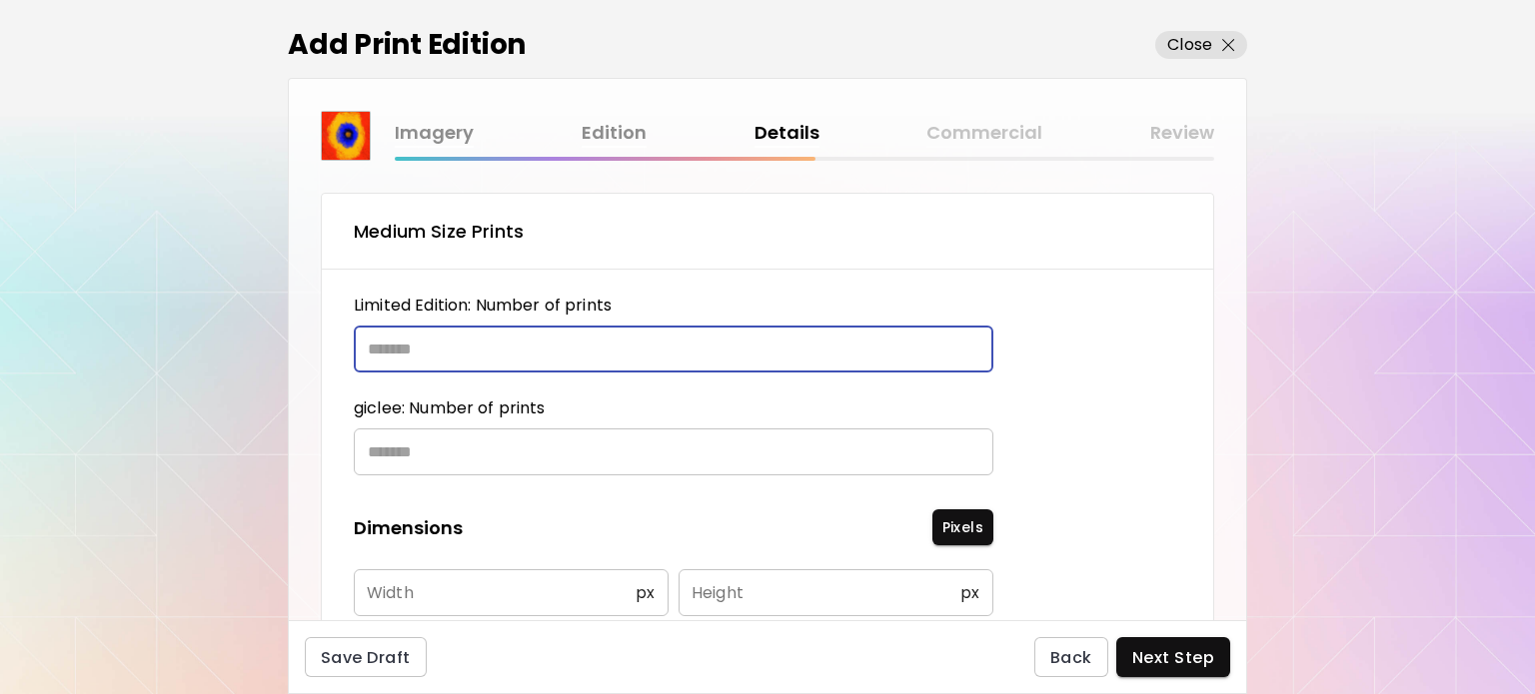
click at [424, 355] on input "text" at bounding box center [666, 349] width 625 height 47
type input "**"
click at [435, 455] on input "text" at bounding box center [666, 452] width 625 height 47
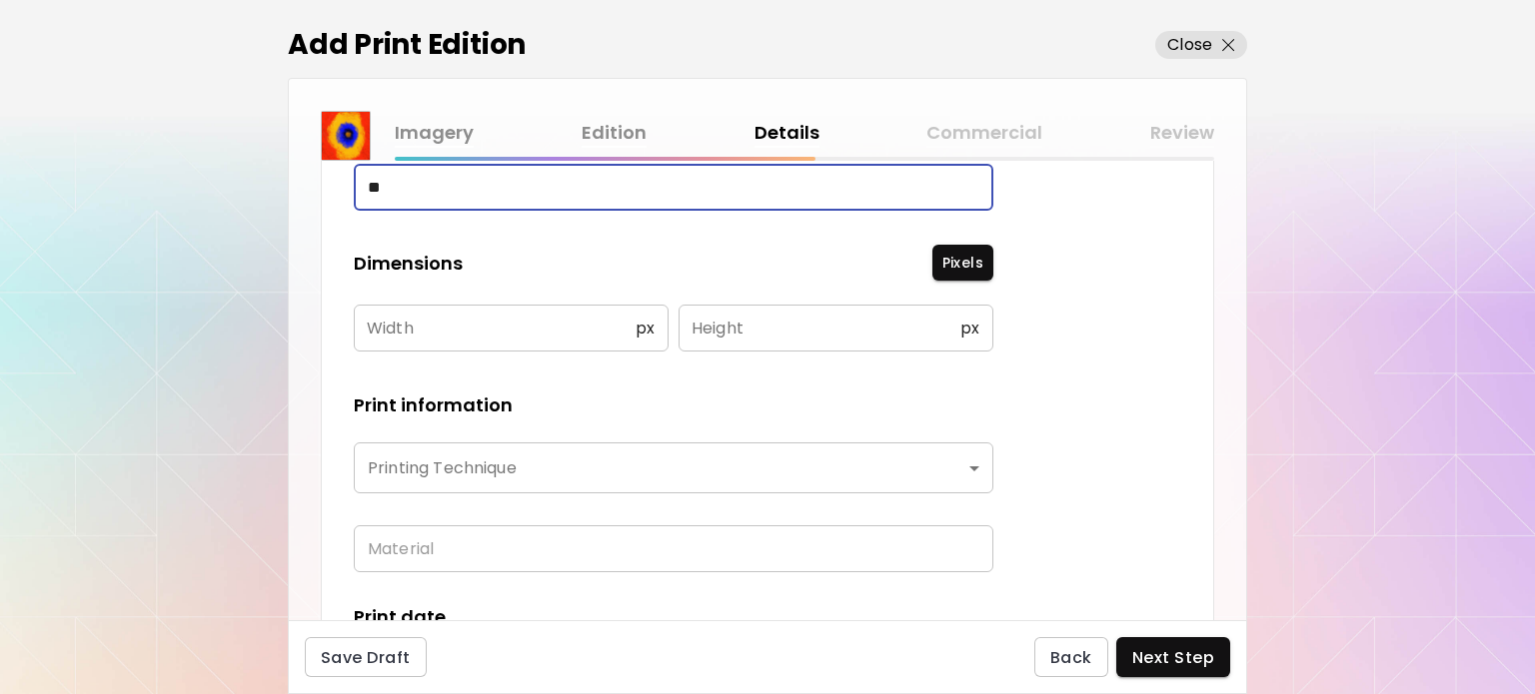
scroll to position [262, 0]
type input "**"
click at [516, 348] on input "text" at bounding box center [495, 331] width 282 height 47
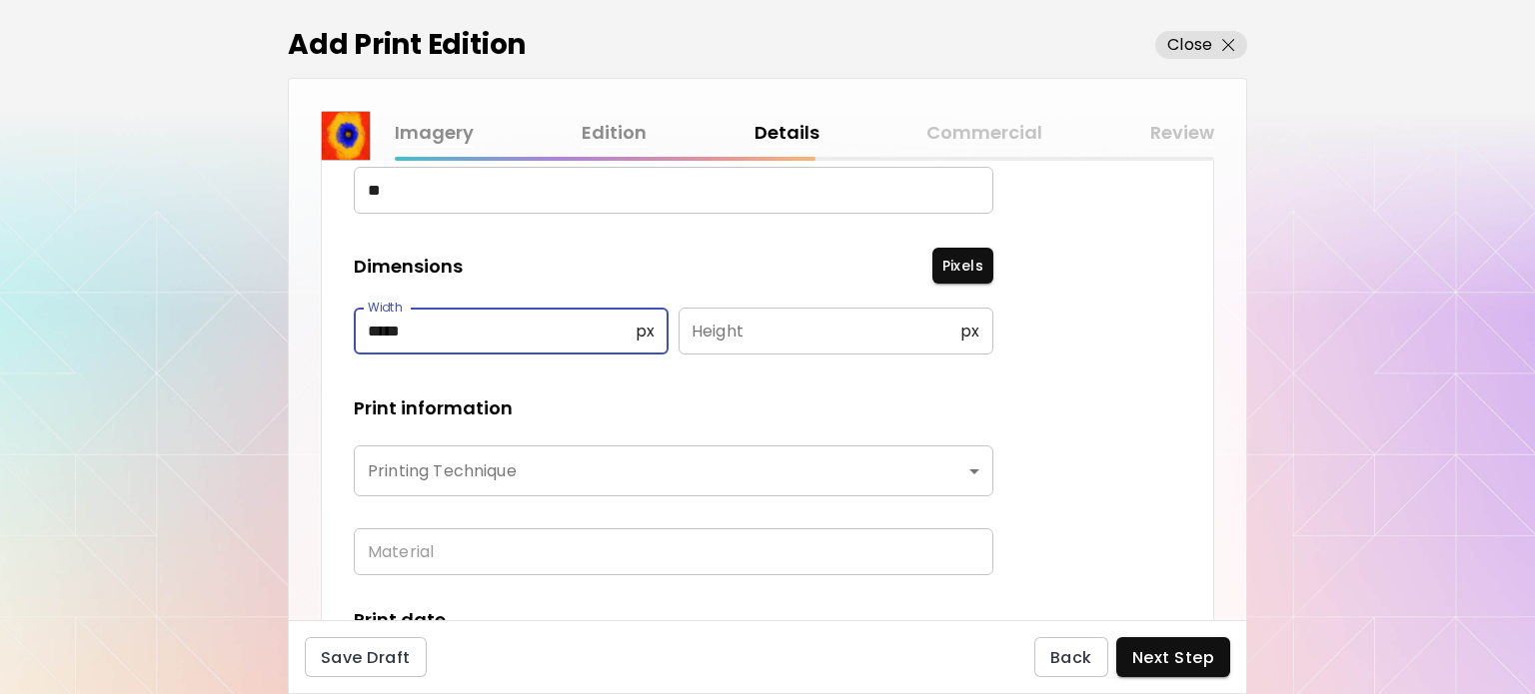
type input "*****"
click at [743, 336] on input "text" at bounding box center [819, 331] width 282 height 47
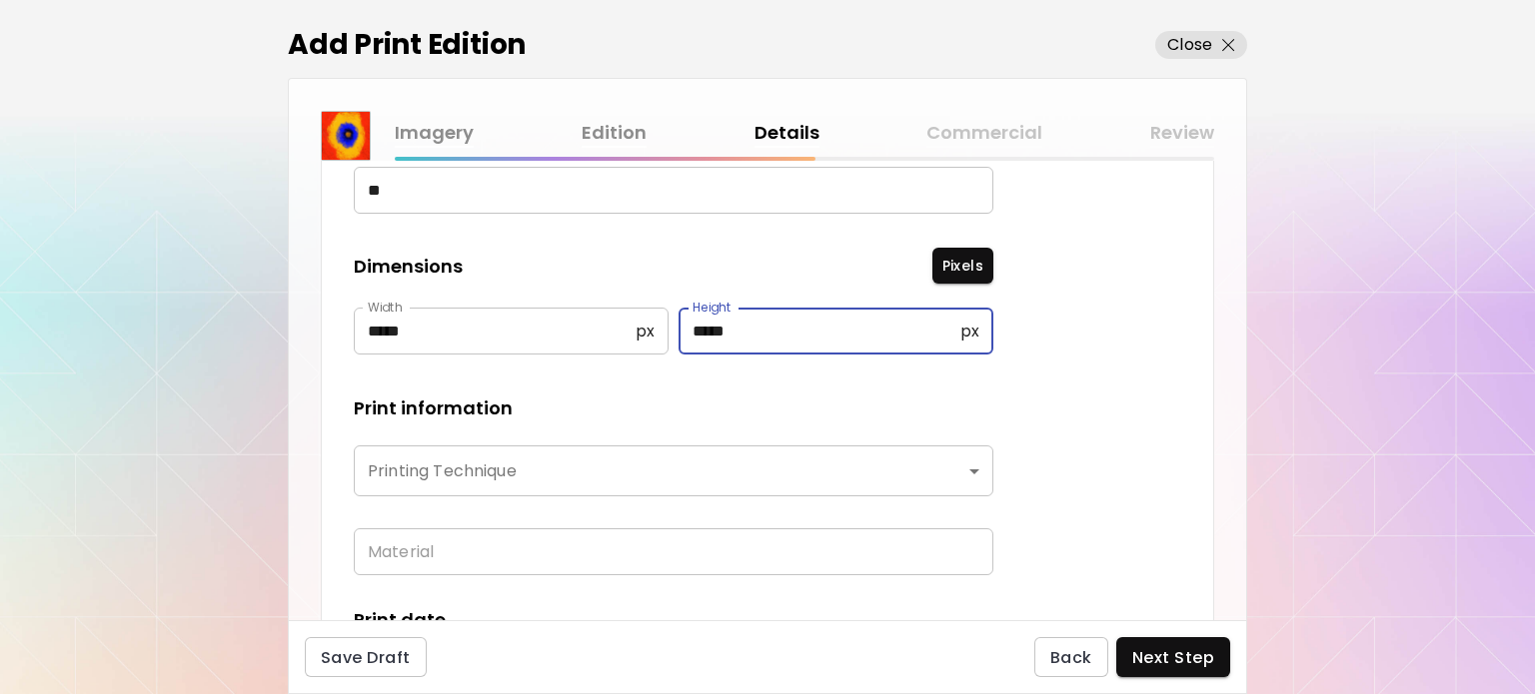
type input "*****"
click at [527, 484] on body "[DOMAIN_NAME]/oluwathug Add Artwork Manage Art Edit Profile My BioLink Communit…" at bounding box center [767, 347] width 1535 height 694
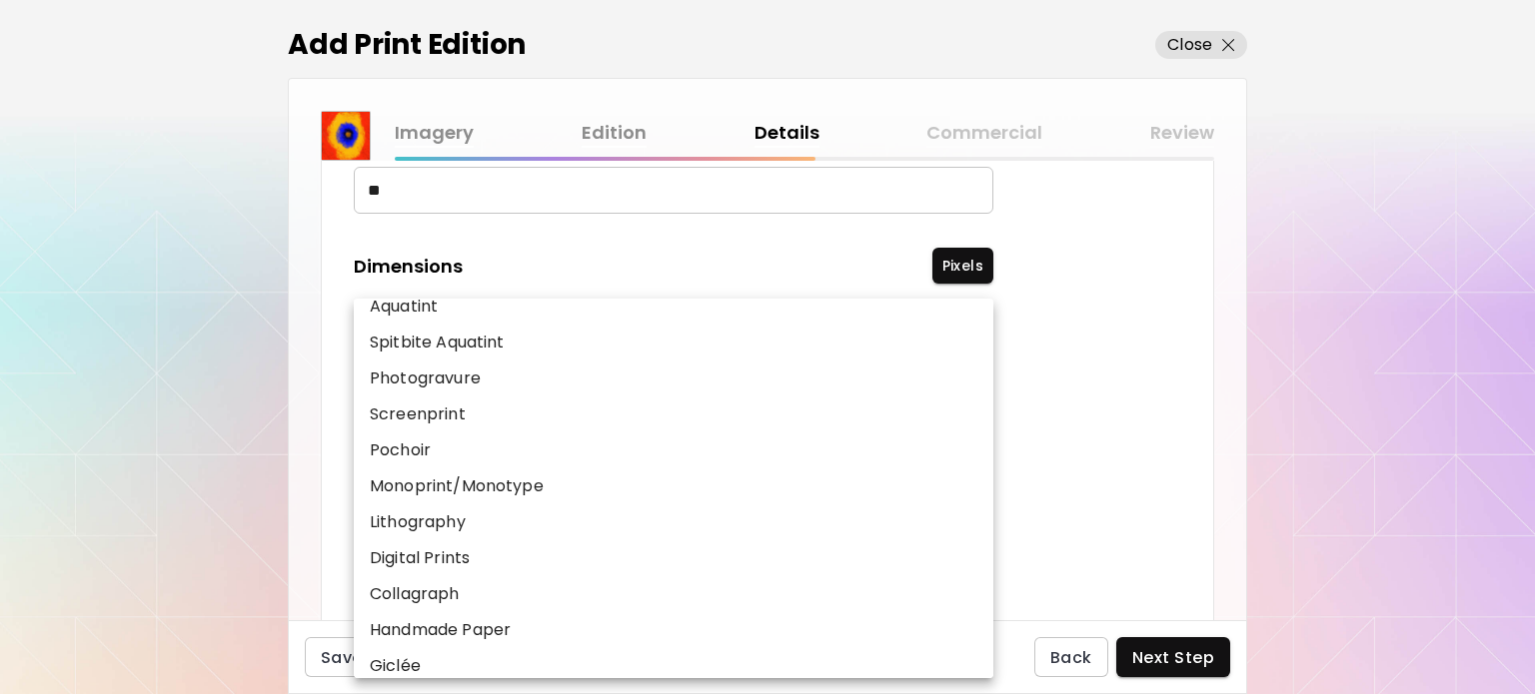
scroll to position [248, 0]
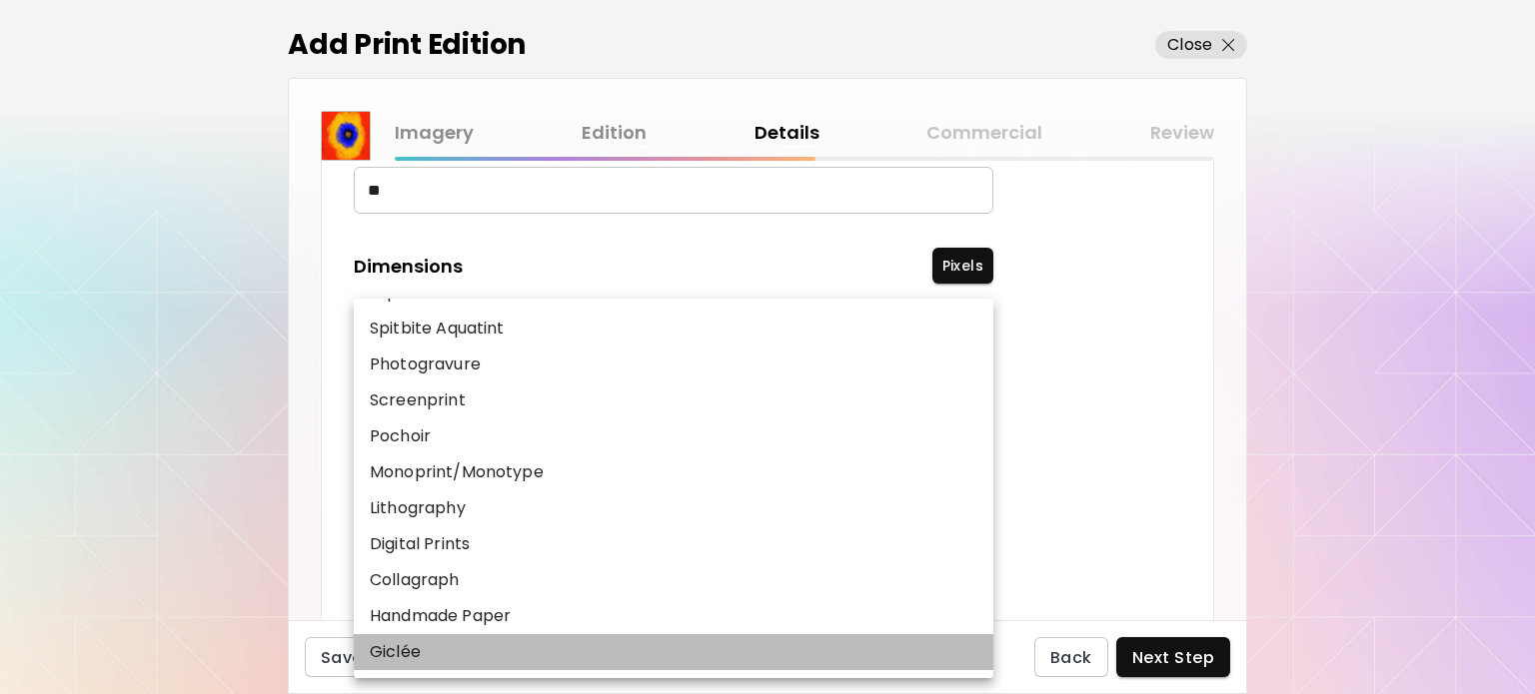
click at [599, 650] on li "Giclée" at bounding box center [678, 652] width 649 height 36
type input "******"
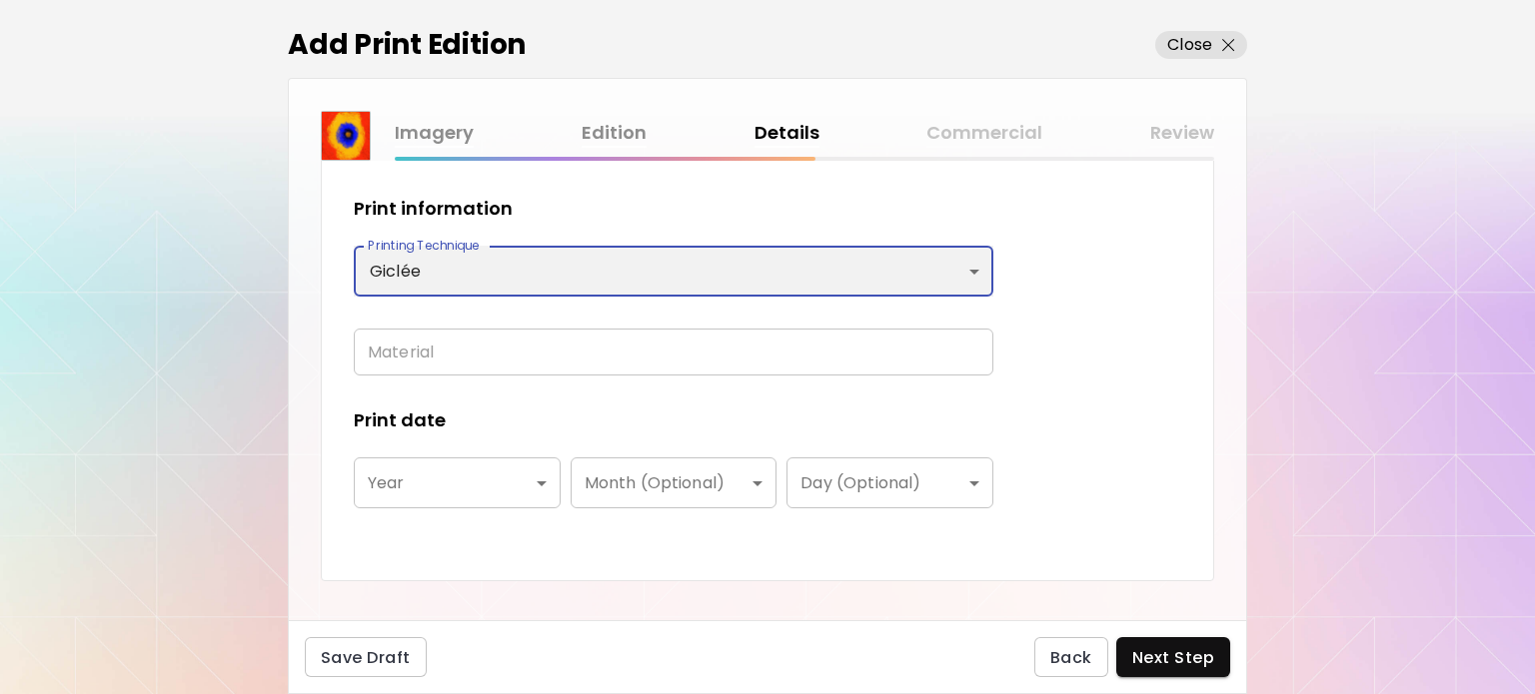
scroll to position [485, 0]
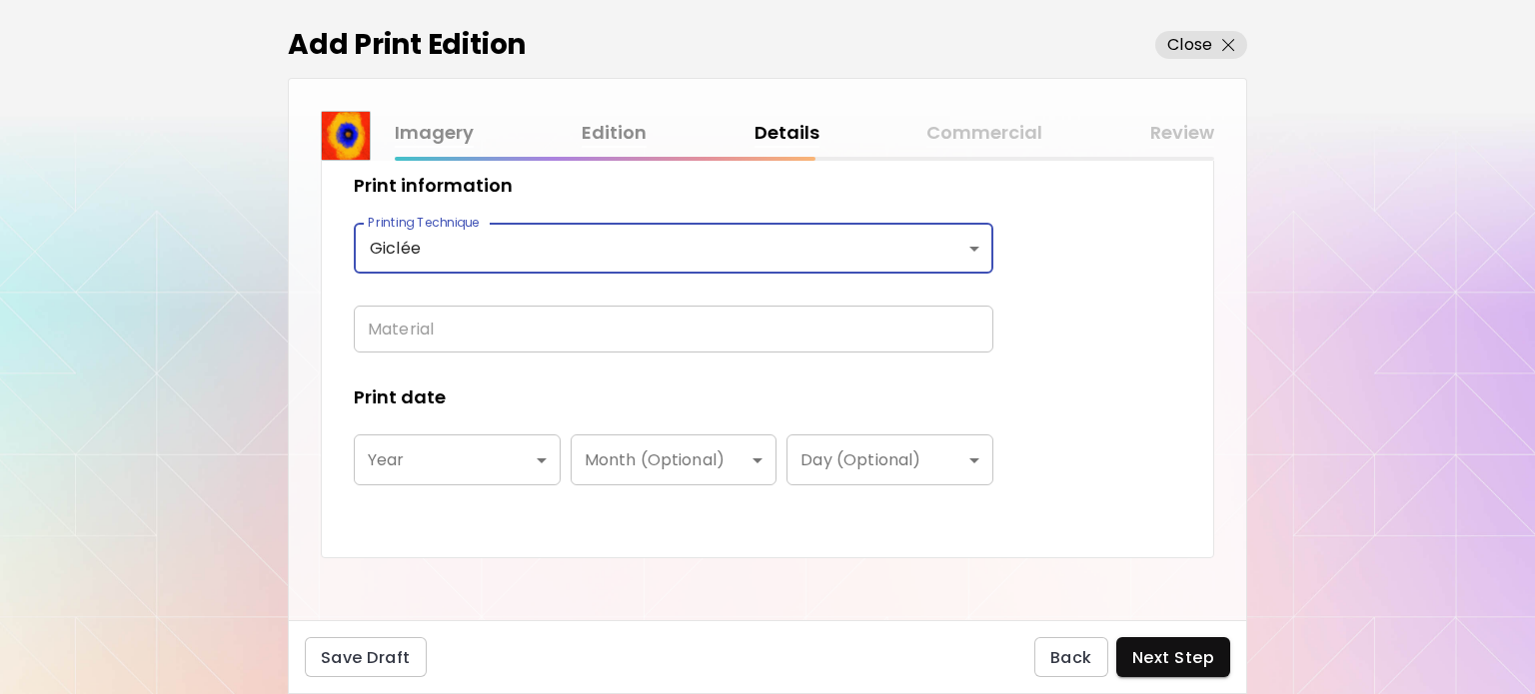
click at [558, 331] on input "text" at bounding box center [673, 329] width 639 height 47
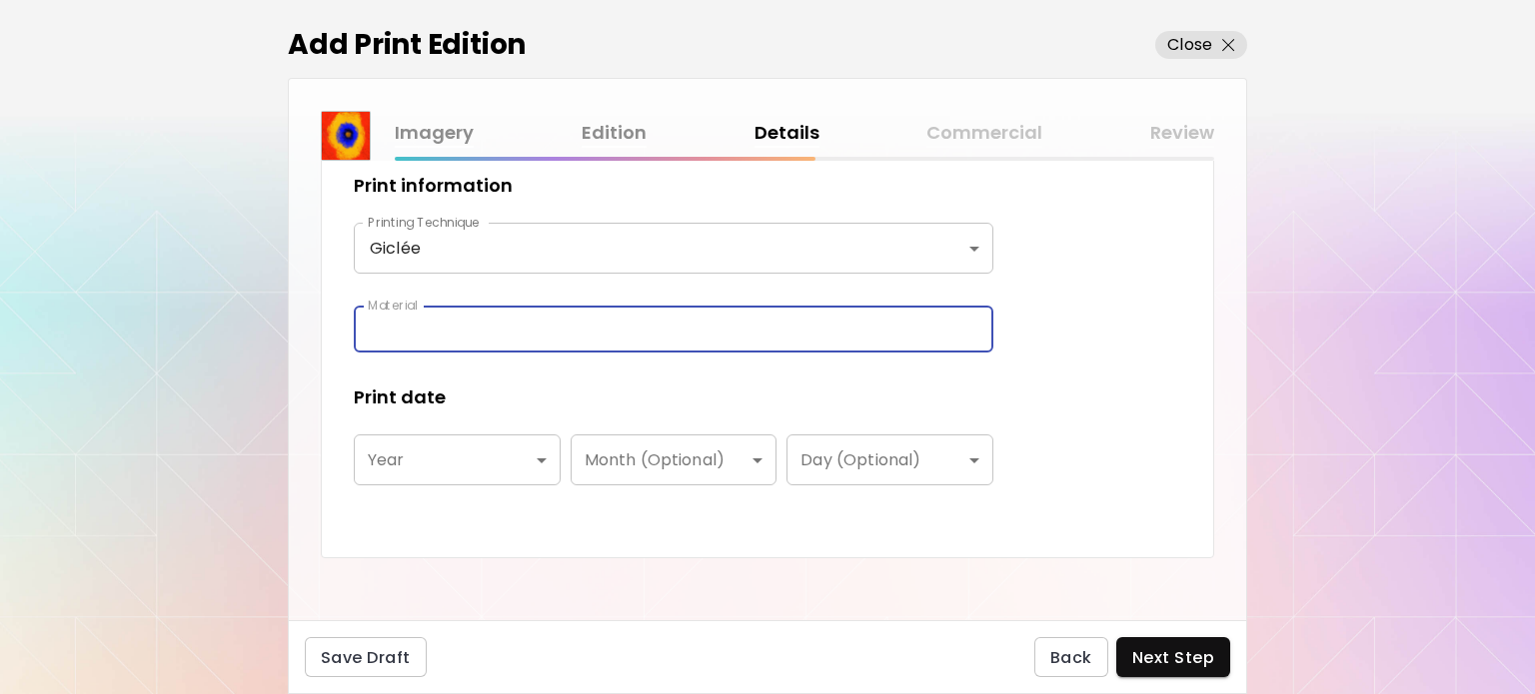
click at [558, 331] on input "text" at bounding box center [673, 329] width 639 height 47
click at [516, 446] on body "[DOMAIN_NAME]/oluwathug Add Artwork Manage Art Edit Profile My BioLink Communit…" at bounding box center [767, 347] width 1535 height 694
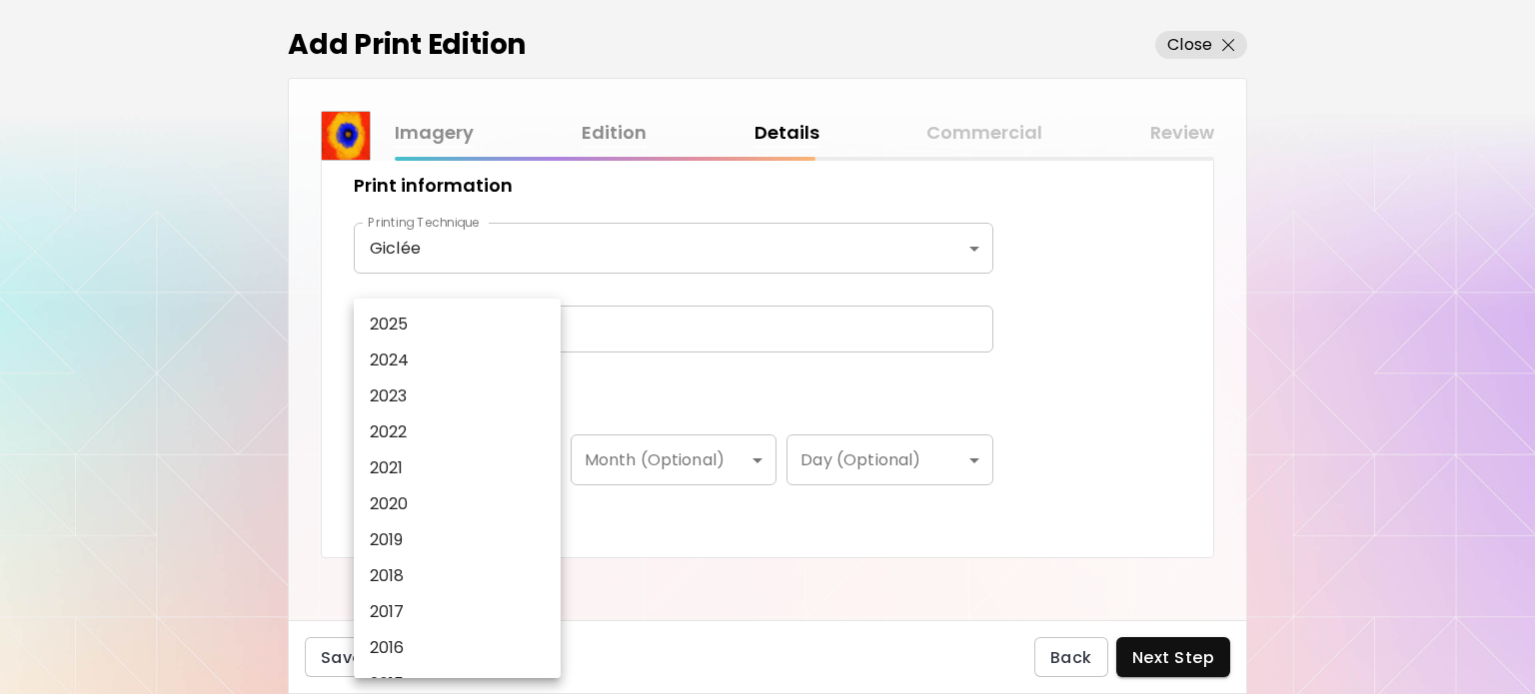
click at [516, 436] on li "2022" at bounding box center [462, 433] width 217 height 36
type input "****"
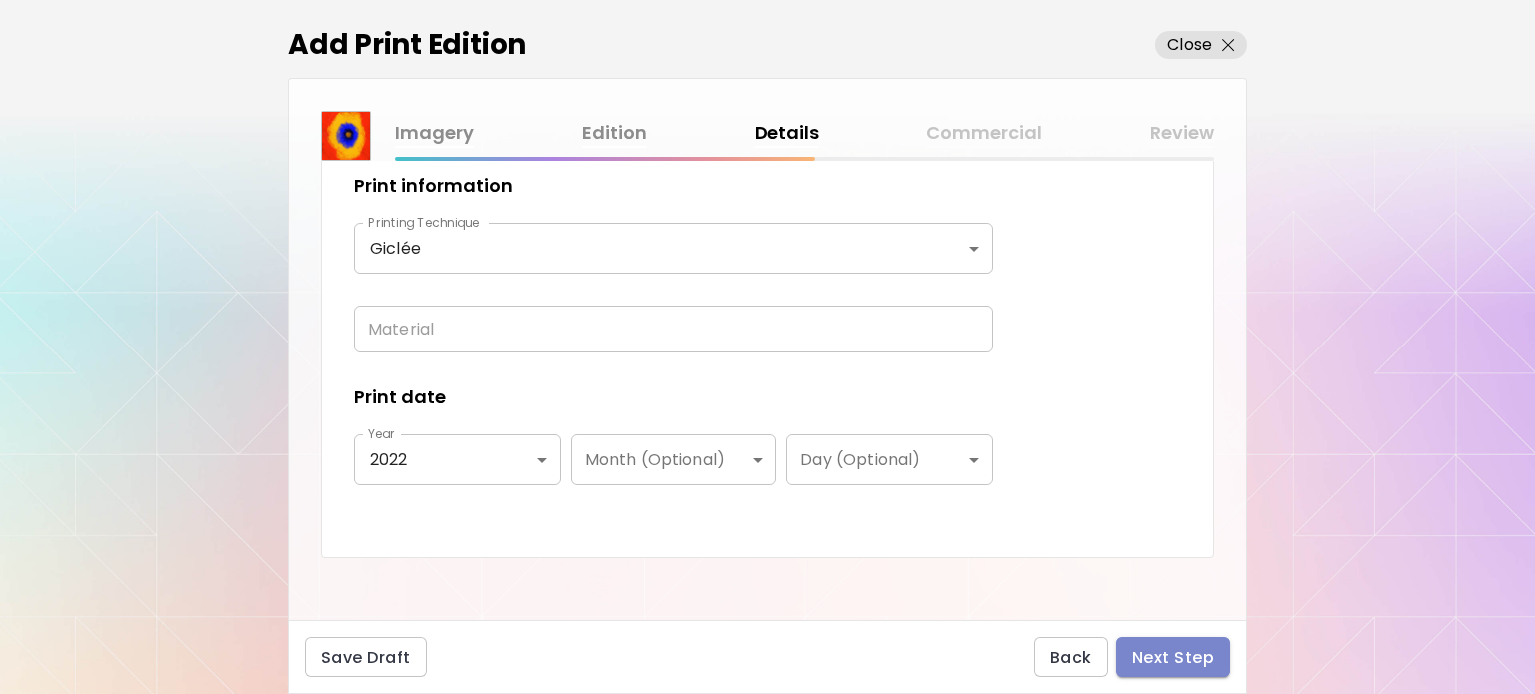
click at [1176, 653] on span "Next Step" at bounding box center [1173, 657] width 82 height 21
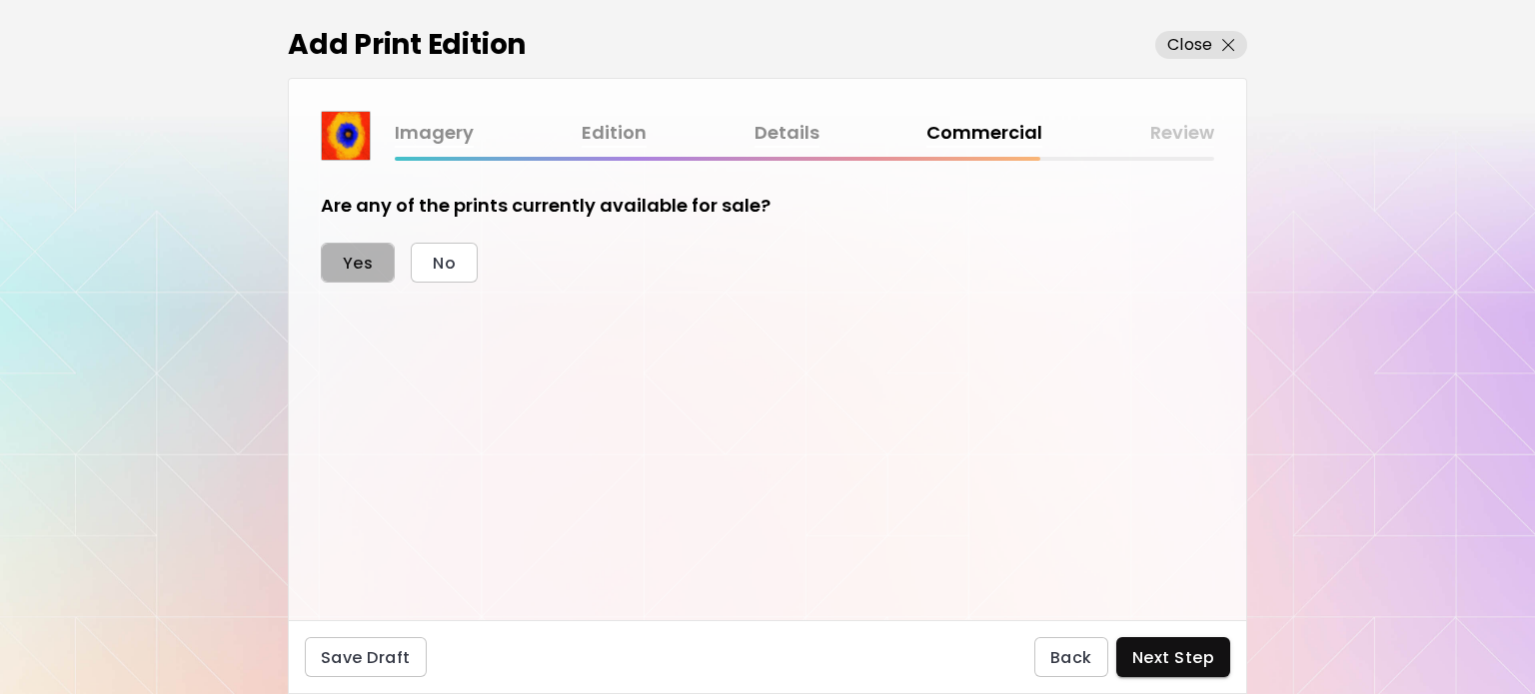
click at [364, 255] on span "Yes" at bounding box center [358, 263] width 30 height 21
click at [387, 369] on button "Fixed" at bounding box center [364, 369] width 87 height 40
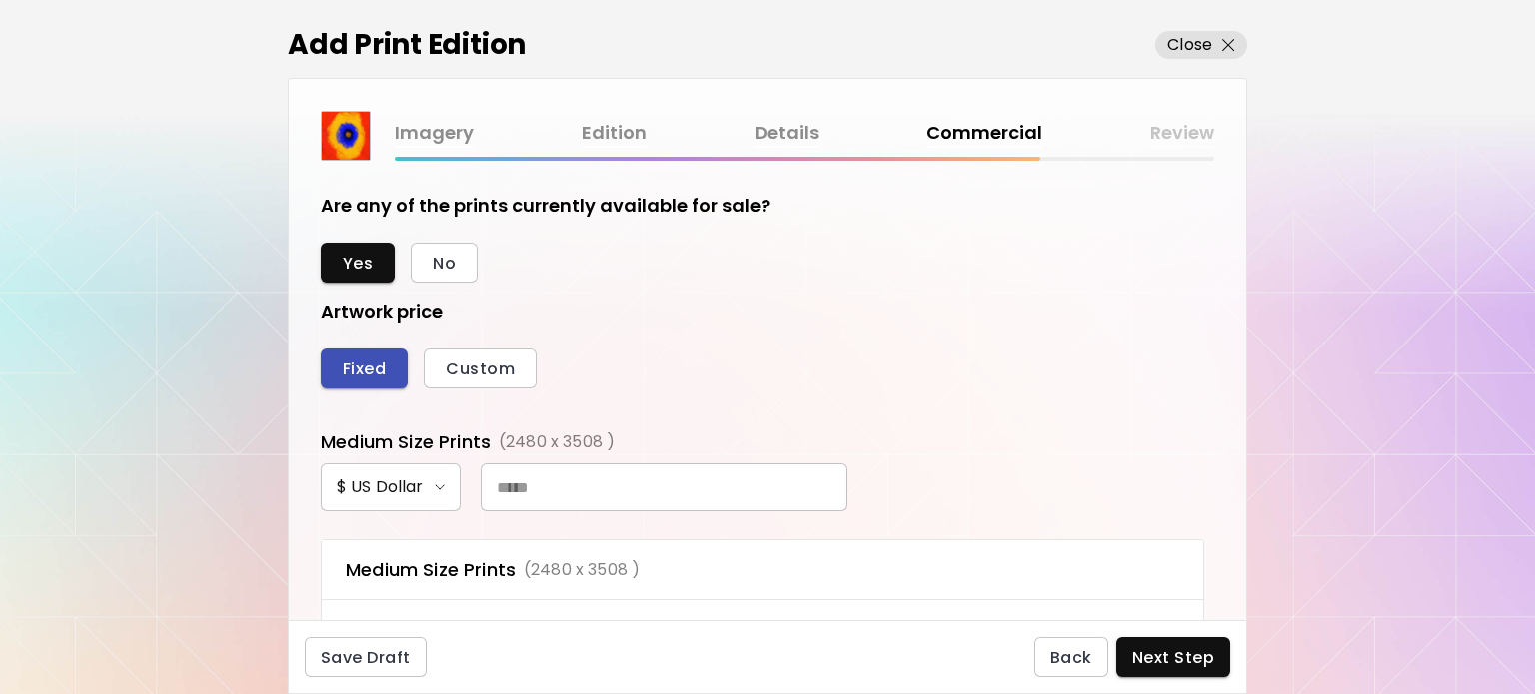
scroll to position [474, 873]
click at [577, 486] on input "text" at bounding box center [664, 488] width 367 height 48
type input "*****"
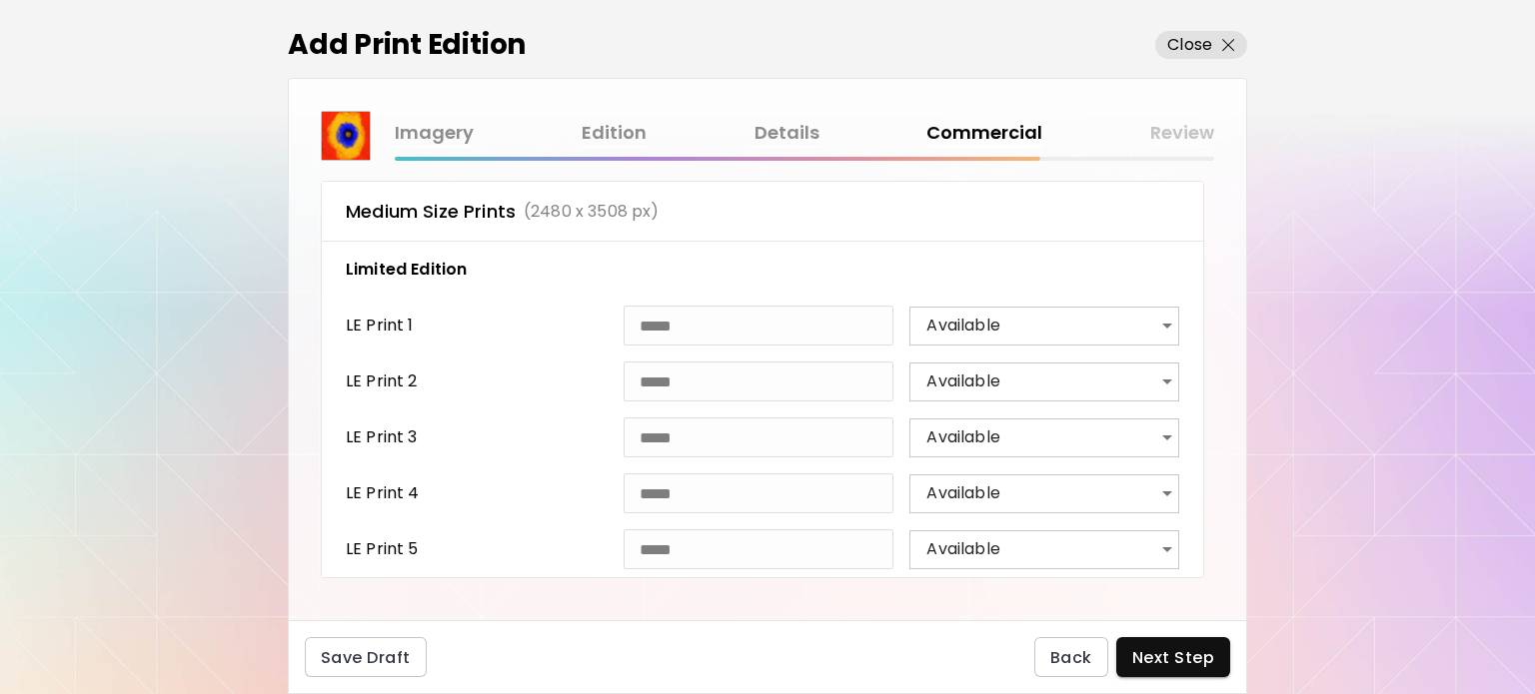
scroll to position [378, 0]
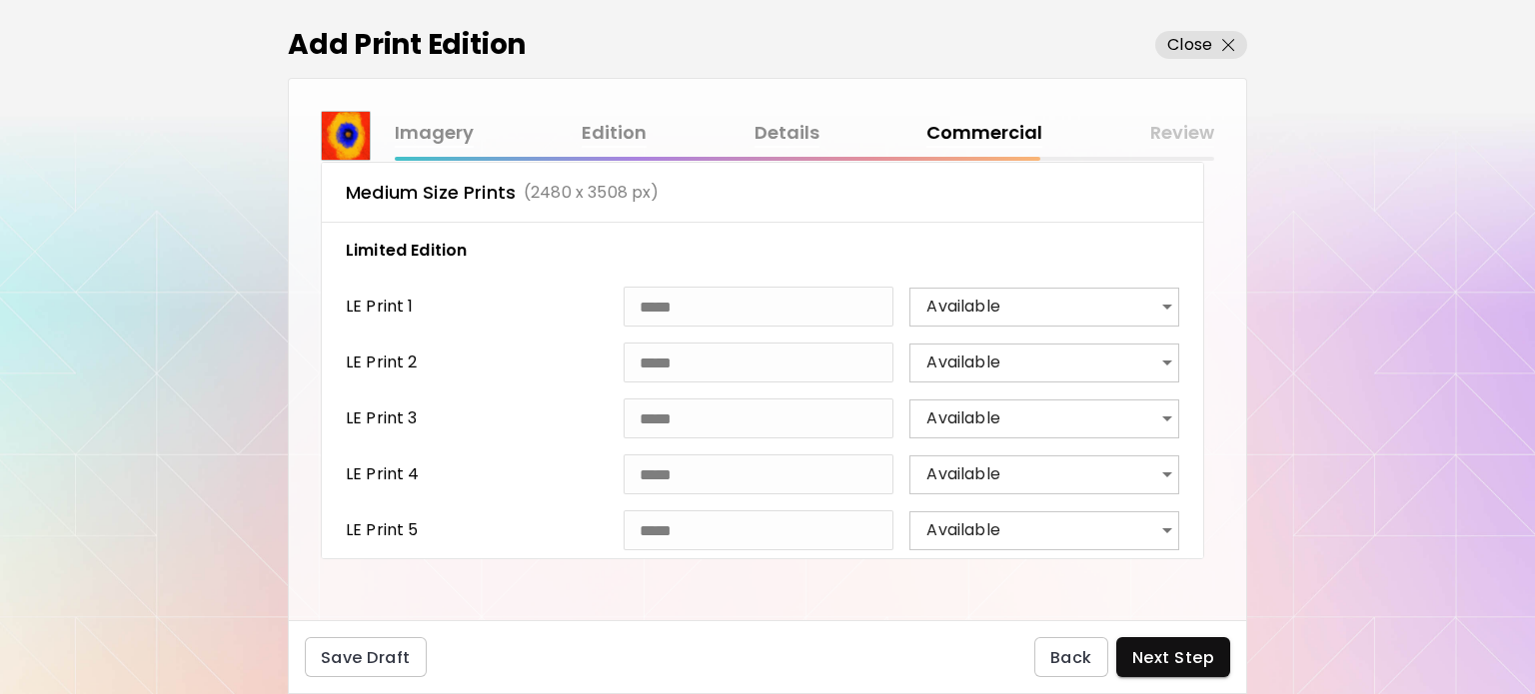
click at [1100, 470] on body "[DOMAIN_NAME]/oluwathug Add Artwork Manage Art Edit Profile My BioLink Communit…" at bounding box center [767, 347] width 1535 height 694
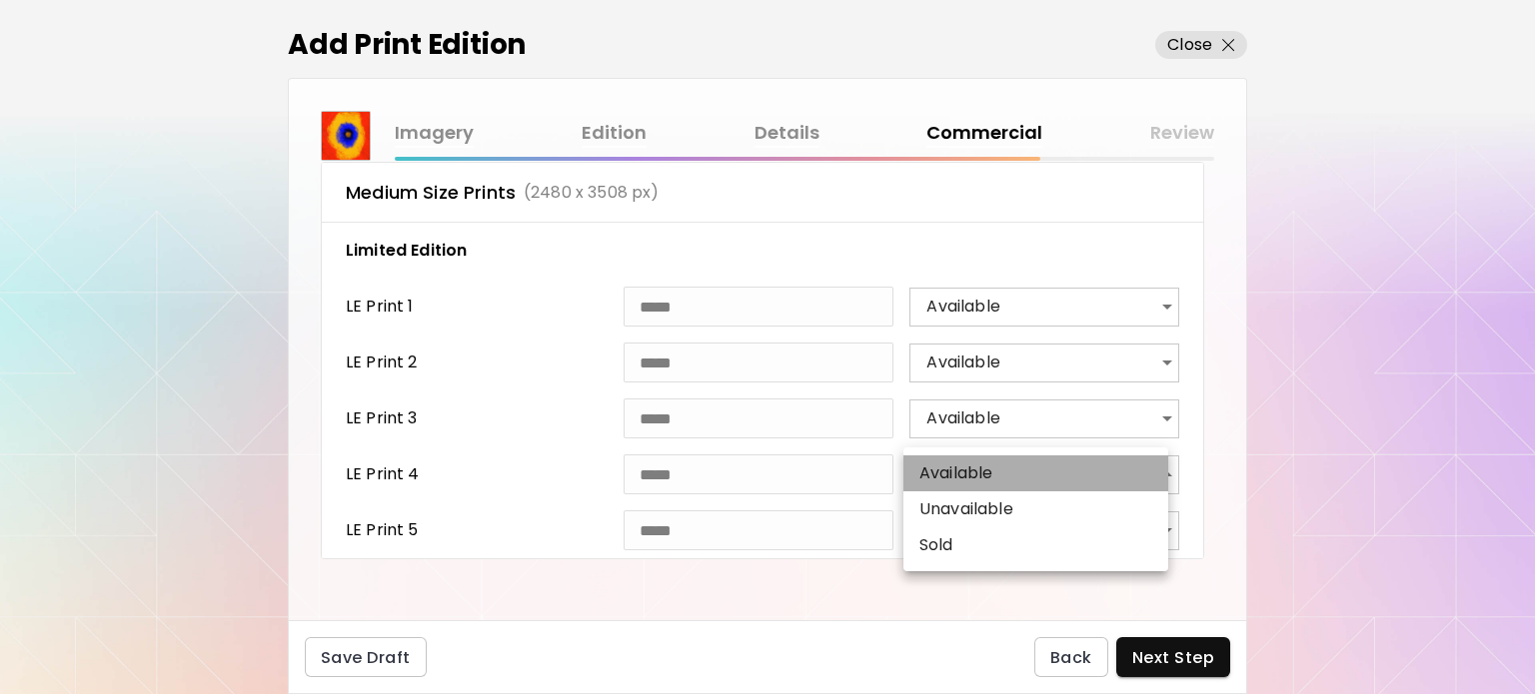
click at [1100, 470] on li "Available" at bounding box center [1035, 474] width 265 height 36
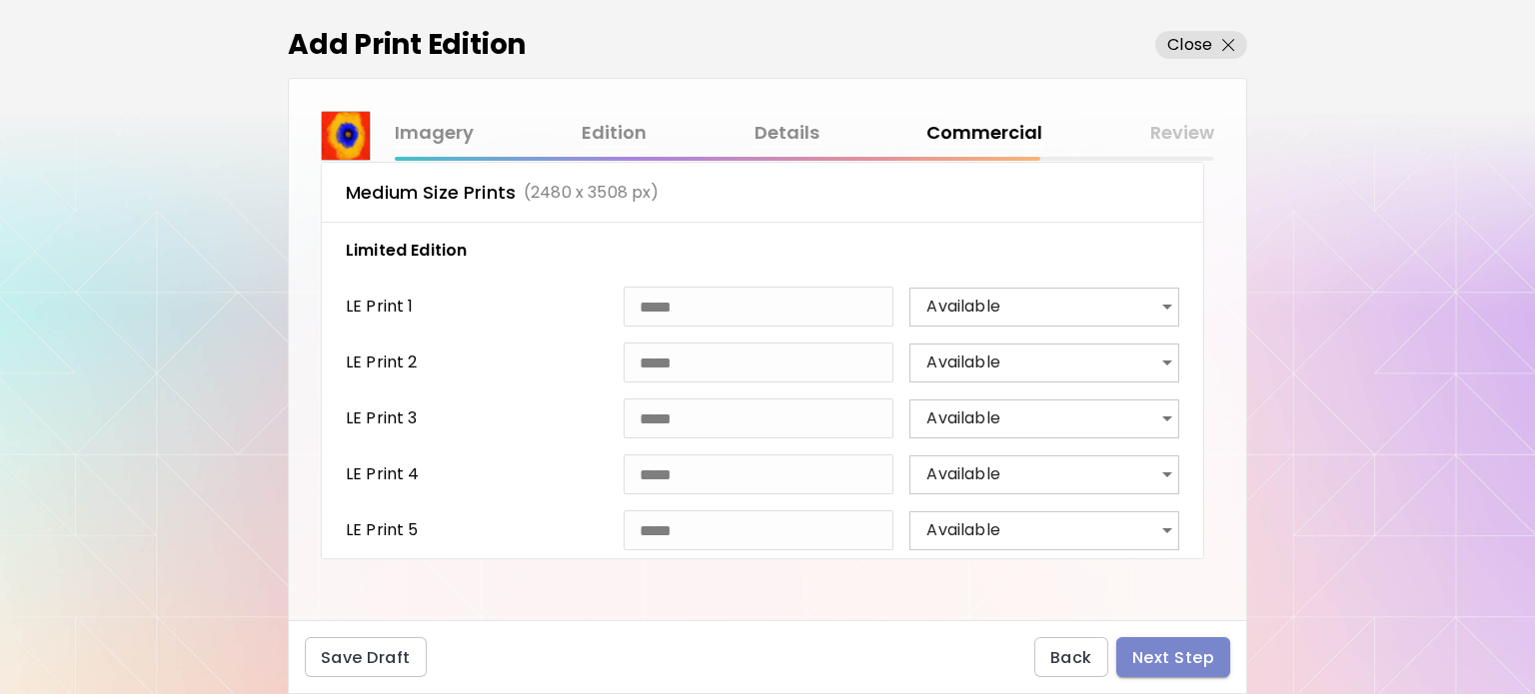
click at [1180, 654] on span "Next Step" at bounding box center [1173, 657] width 82 height 21
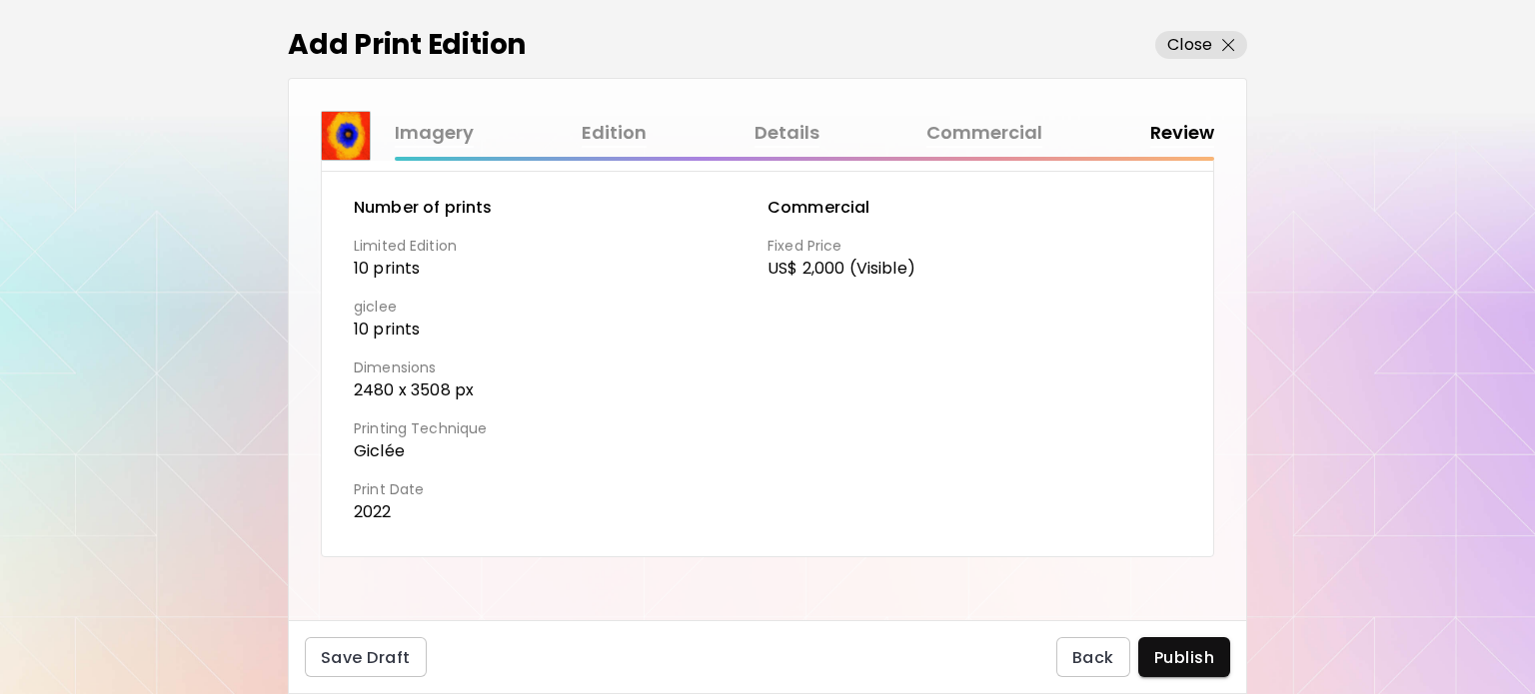
scroll to position [466, 0]
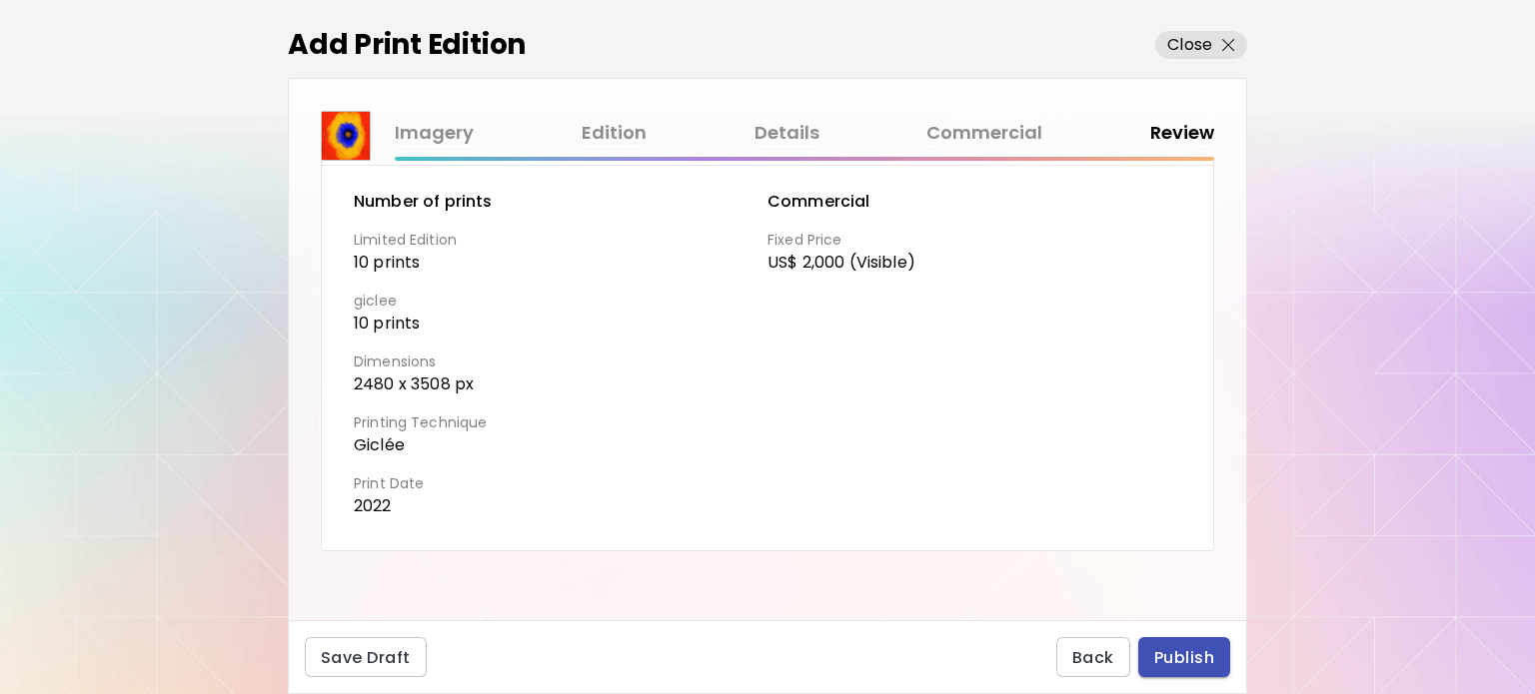
click at [1201, 653] on span "Publish" at bounding box center [1184, 657] width 60 height 21
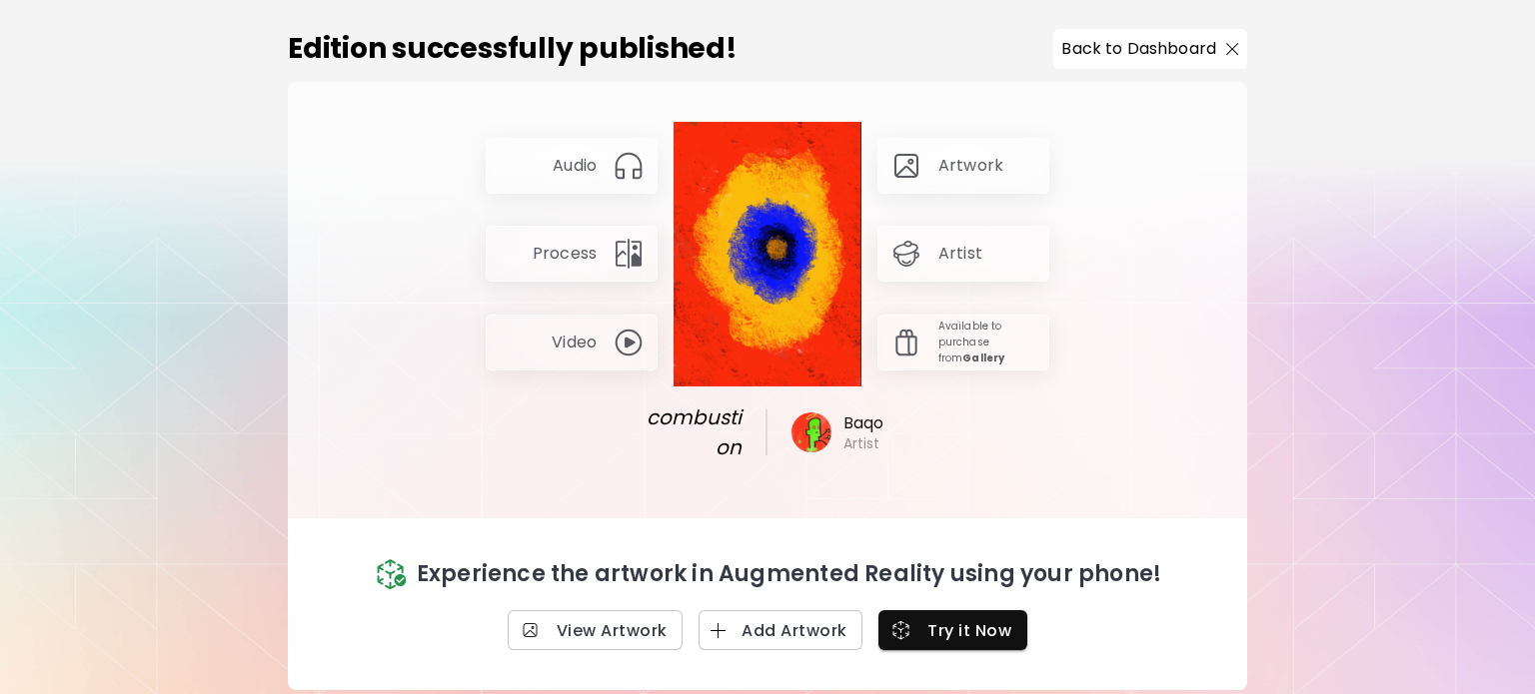
click at [943, 161] on p "Artwork" at bounding box center [970, 166] width 65 height 22
click at [928, 257] on div "Artist" at bounding box center [963, 254] width 172 height 56
click at [1114, 55] on p "Back to Dashboard" at bounding box center [1138, 49] width 155 height 24
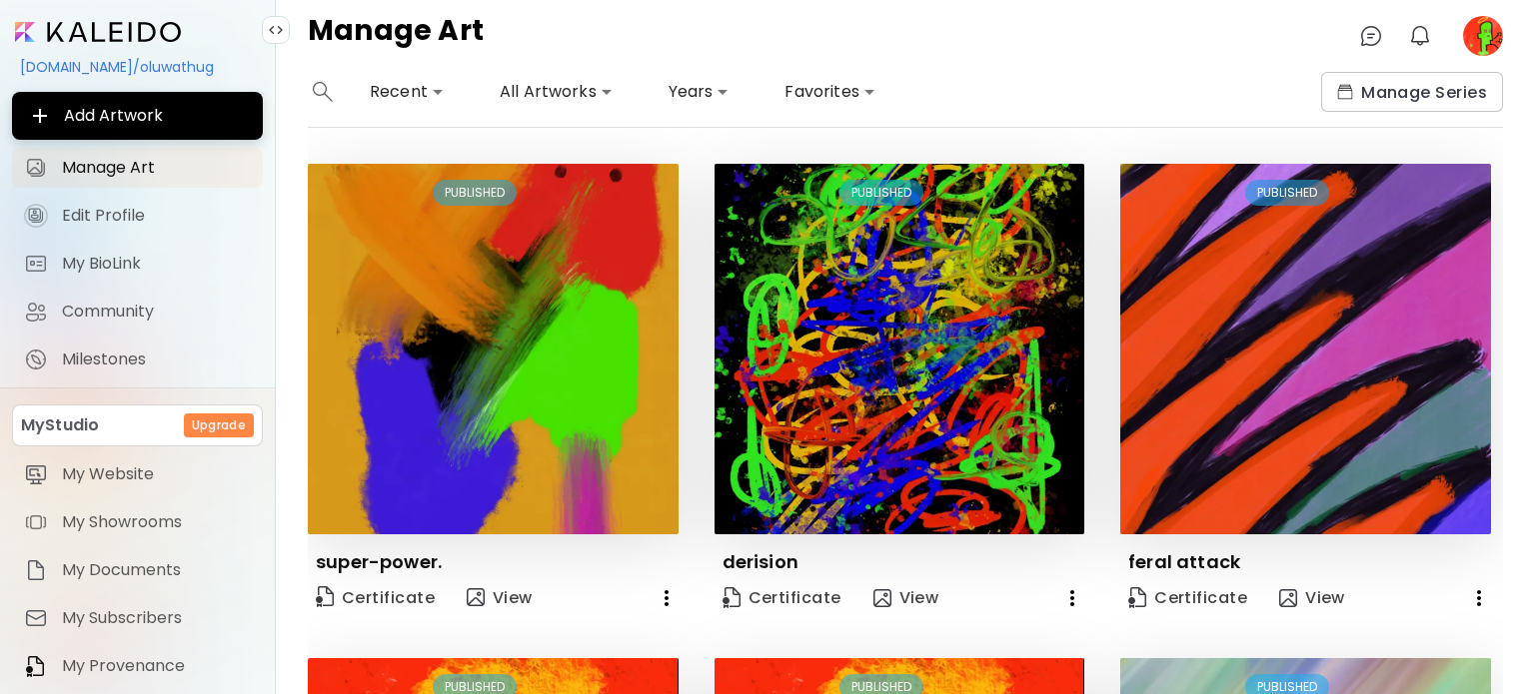
click at [1486, 37] on image at bounding box center [1483, 36] width 40 height 40
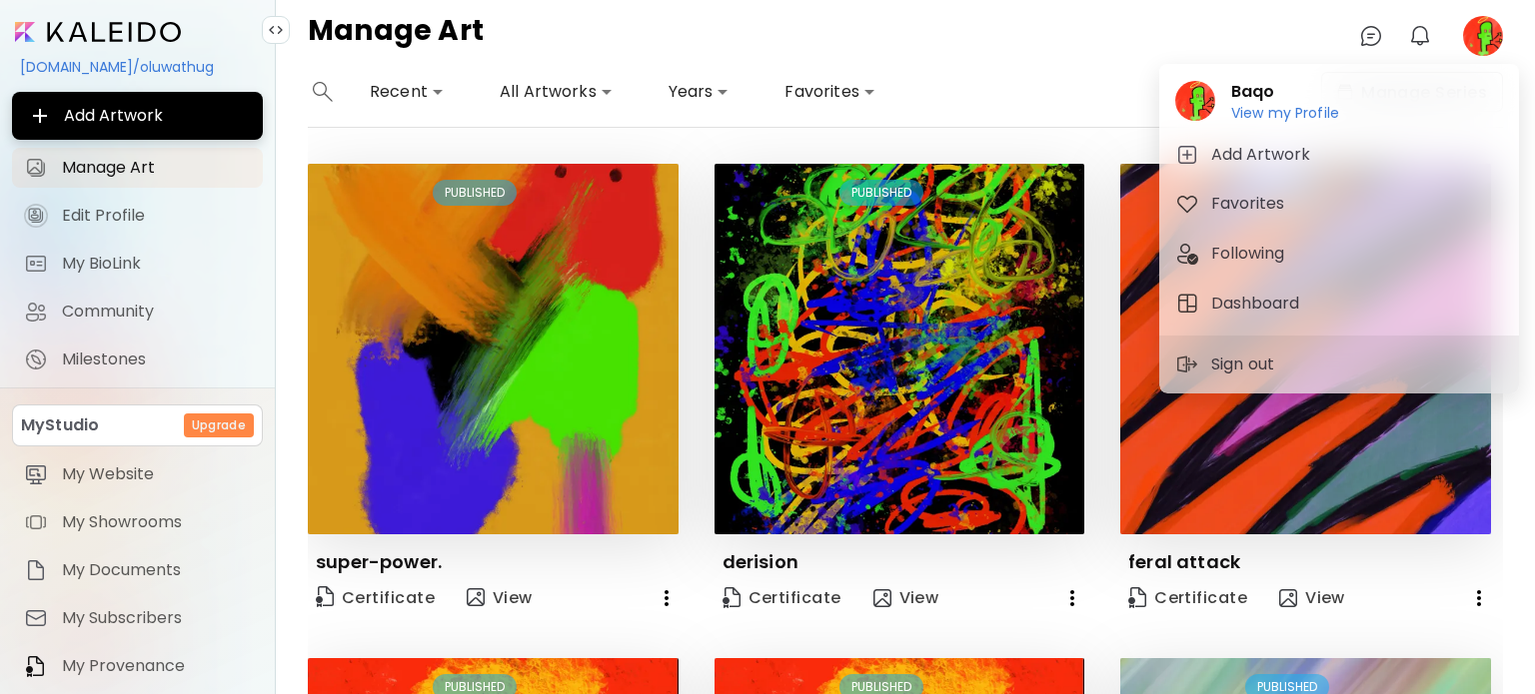
click at [1486, 37] on div at bounding box center [767, 347] width 1535 height 694
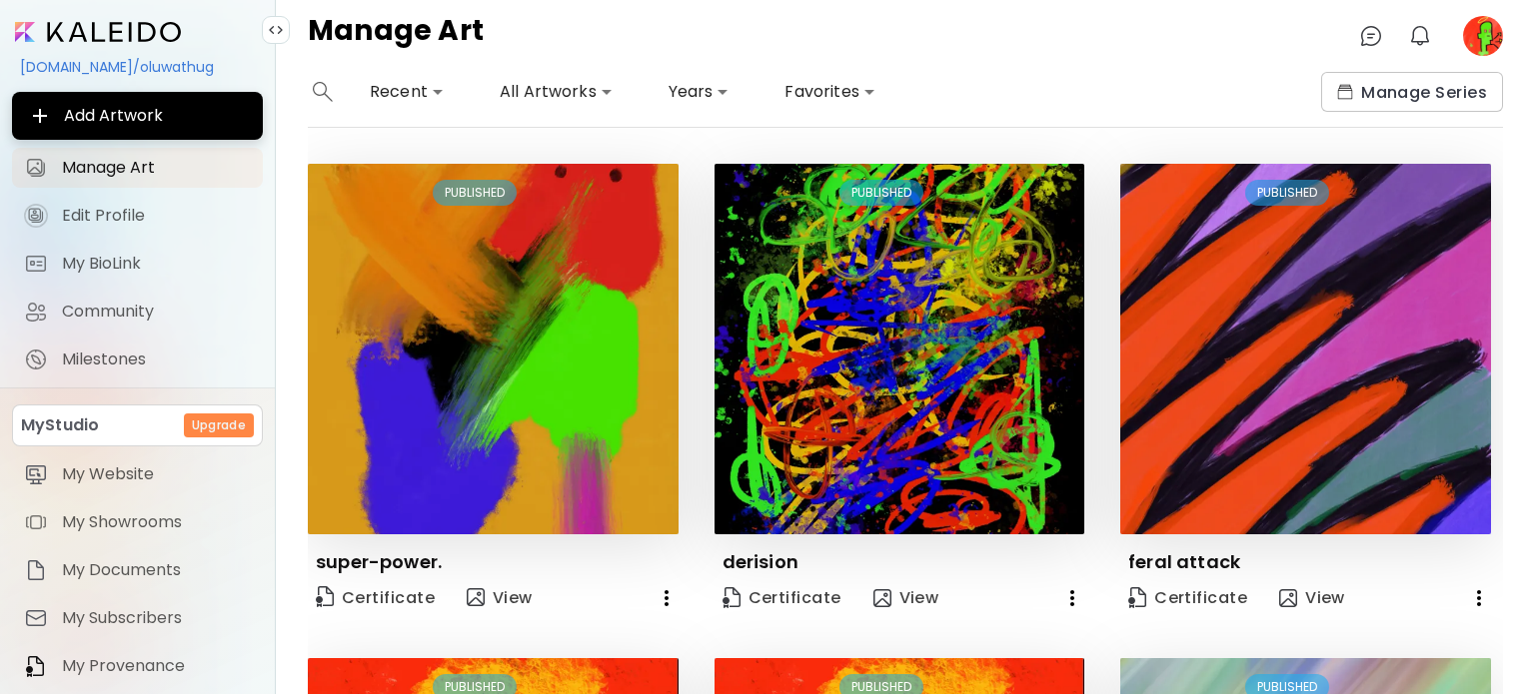
click at [1486, 37] on div "Baqo View my Profile View my Profile Add Artwork Favorites Following Dashboard …" at bounding box center [767, 351] width 1535 height 686
